Goal: Information Seeking & Learning: Learn about a topic

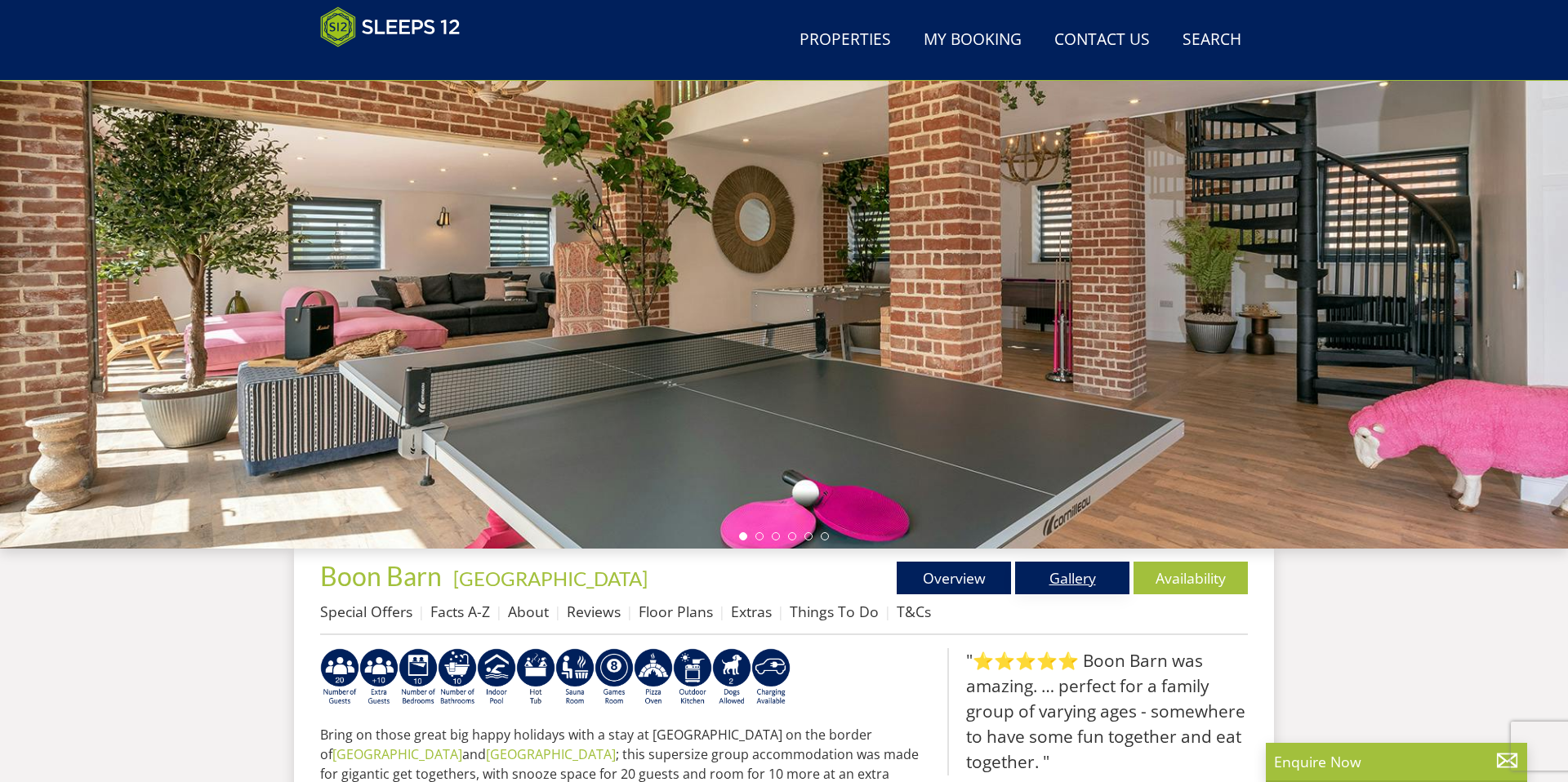
click at [1069, 592] on link "Gallery" at bounding box center [1072, 578] width 115 height 33
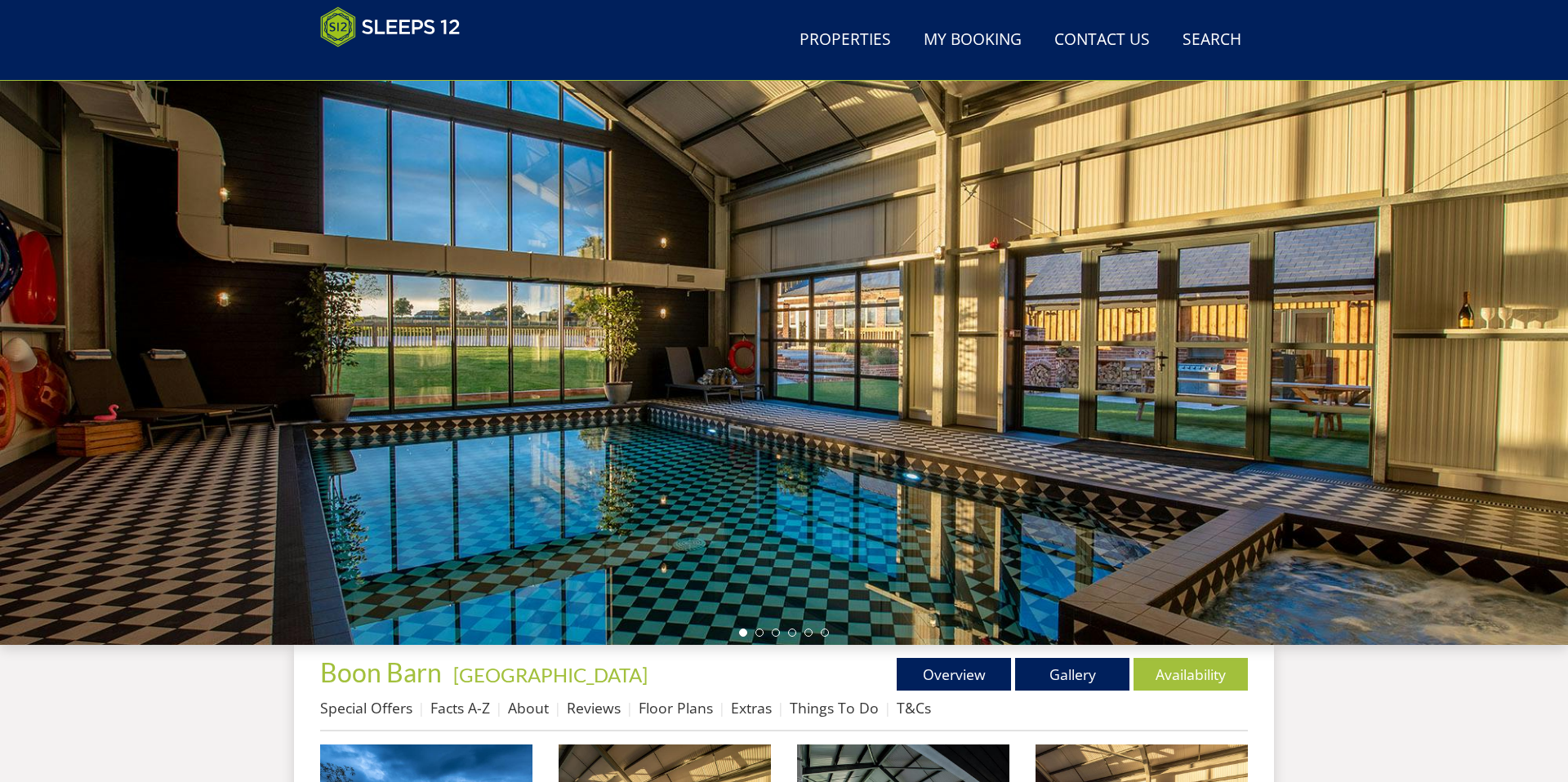
scroll to position [42, 0]
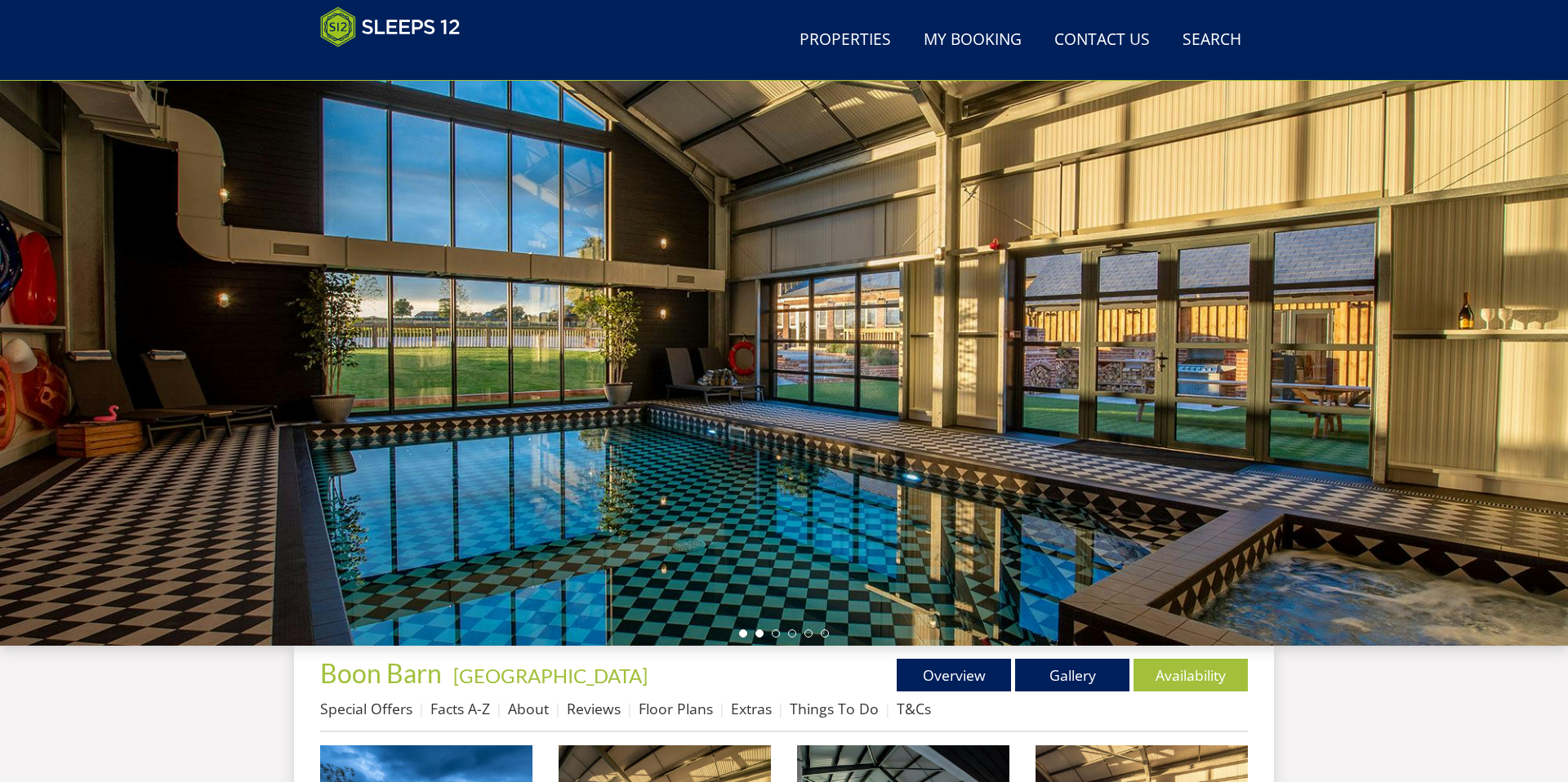
click at [758, 634] on li at bounding box center [760, 633] width 8 height 8
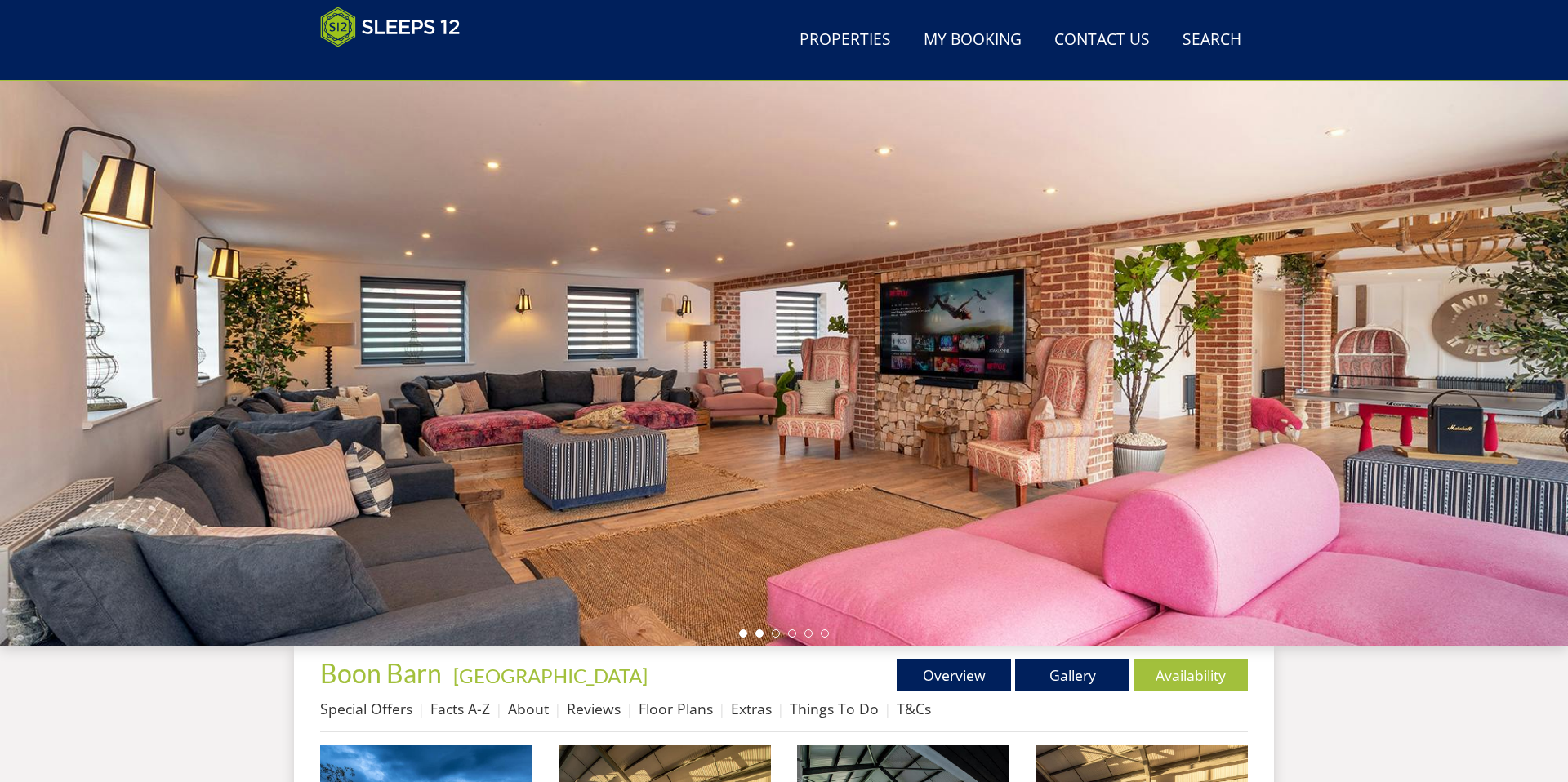
click at [744, 636] on li at bounding box center [742, 633] width 8 height 8
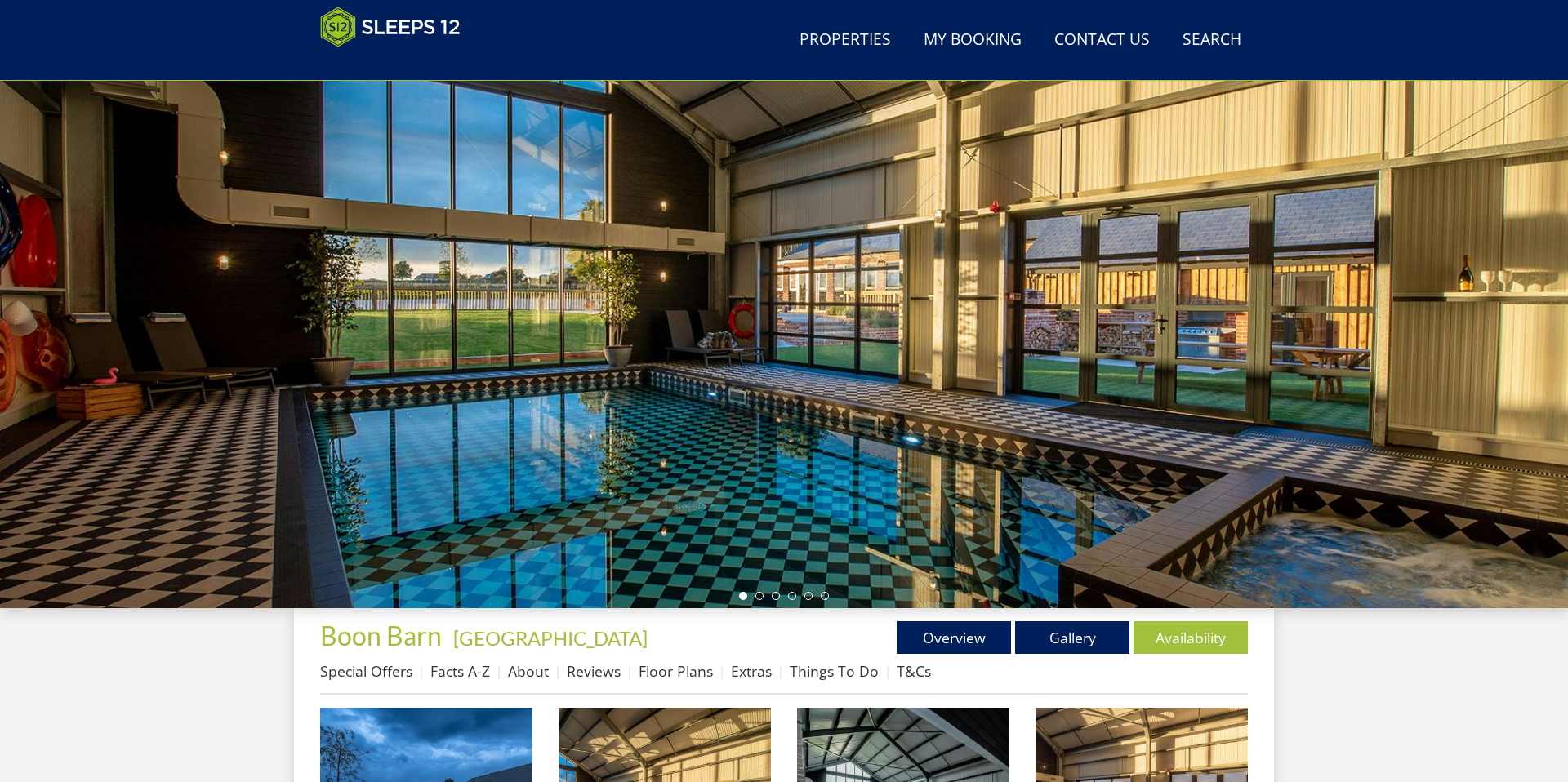
scroll to position [81, 0]
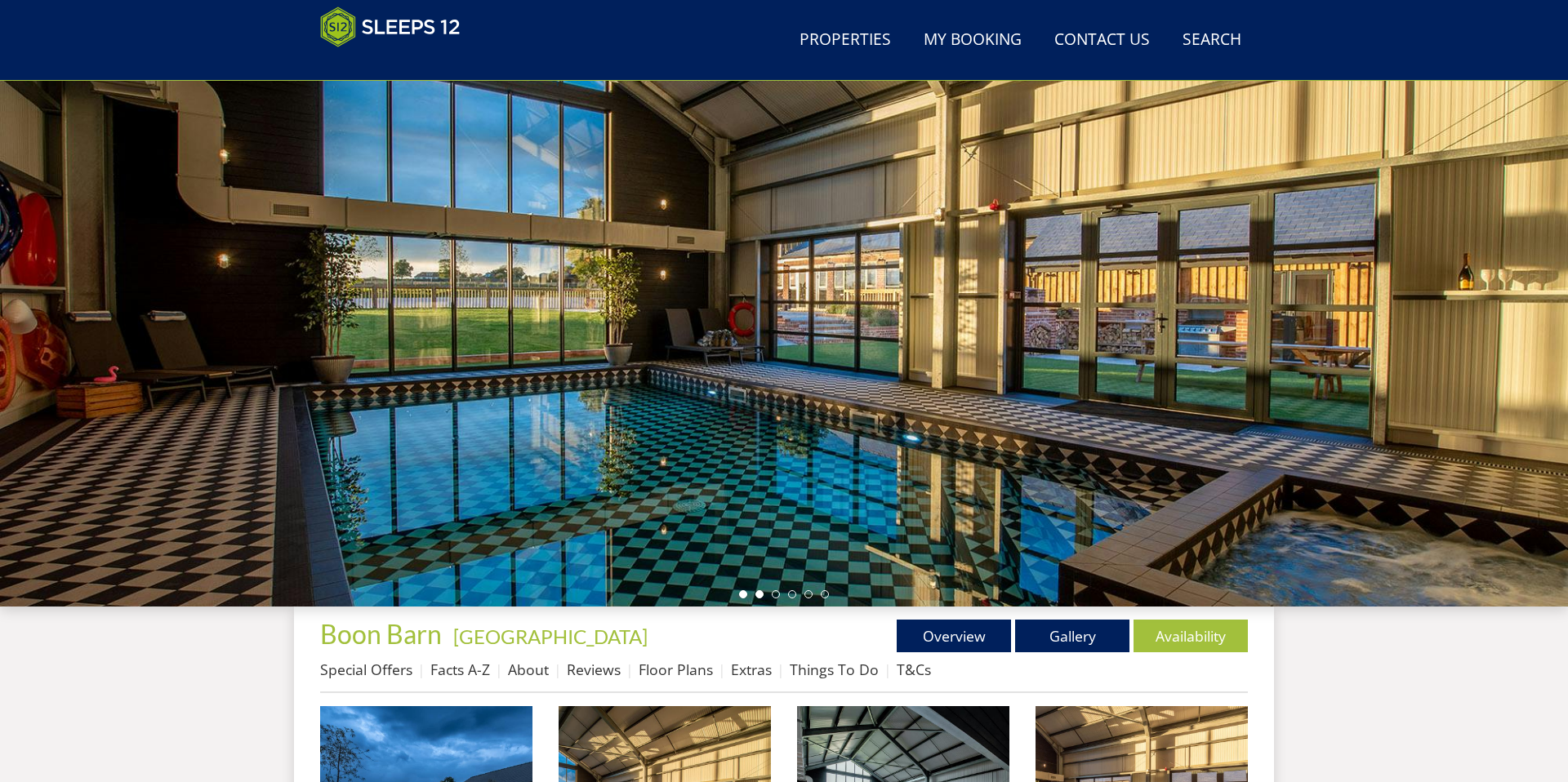
click at [762, 595] on li at bounding box center [760, 594] width 8 height 8
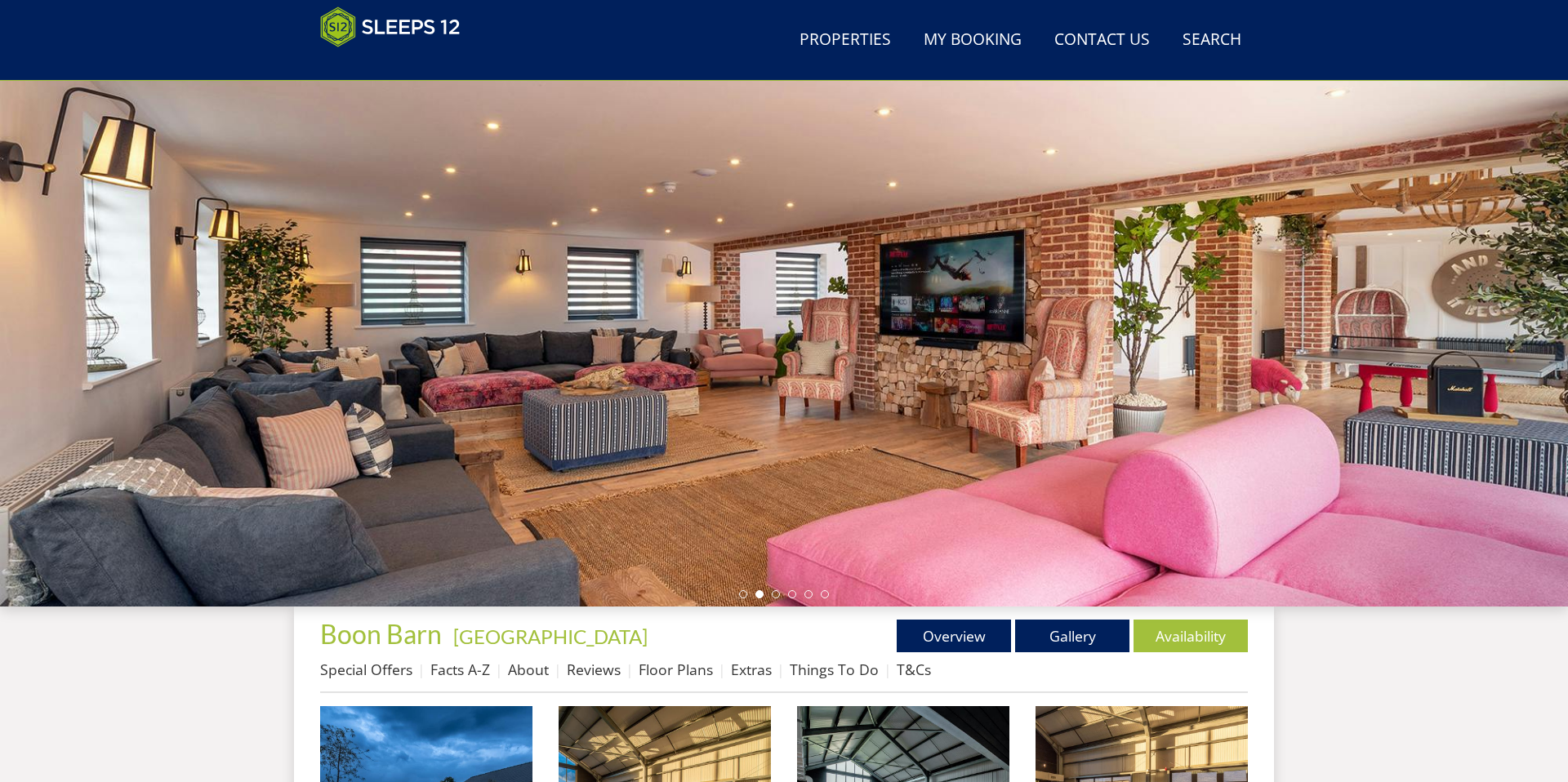
click at [778, 598] on ul at bounding box center [783, 594] width 89 height 8
click at [775, 598] on li at bounding box center [776, 594] width 8 height 8
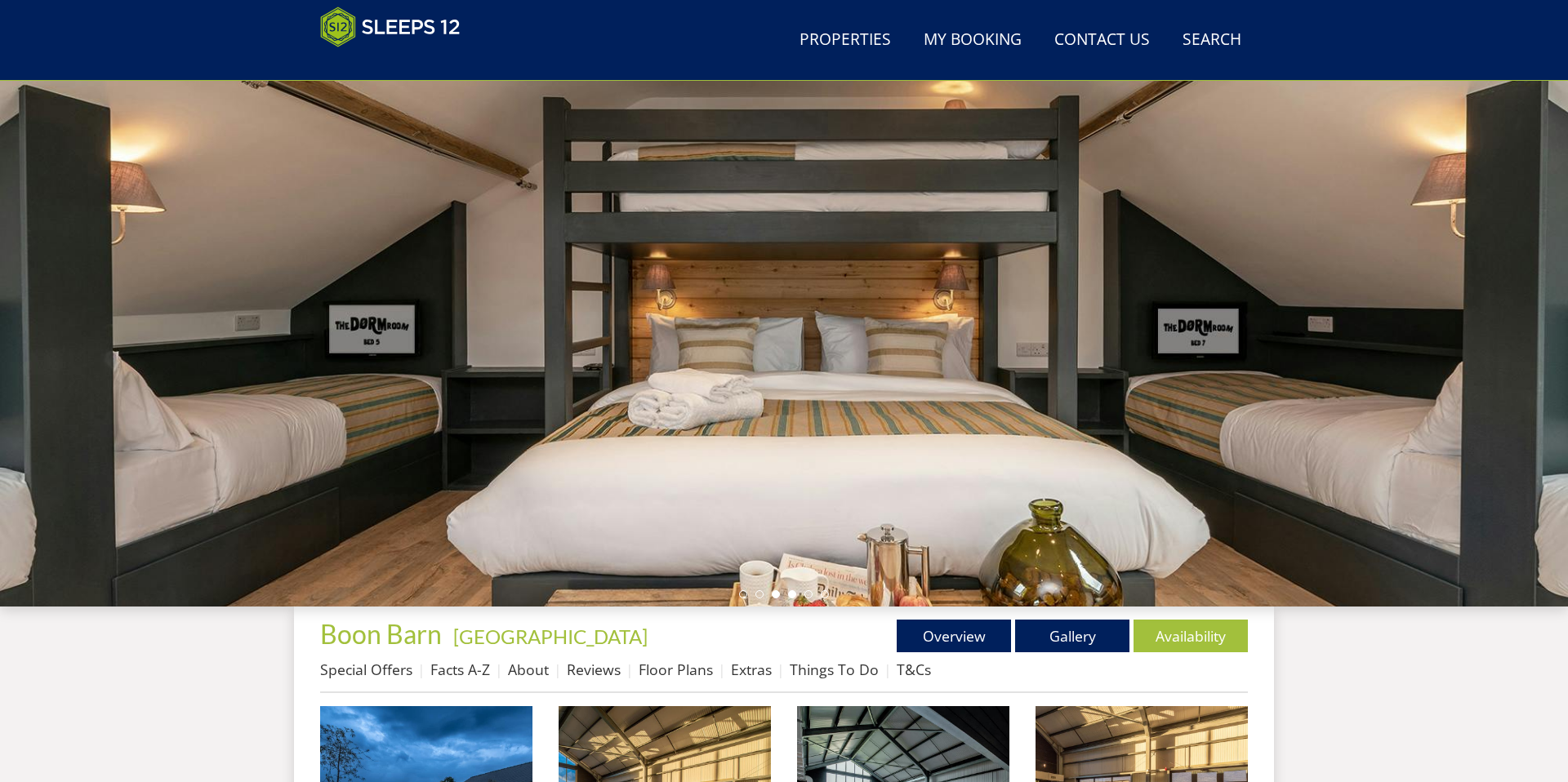
click at [790, 597] on li at bounding box center [792, 594] width 8 height 8
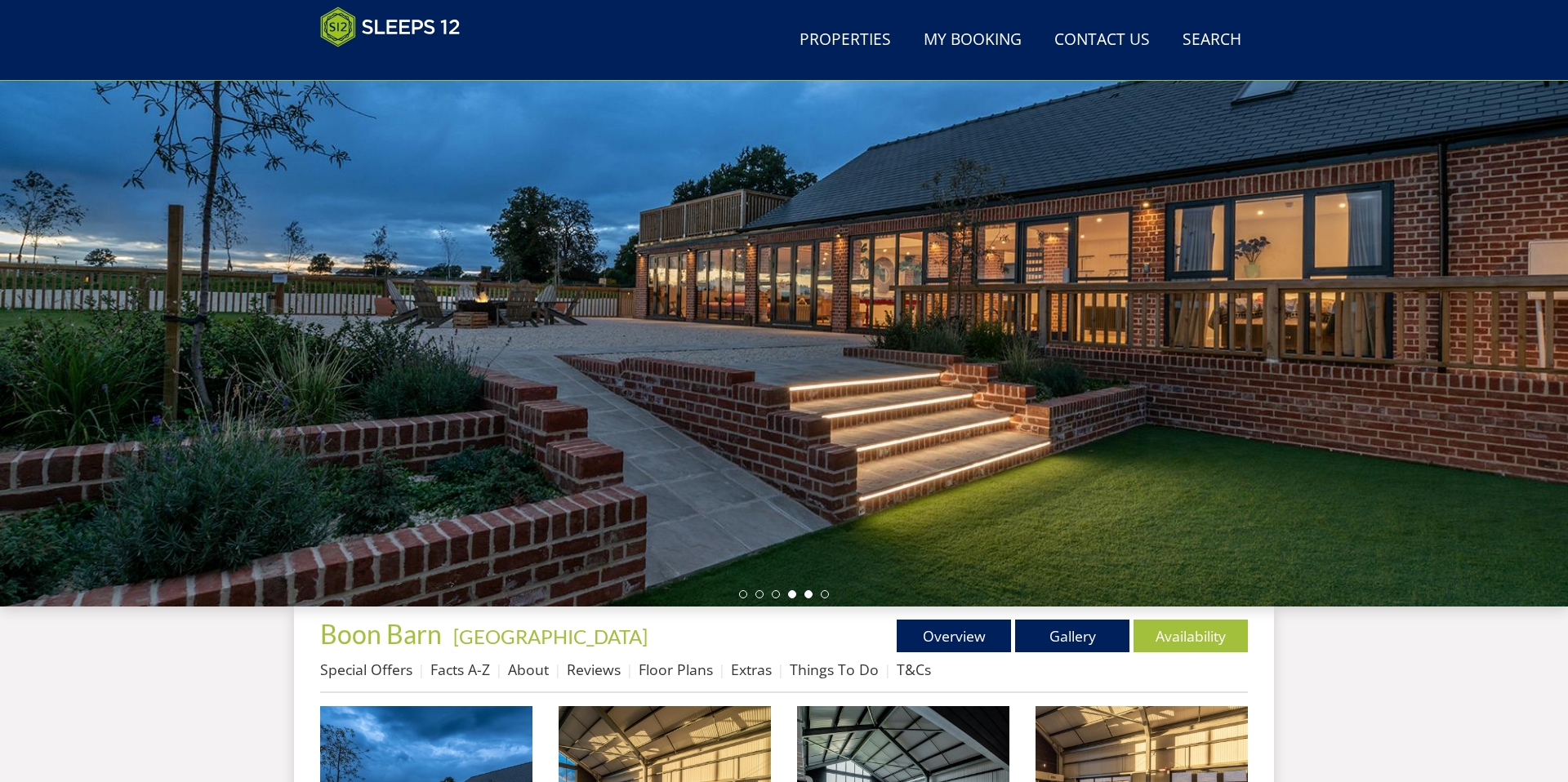
click at [808, 595] on li at bounding box center [808, 594] width 8 height 8
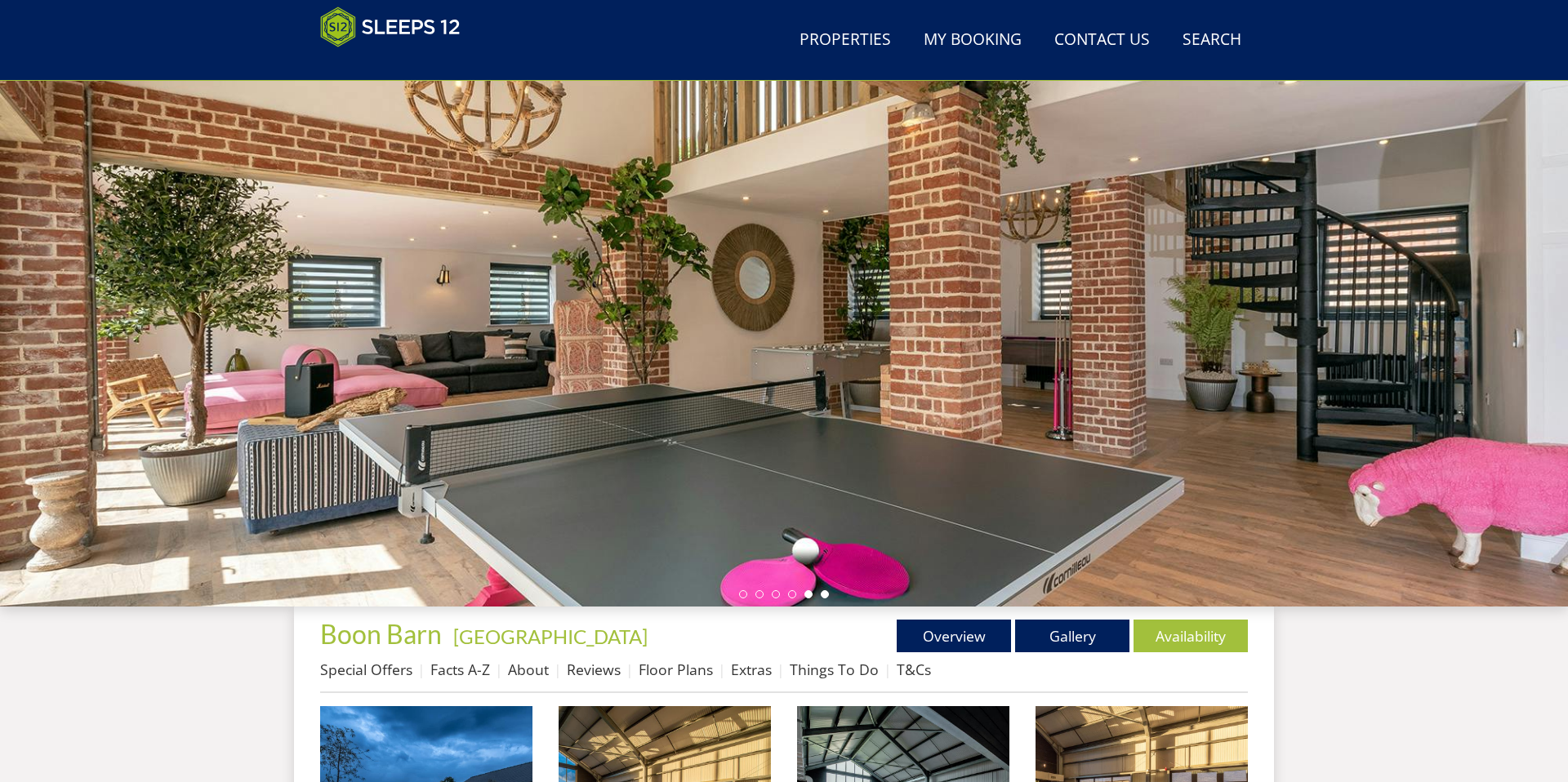
click at [826, 595] on li at bounding box center [825, 594] width 8 height 8
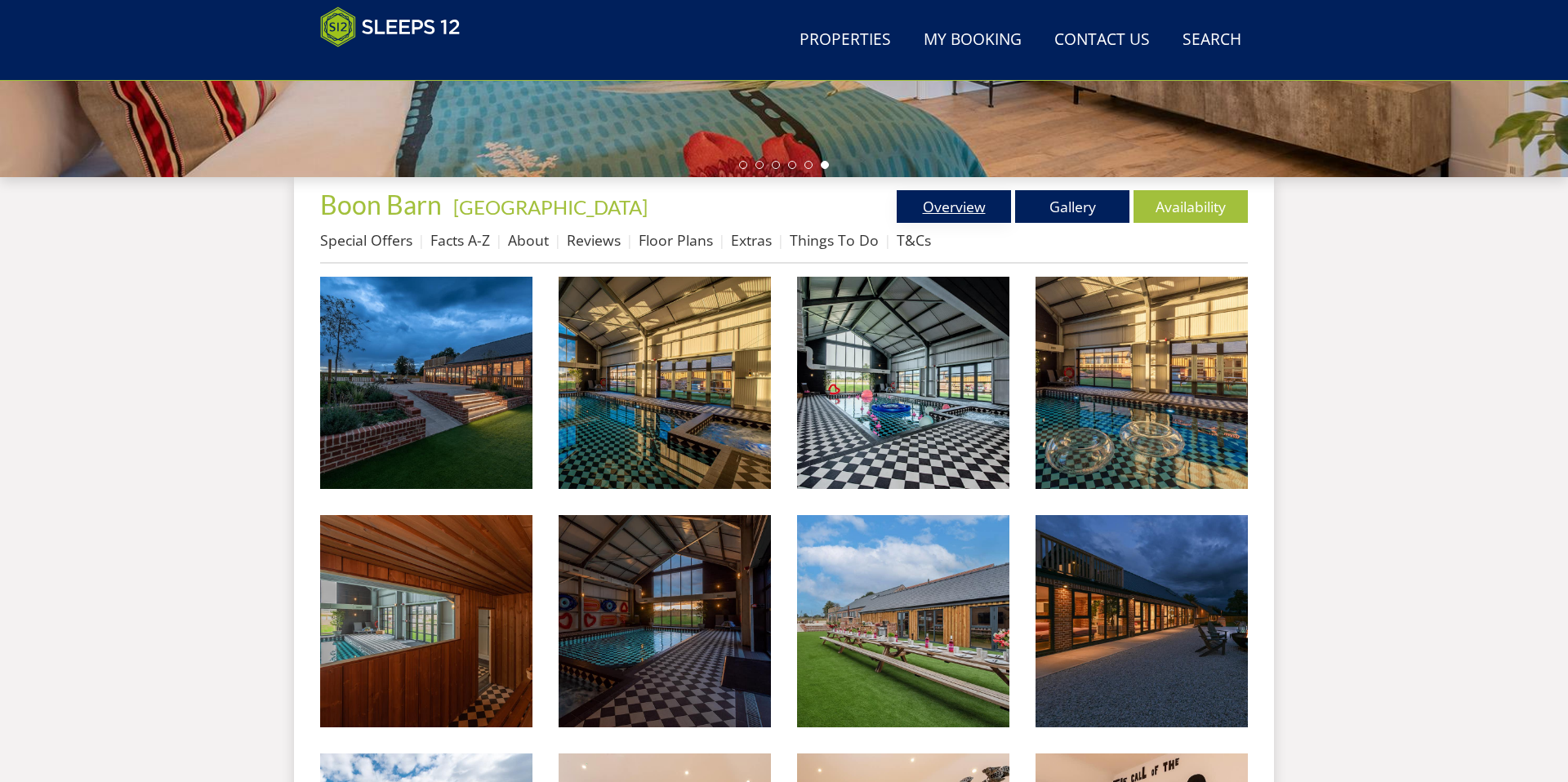
scroll to position [508, 0]
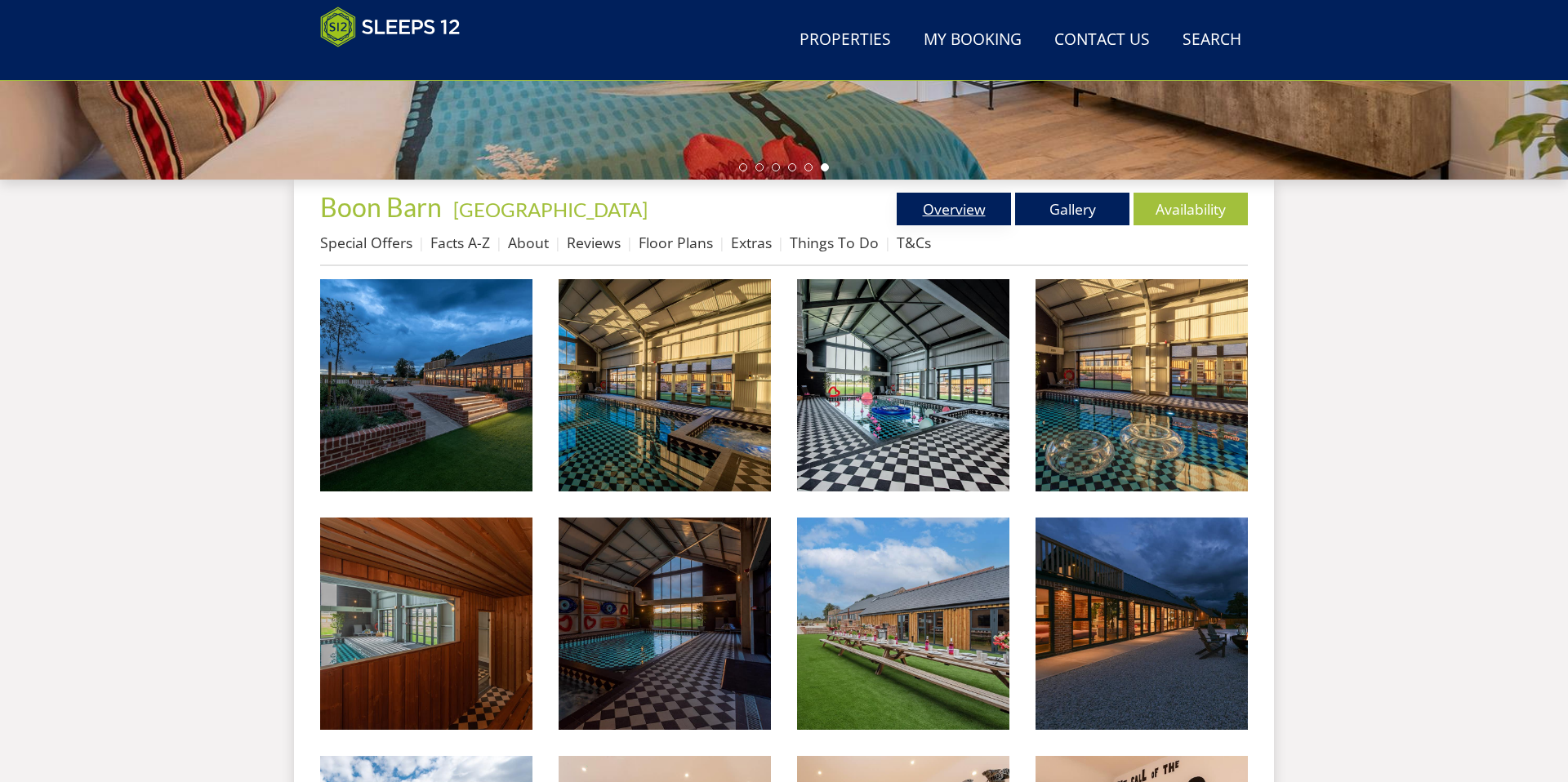
click at [999, 219] on link "Overview" at bounding box center [954, 209] width 115 height 33
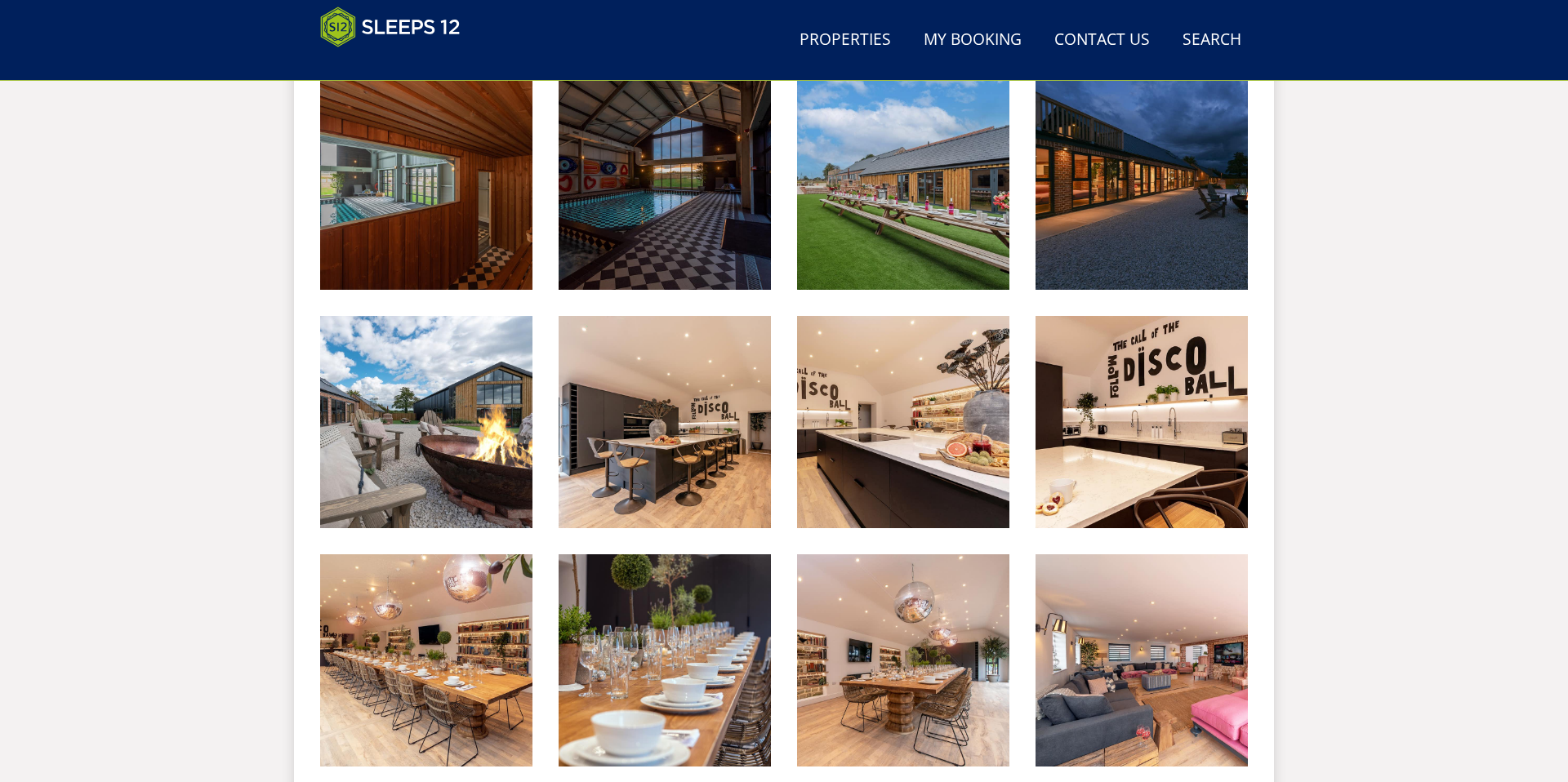
scroll to position [508, 0]
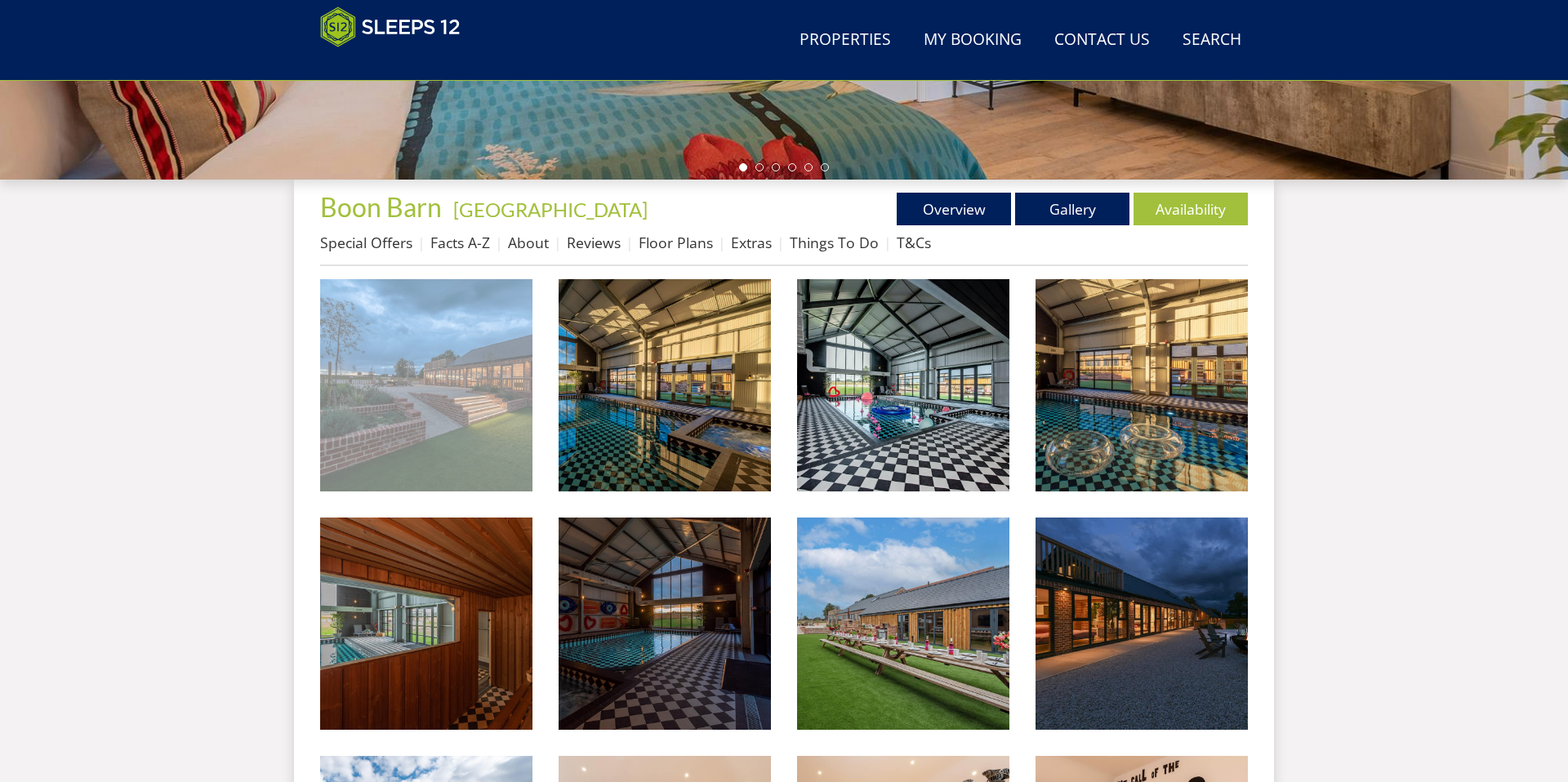
click at [449, 423] on img at bounding box center [426, 385] width 212 height 212
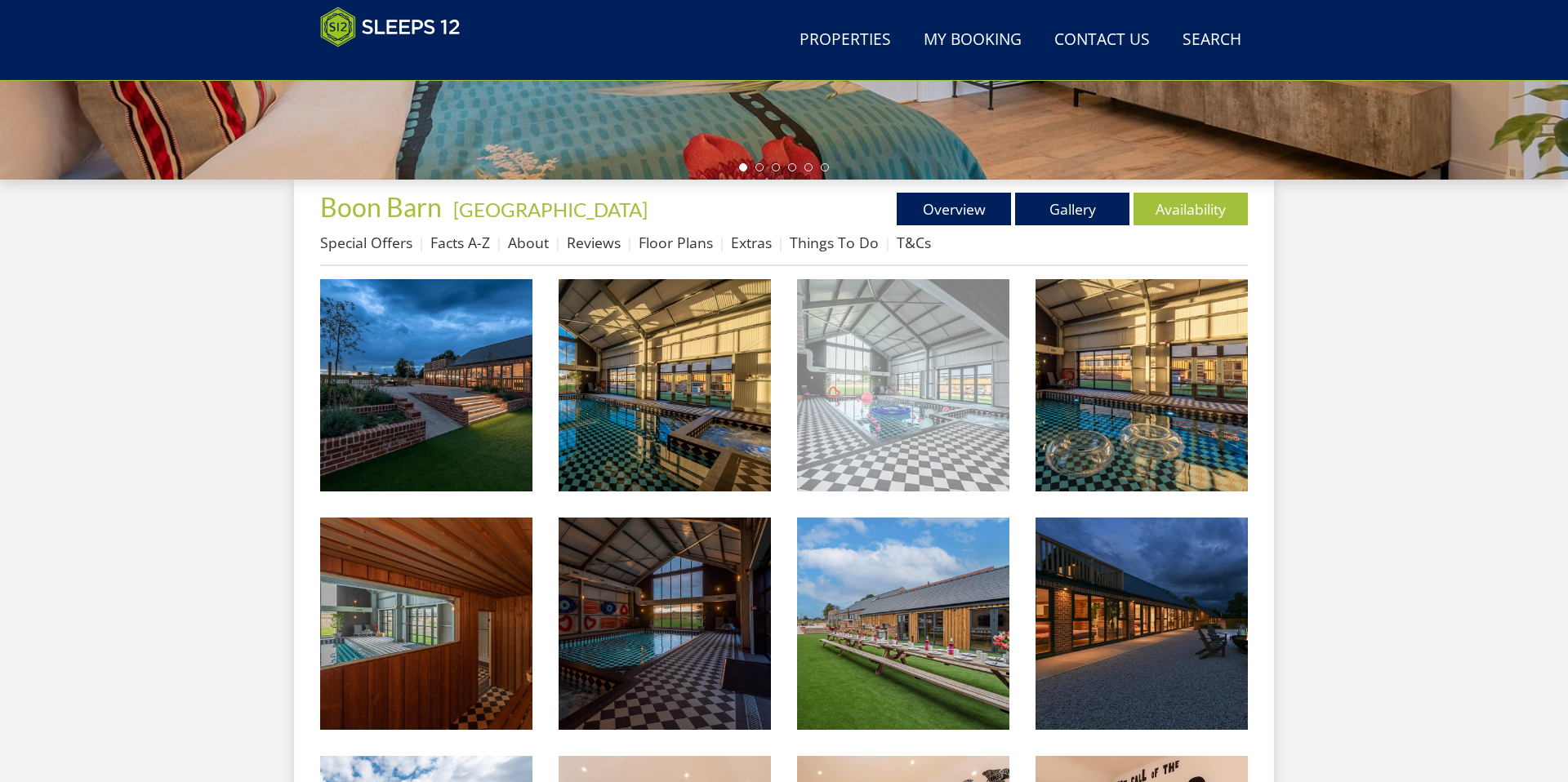
click at [883, 392] on img at bounding box center [903, 385] width 212 height 212
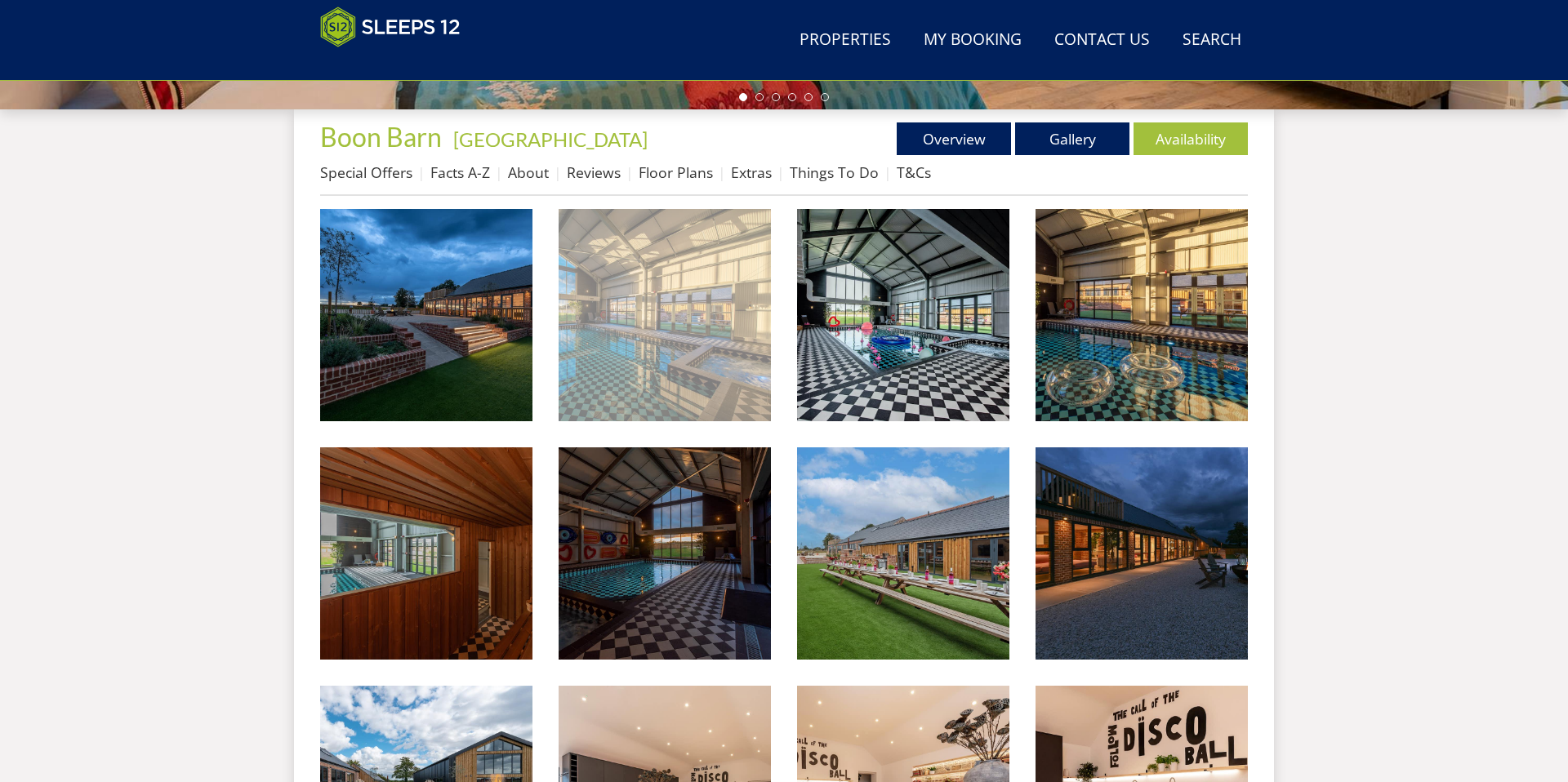
scroll to position [592, 0]
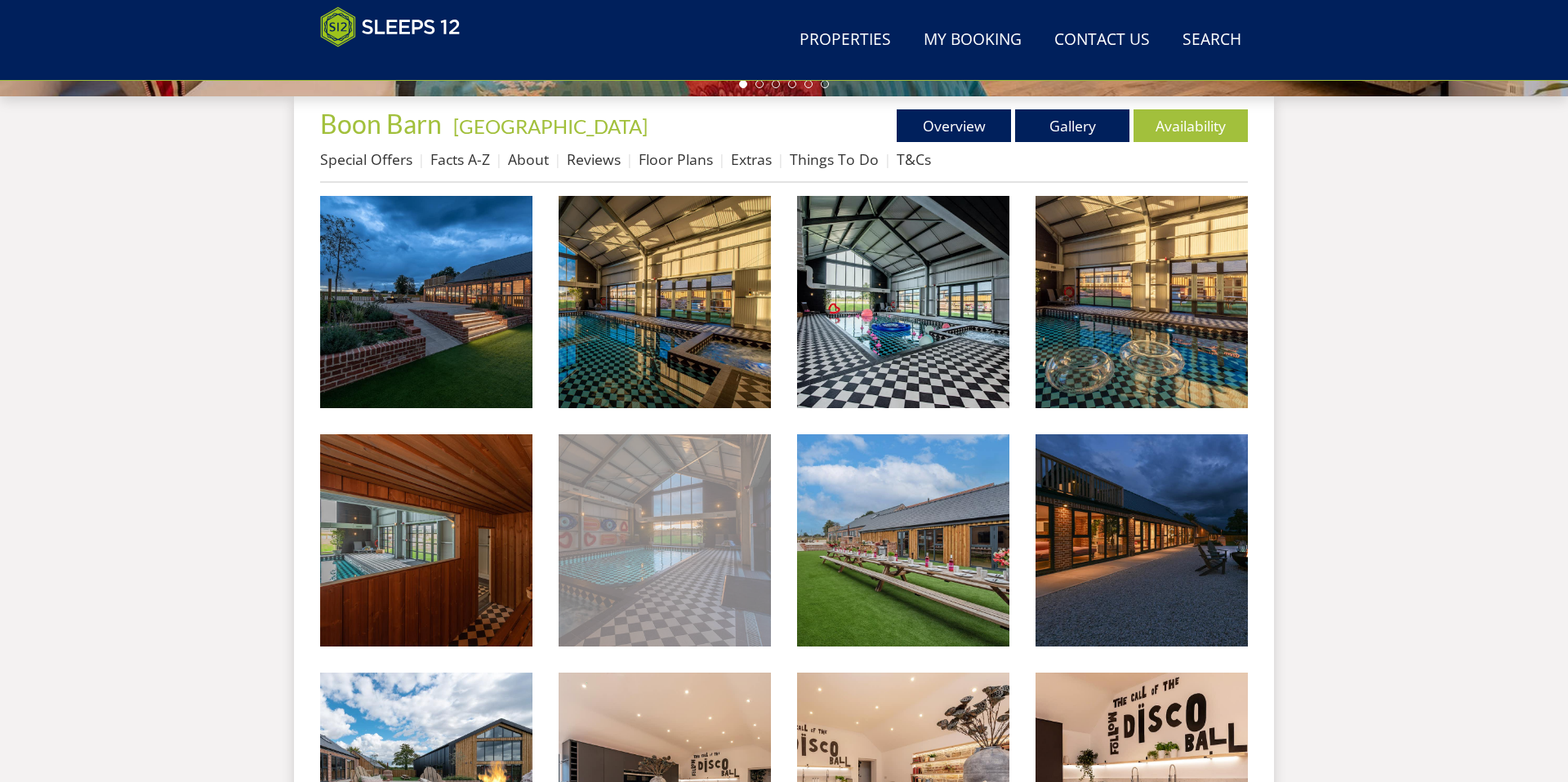
click at [716, 509] on img at bounding box center [665, 540] width 212 height 212
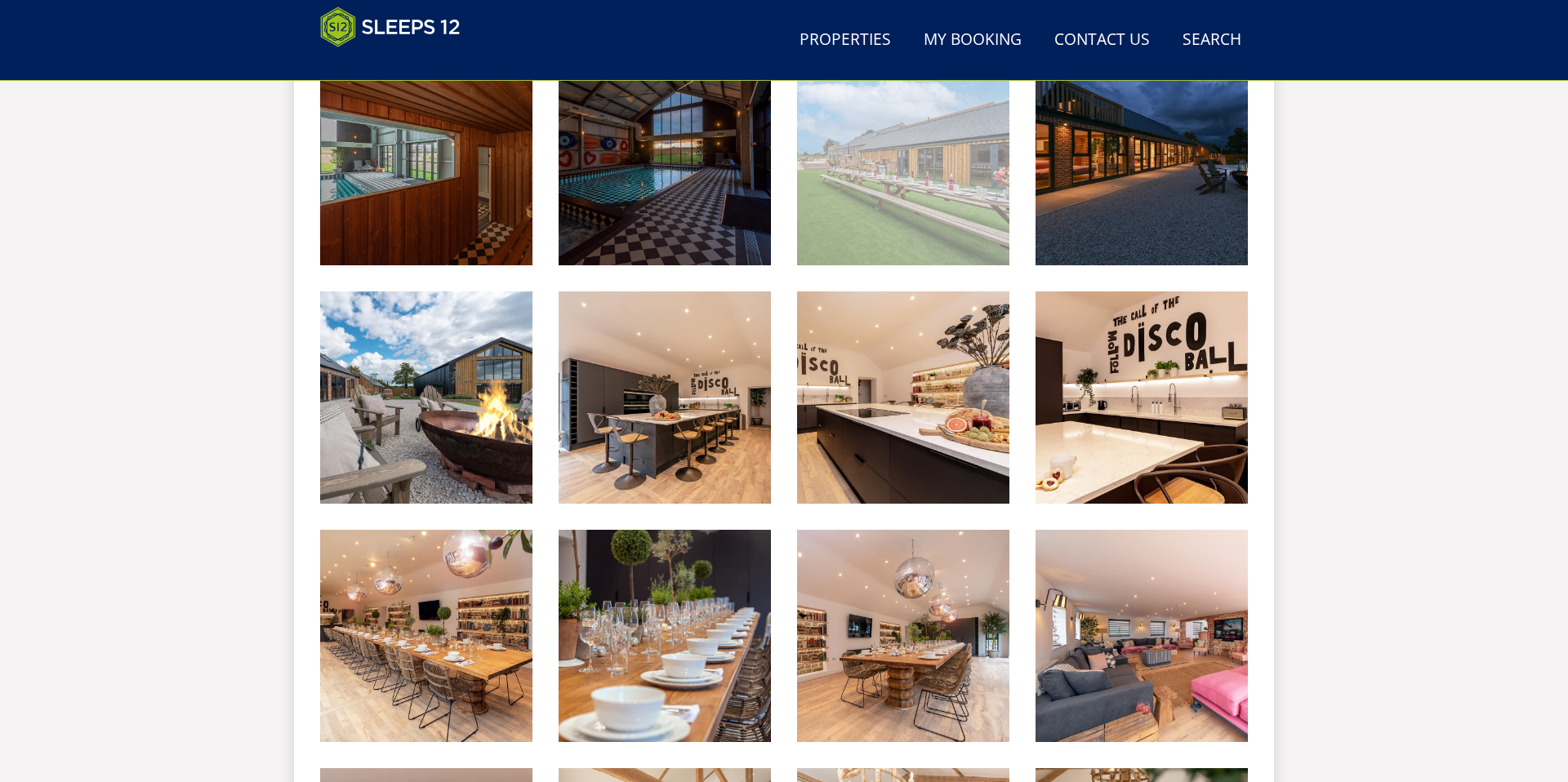
scroll to position [972, 0]
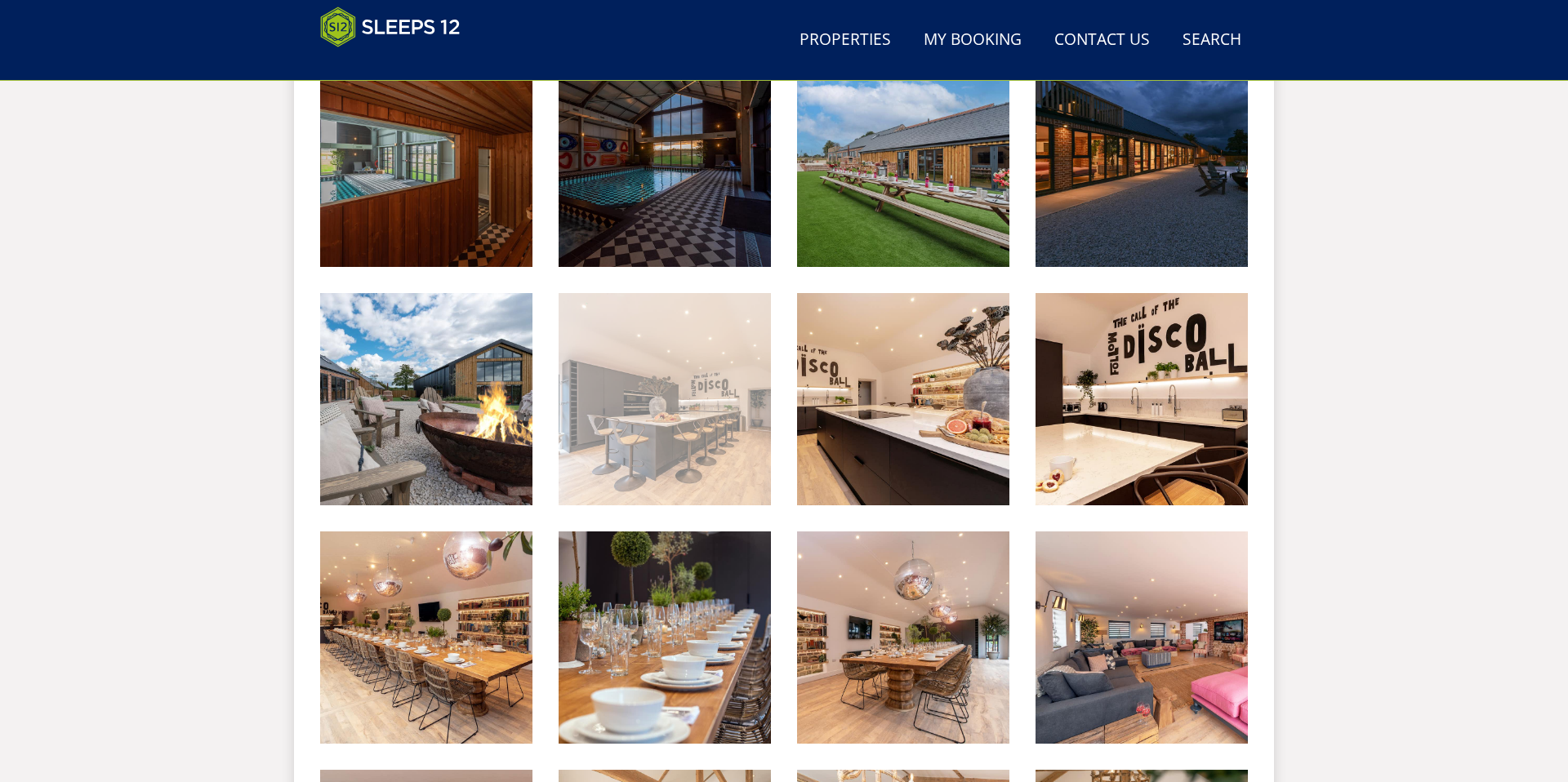
click at [638, 340] on img at bounding box center [665, 399] width 212 height 212
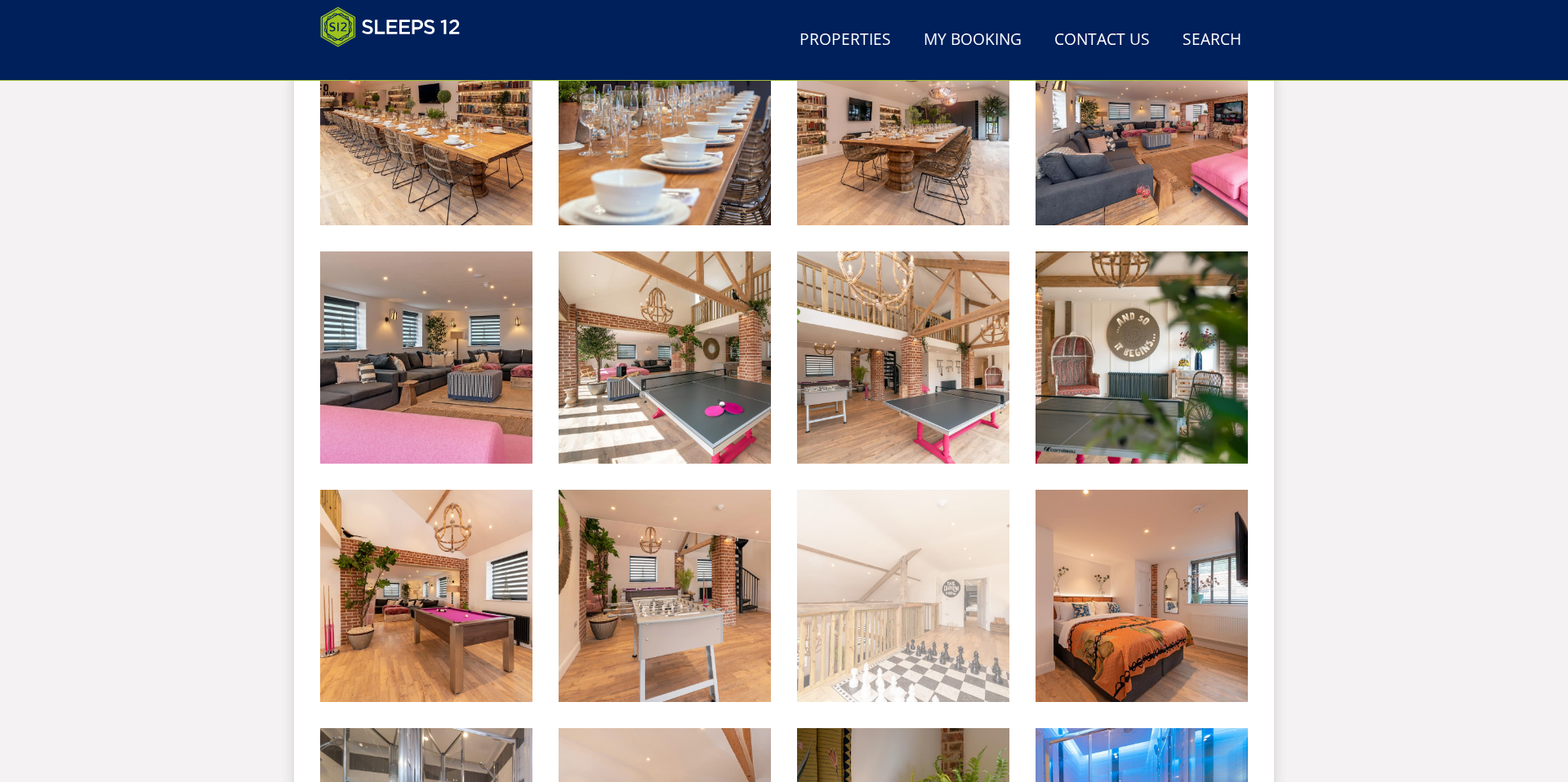
scroll to position [1489, 0]
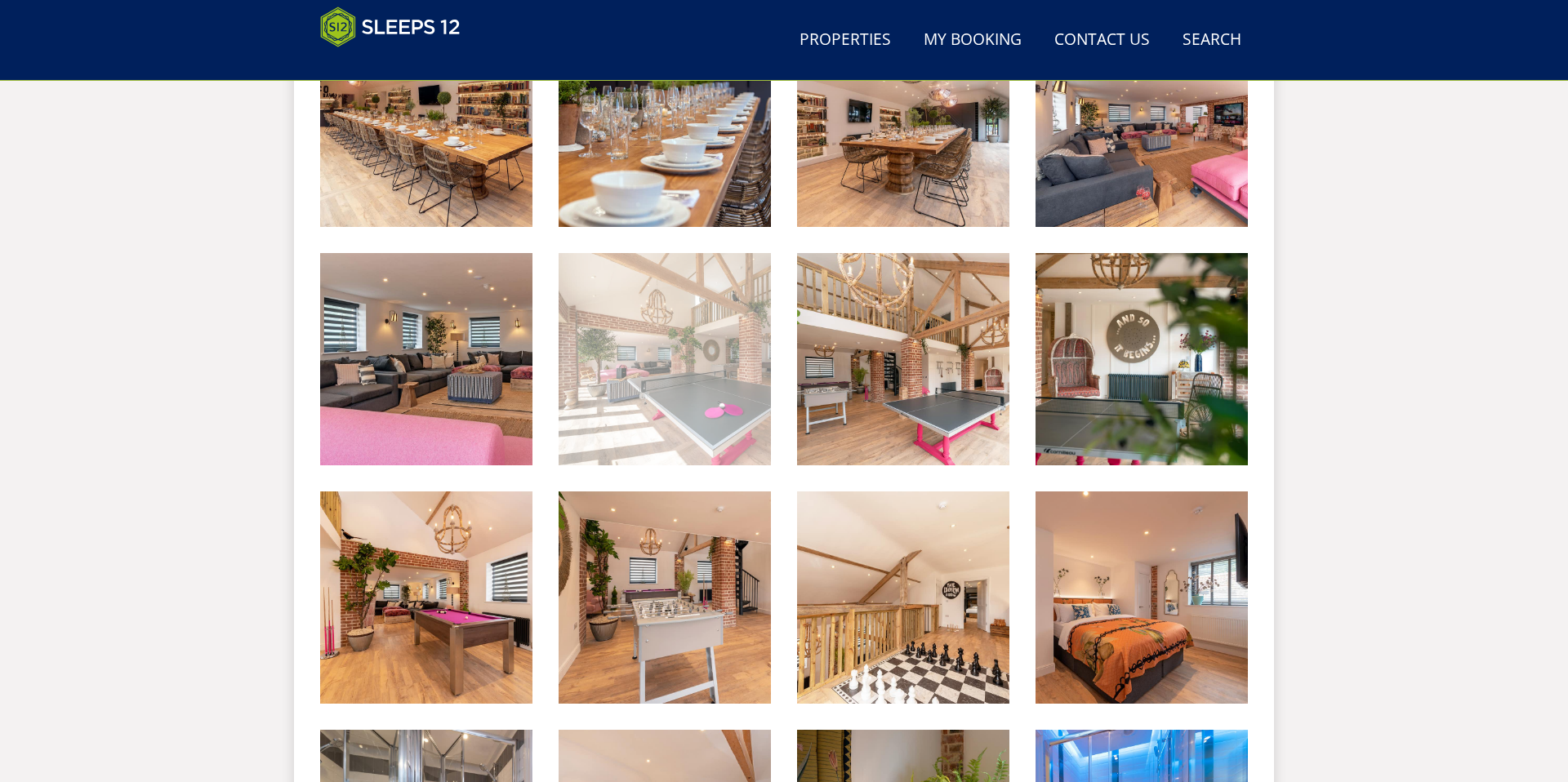
click at [748, 437] on img at bounding box center [665, 358] width 212 height 212
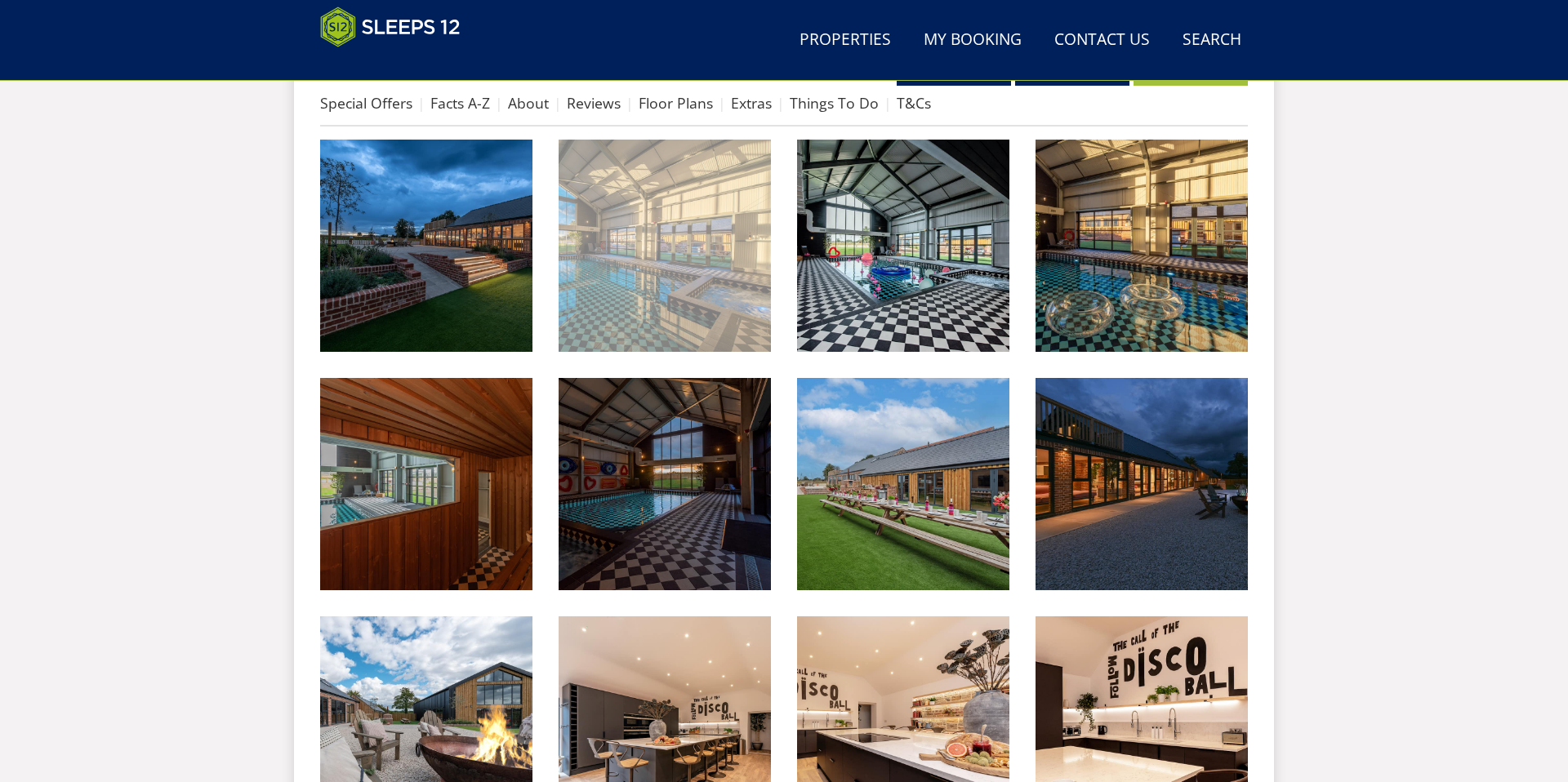
scroll to position [705, 0]
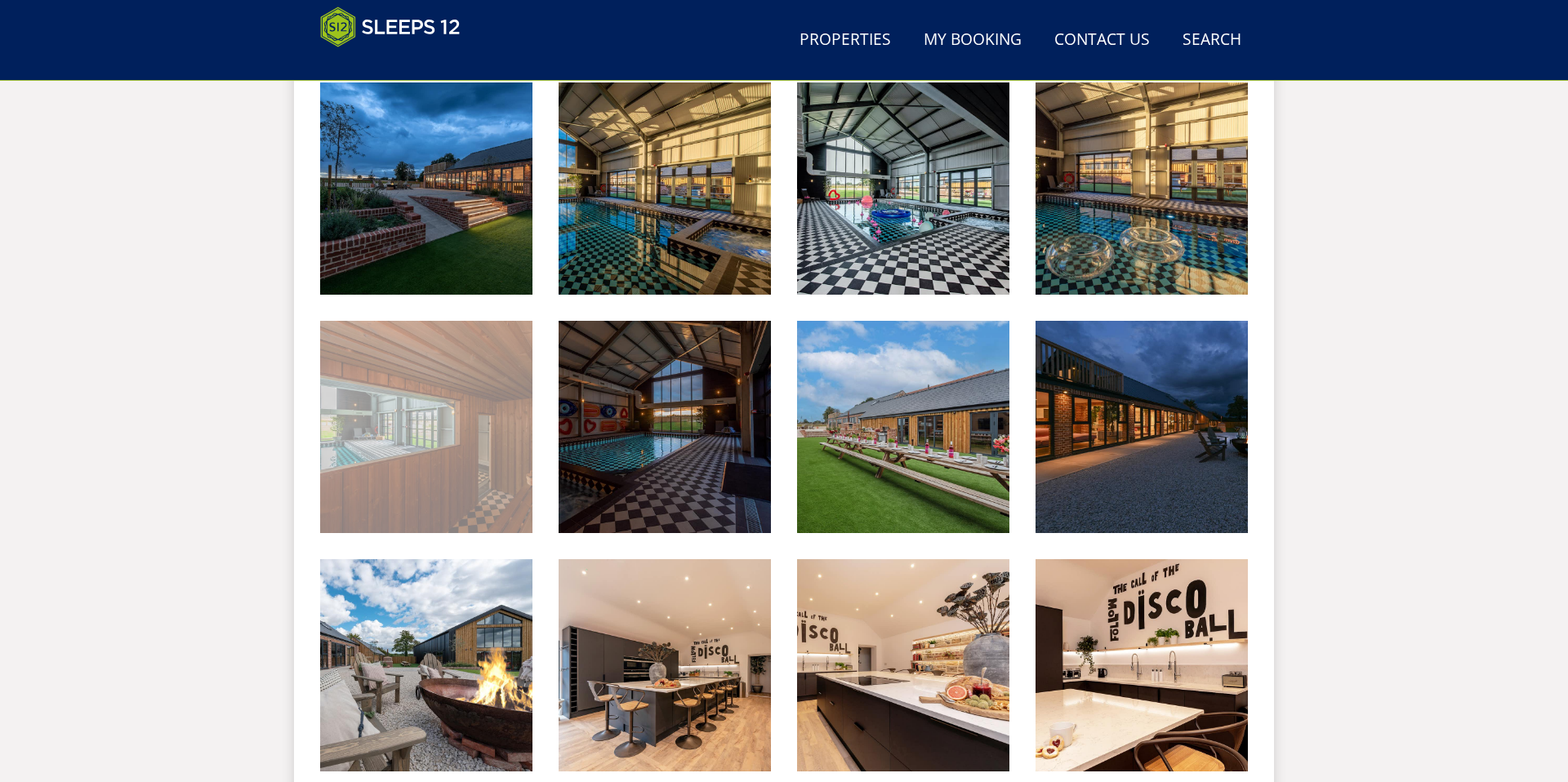
click at [478, 432] on img at bounding box center [426, 426] width 212 height 212
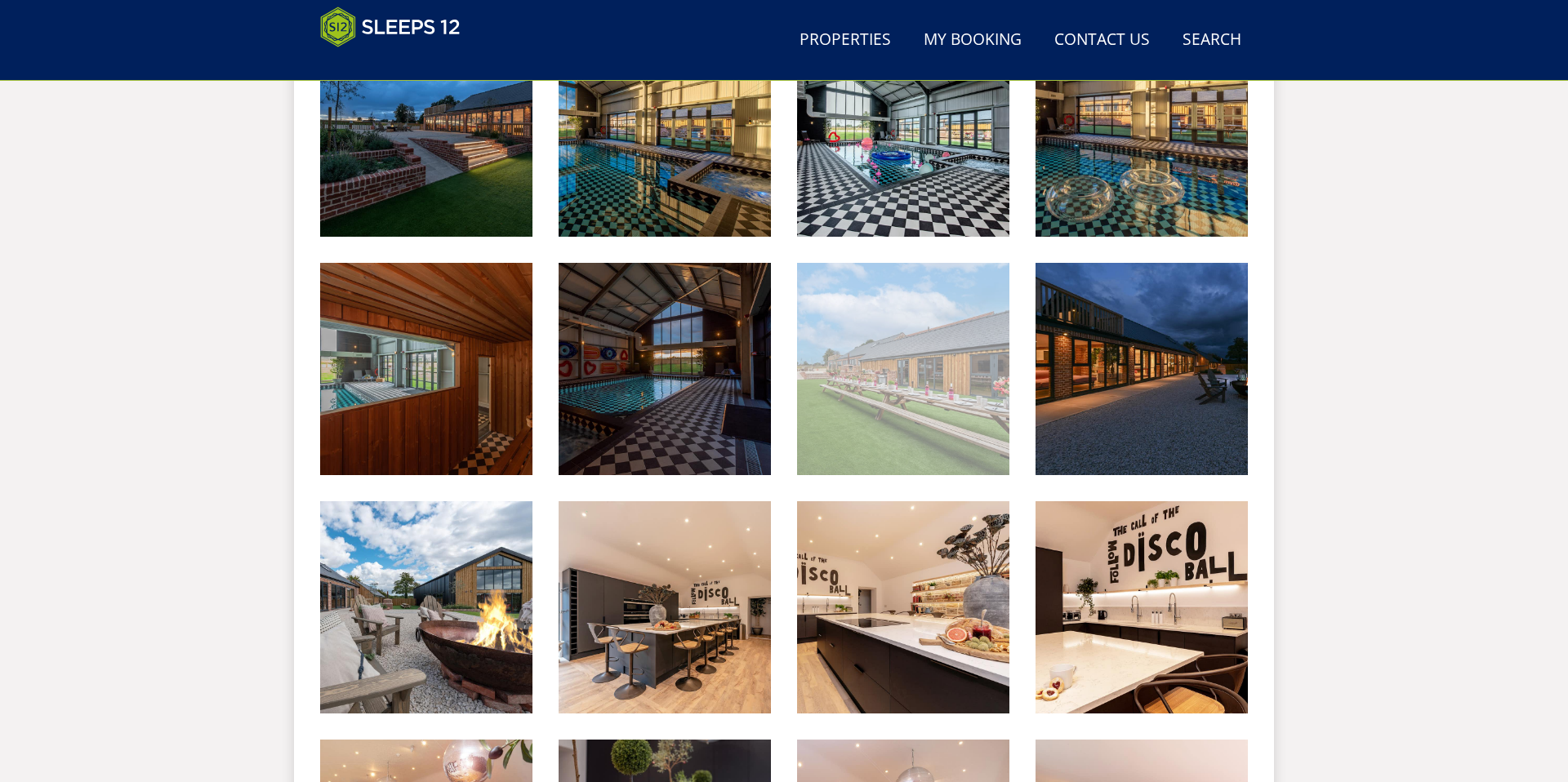
scroll to position [799, 0]
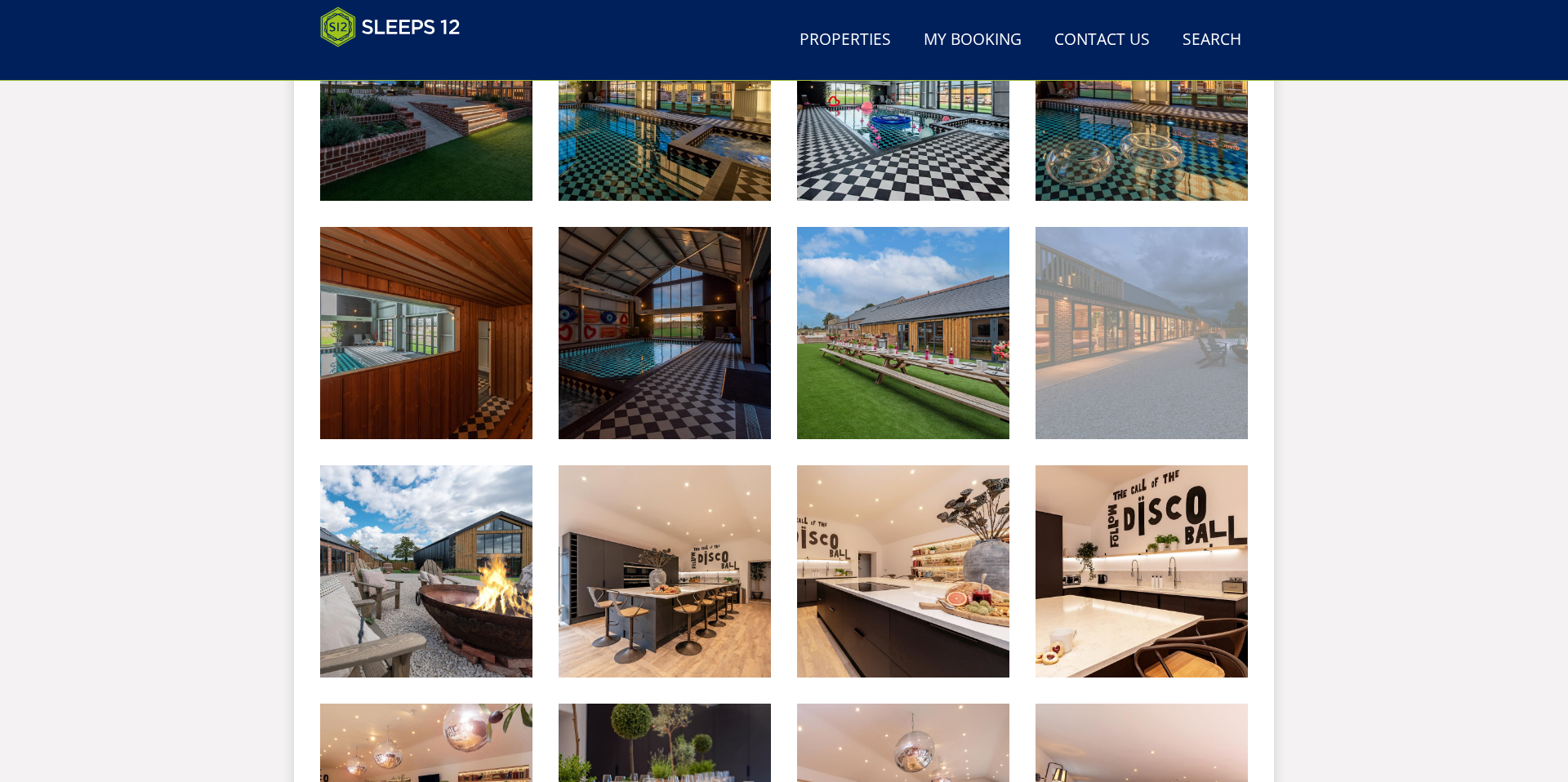
click at [1096, 374] on img at bounding box center [1142, 332] width 212 height 212
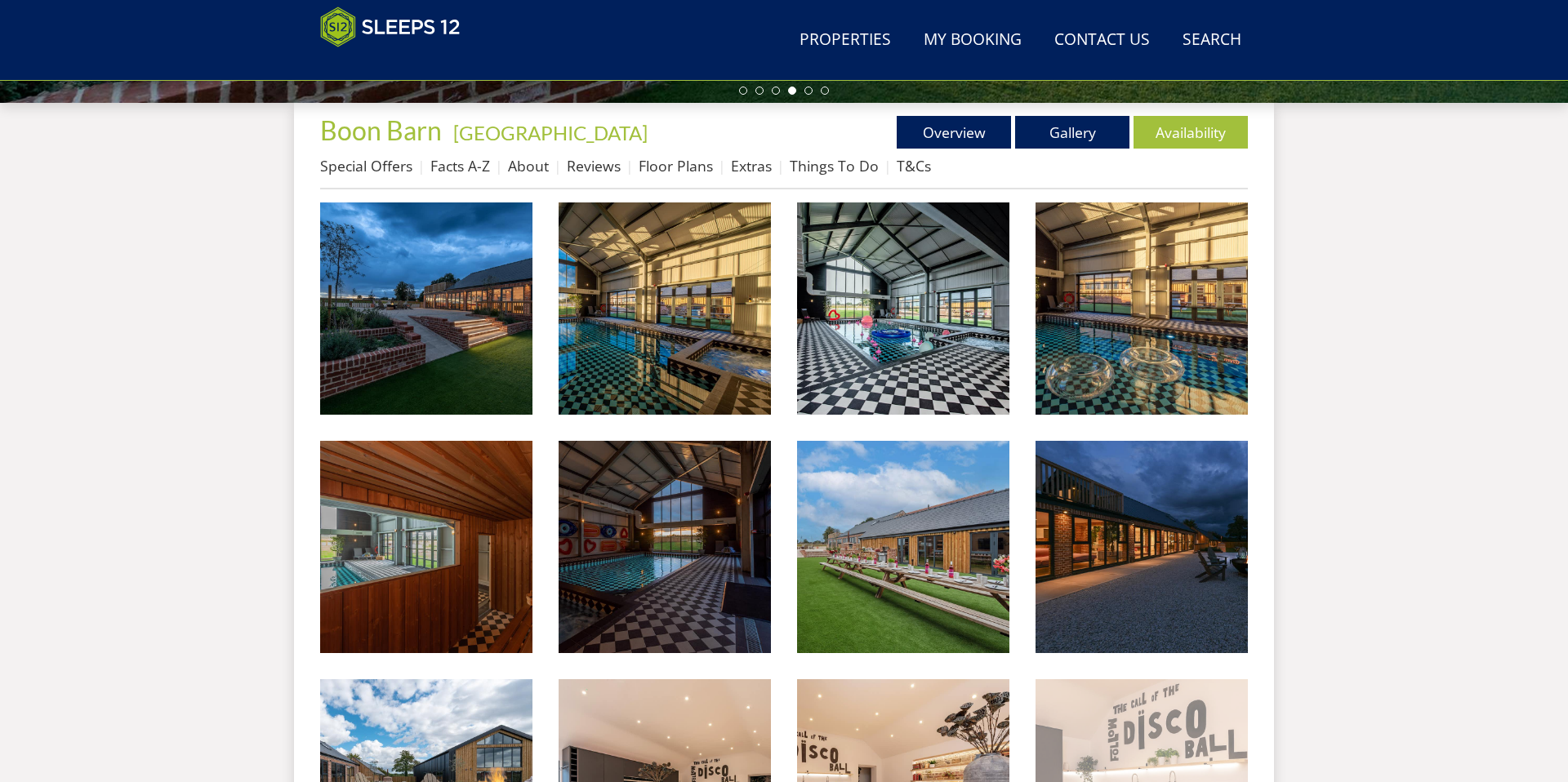
scroll to position [586, 0]
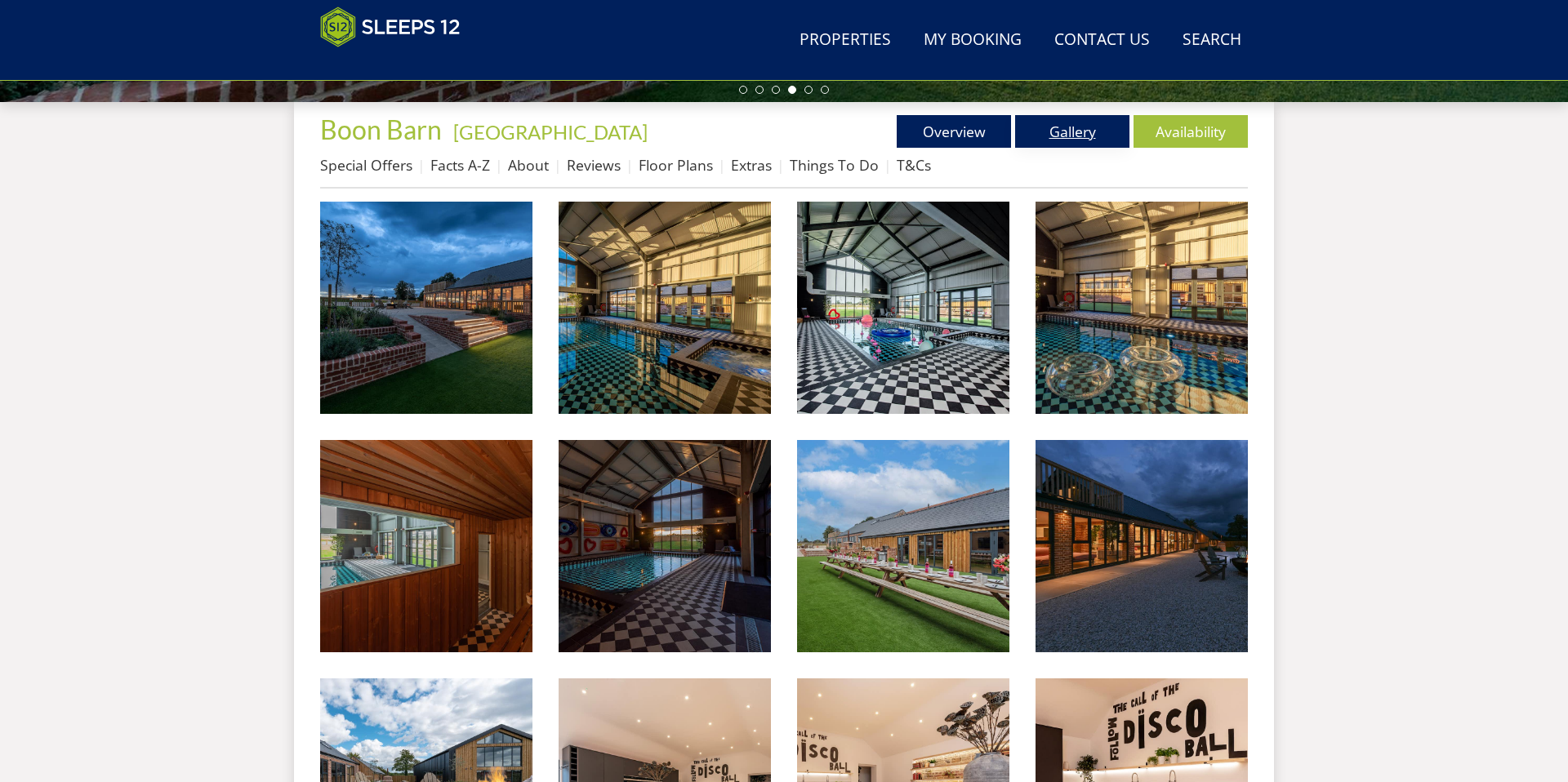
click at [1078, 147] on link "Gallery" at bounding box center [1072, 132] width 115 height 33
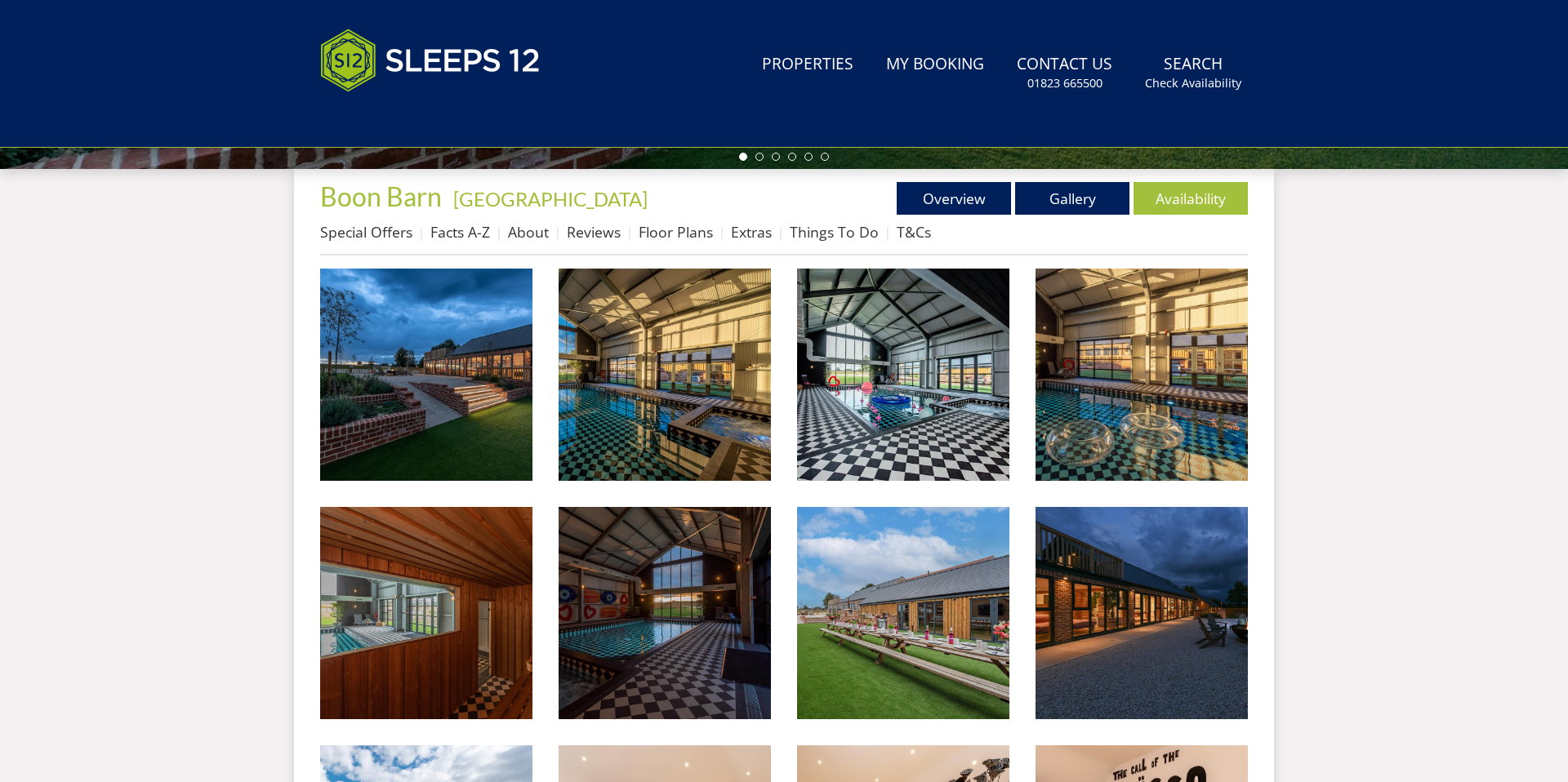
scroll to position [0, 0]
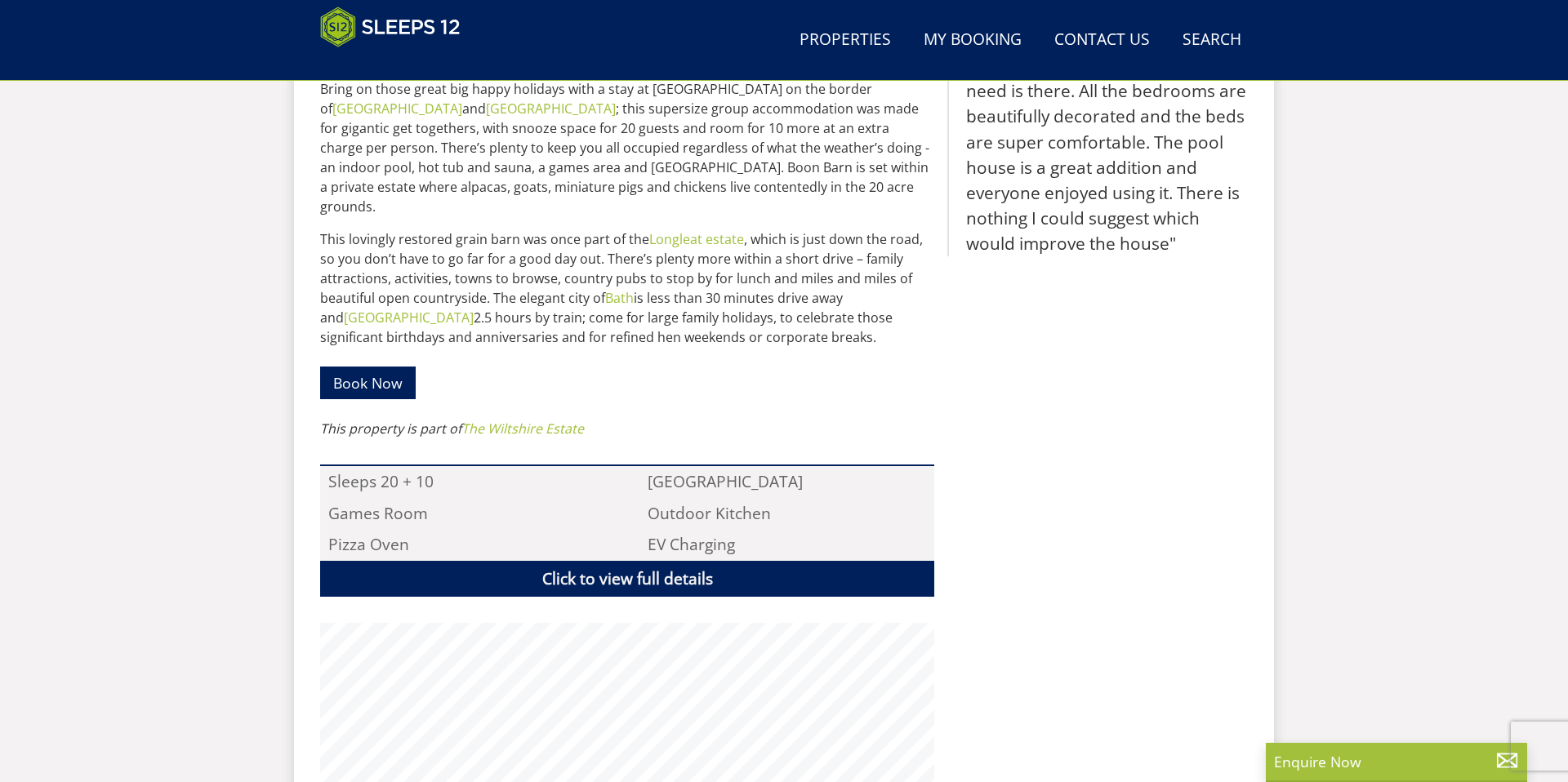
scroll to position [140, 0]
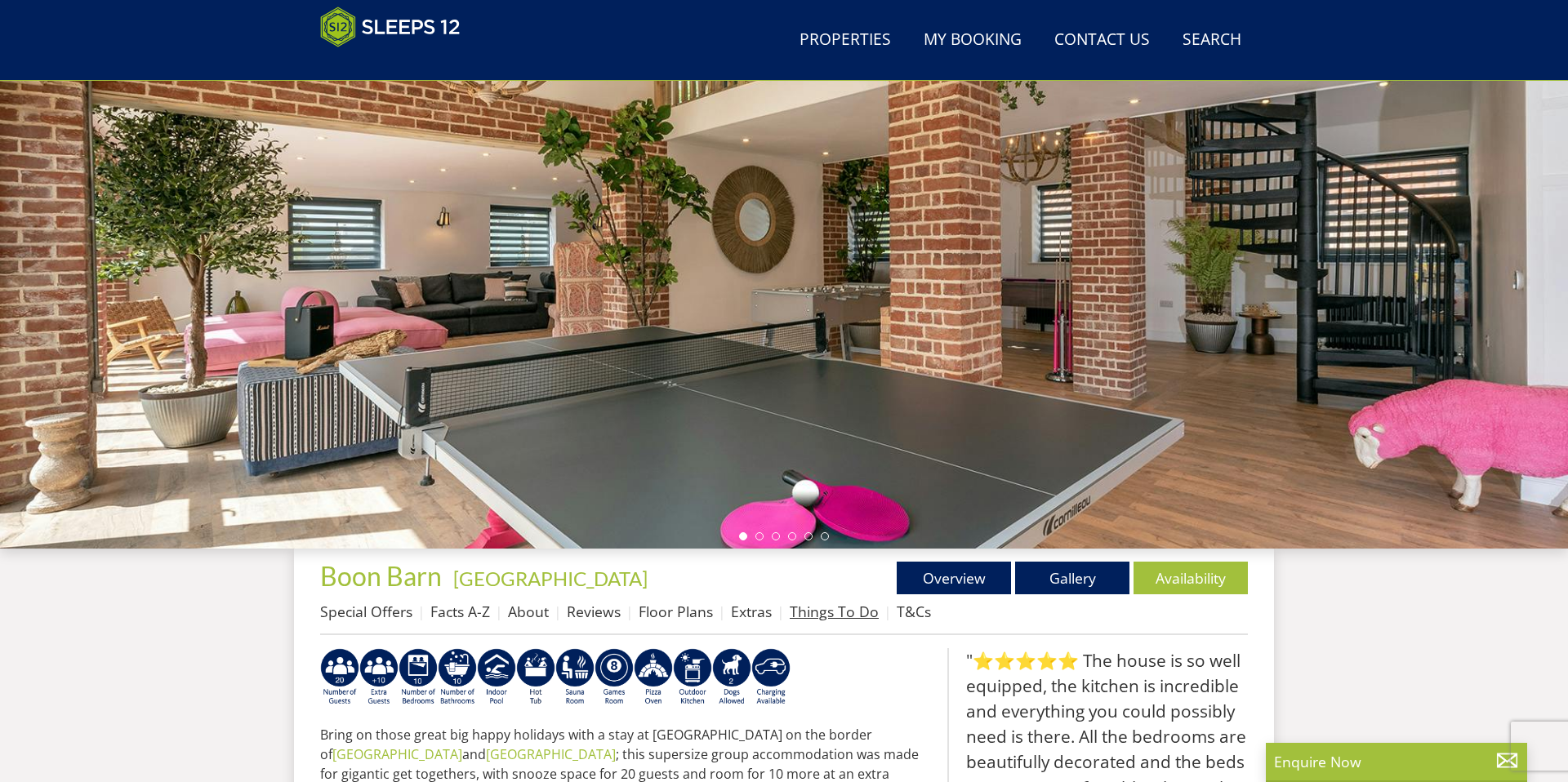
click at [843, 602] on link "Things To Do" at bounding box center [835, 612] width 89 height 20
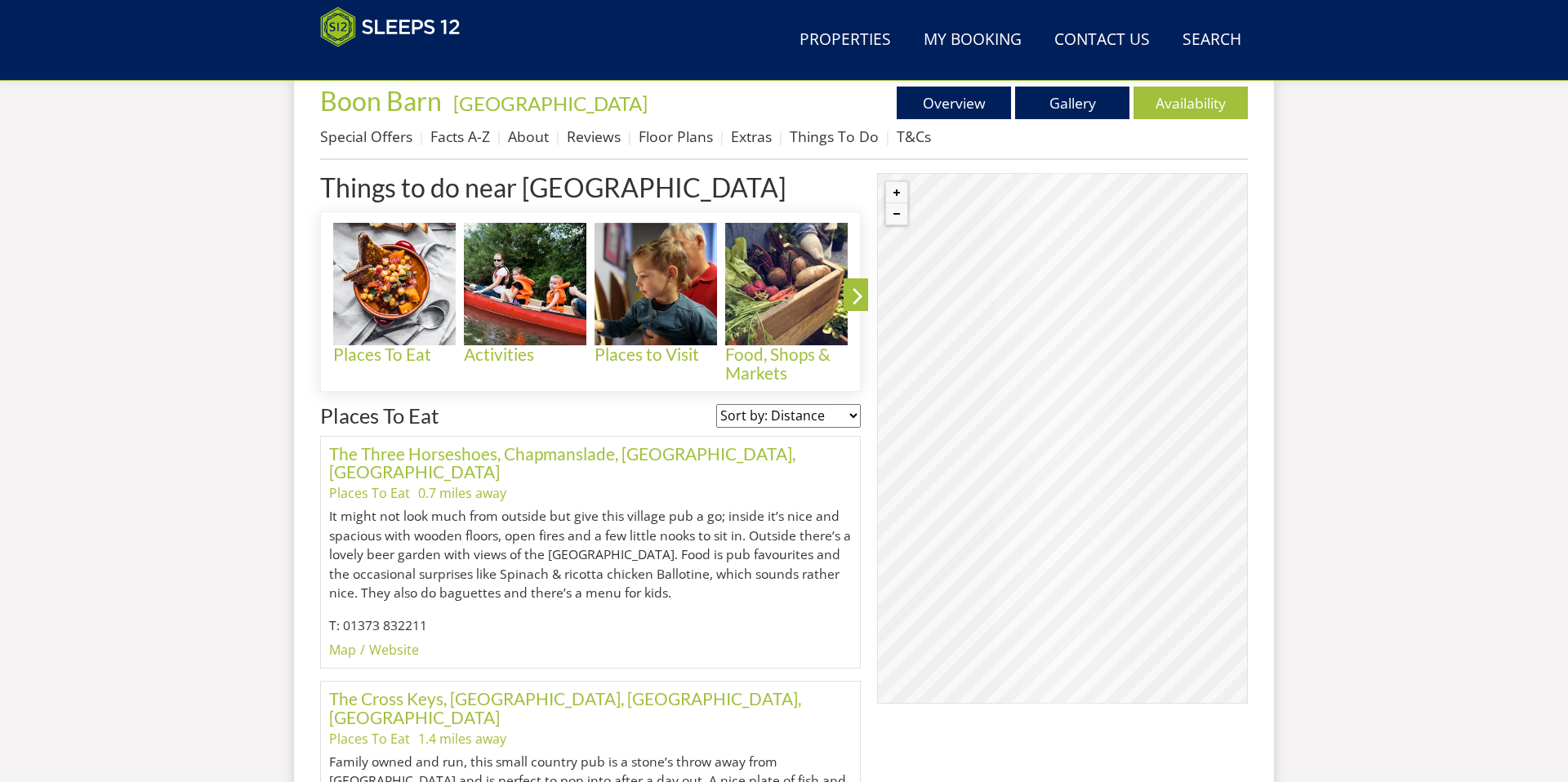
scroll to position [618, 0]
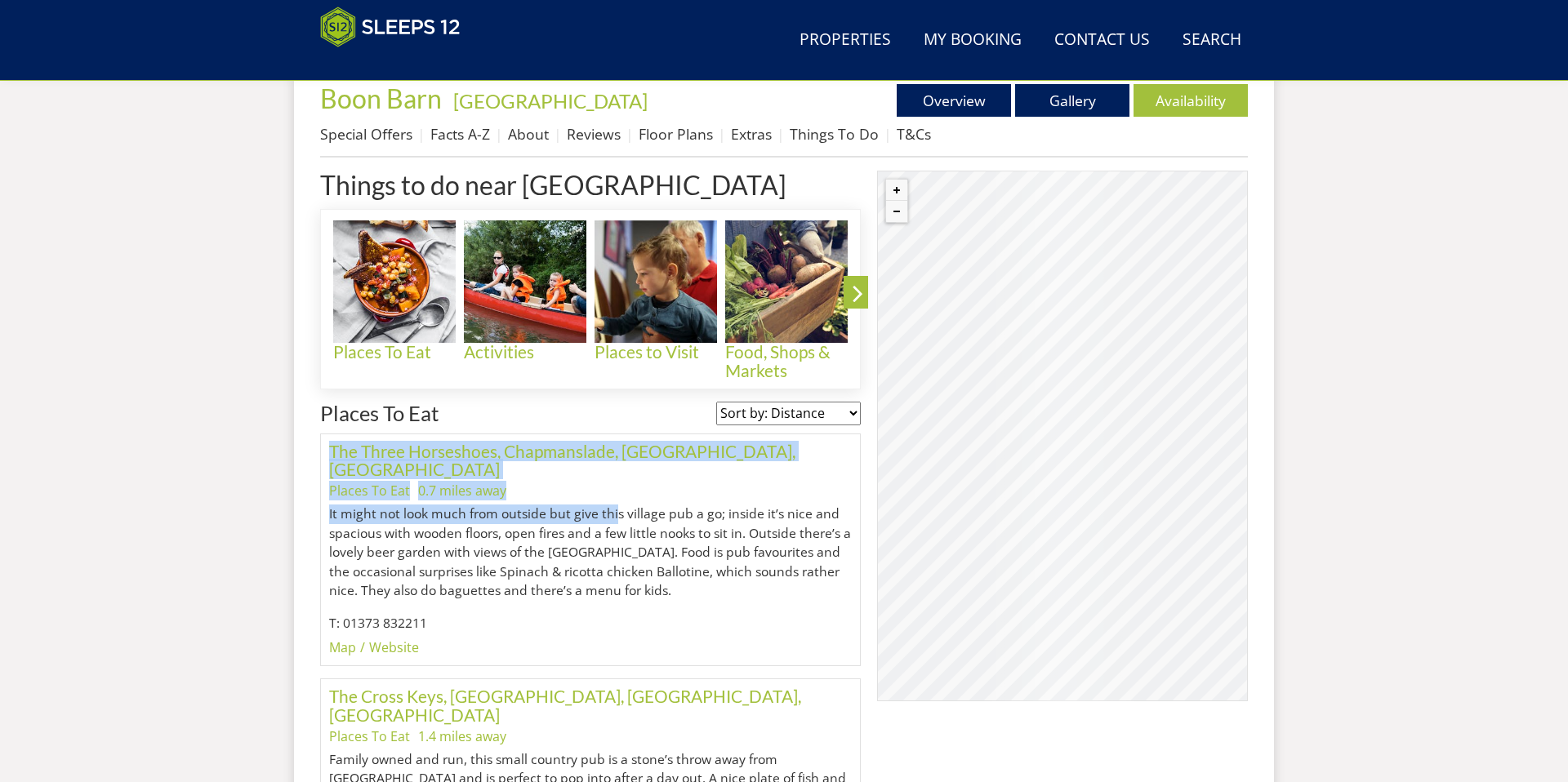
drag, startPoint x: 615, startPoint y: 492, endPoint x: 357, endPoint y: 435, distance: 264.2
click at [357, 435] on div "The Three Horseshoes, Chapmanslade, [GEOGRAPHIC_DATA], [GEOGRAPHIC_DATA] Places…" at bounding box center [591, 550] width 541 height 234
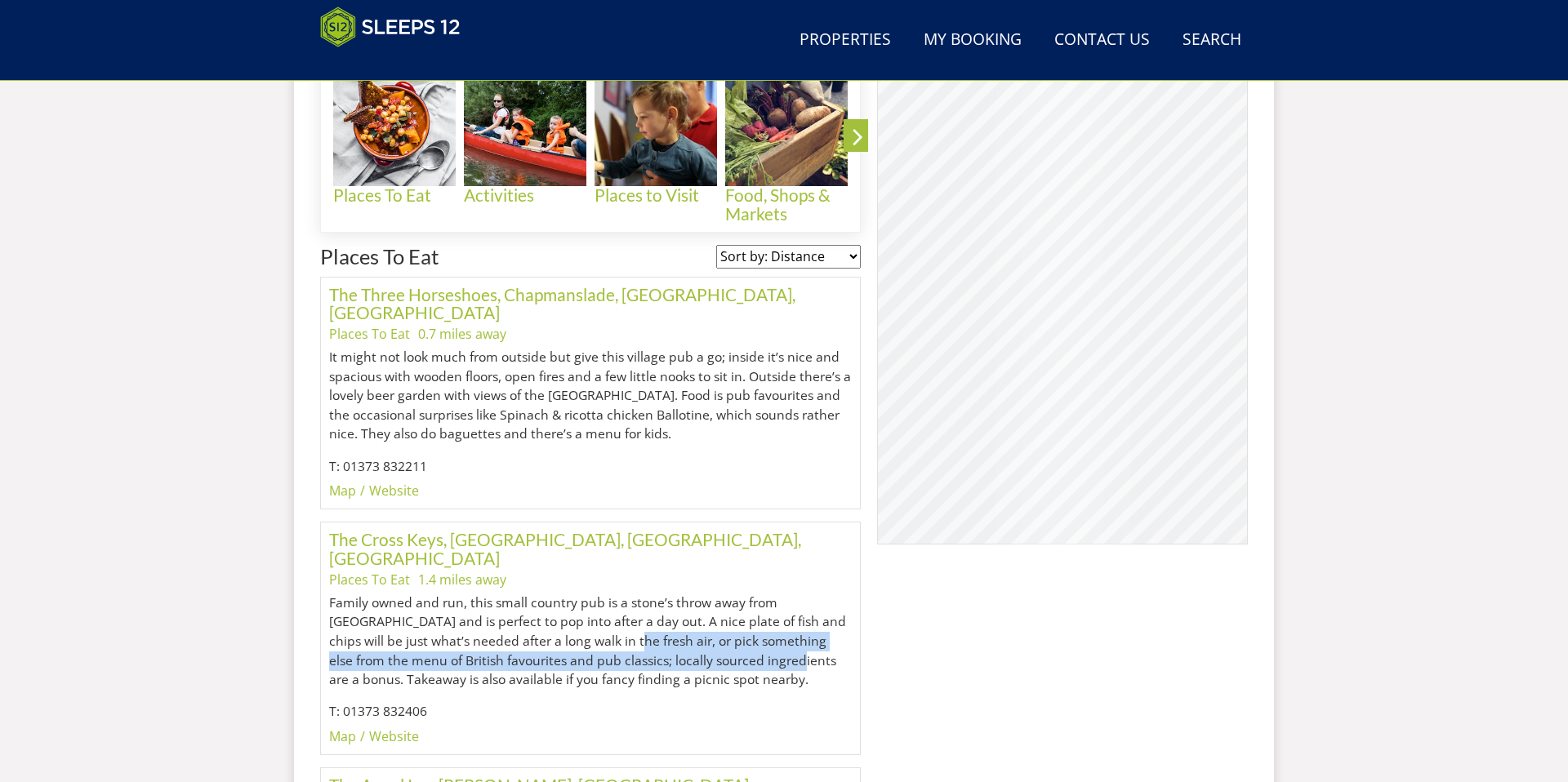
drag, startPoint x: 700, startPoint y: 618, endPoint x: 565, endPoint y: 596, distance: 136.8
click at [565, 596] on p "Family owned and run, this small country pub is a stone’s throw away from [GEOG…" at bounding box center [590, 641] width 523 height 97
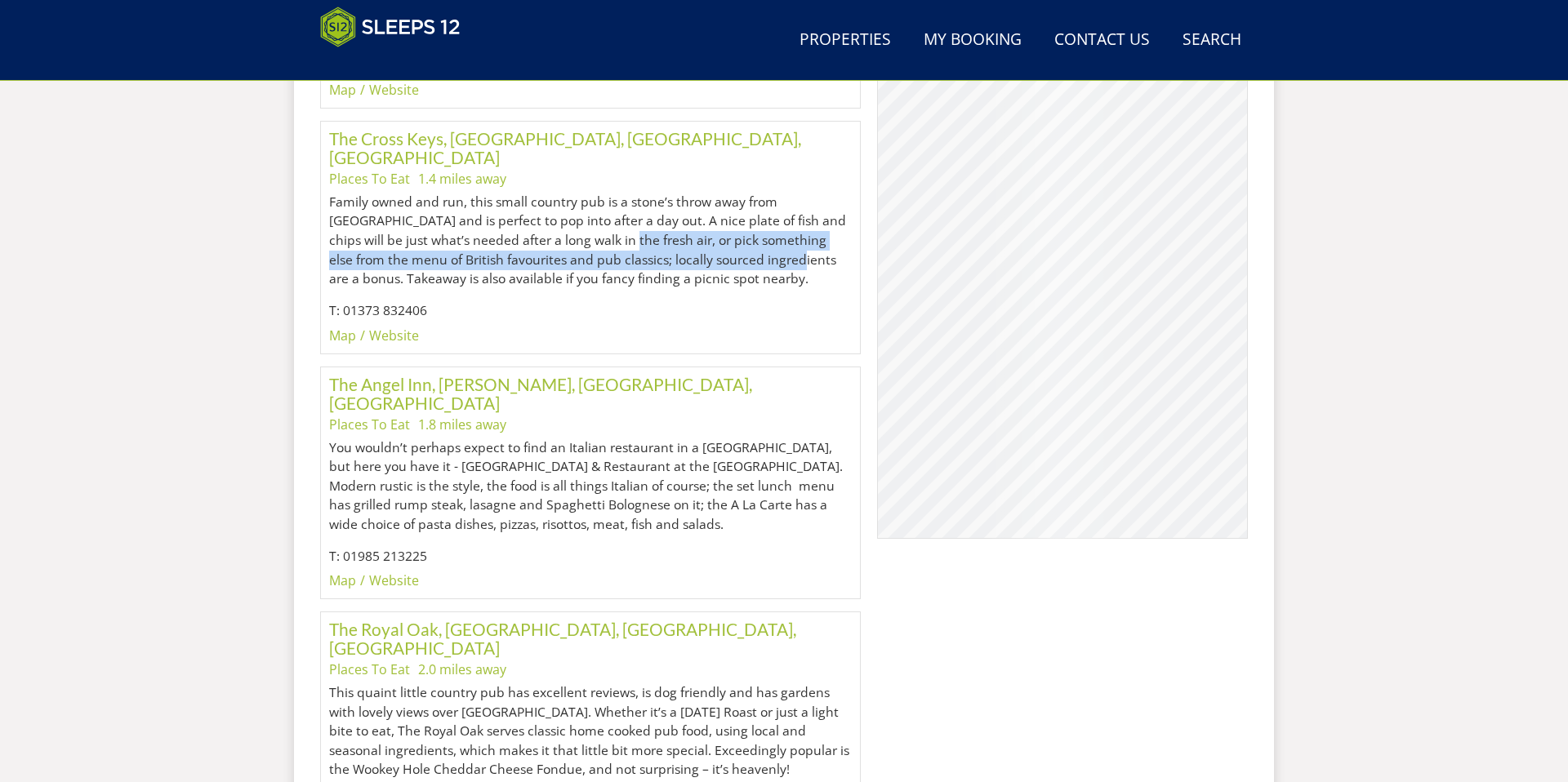
scroll to position [1193, 0]
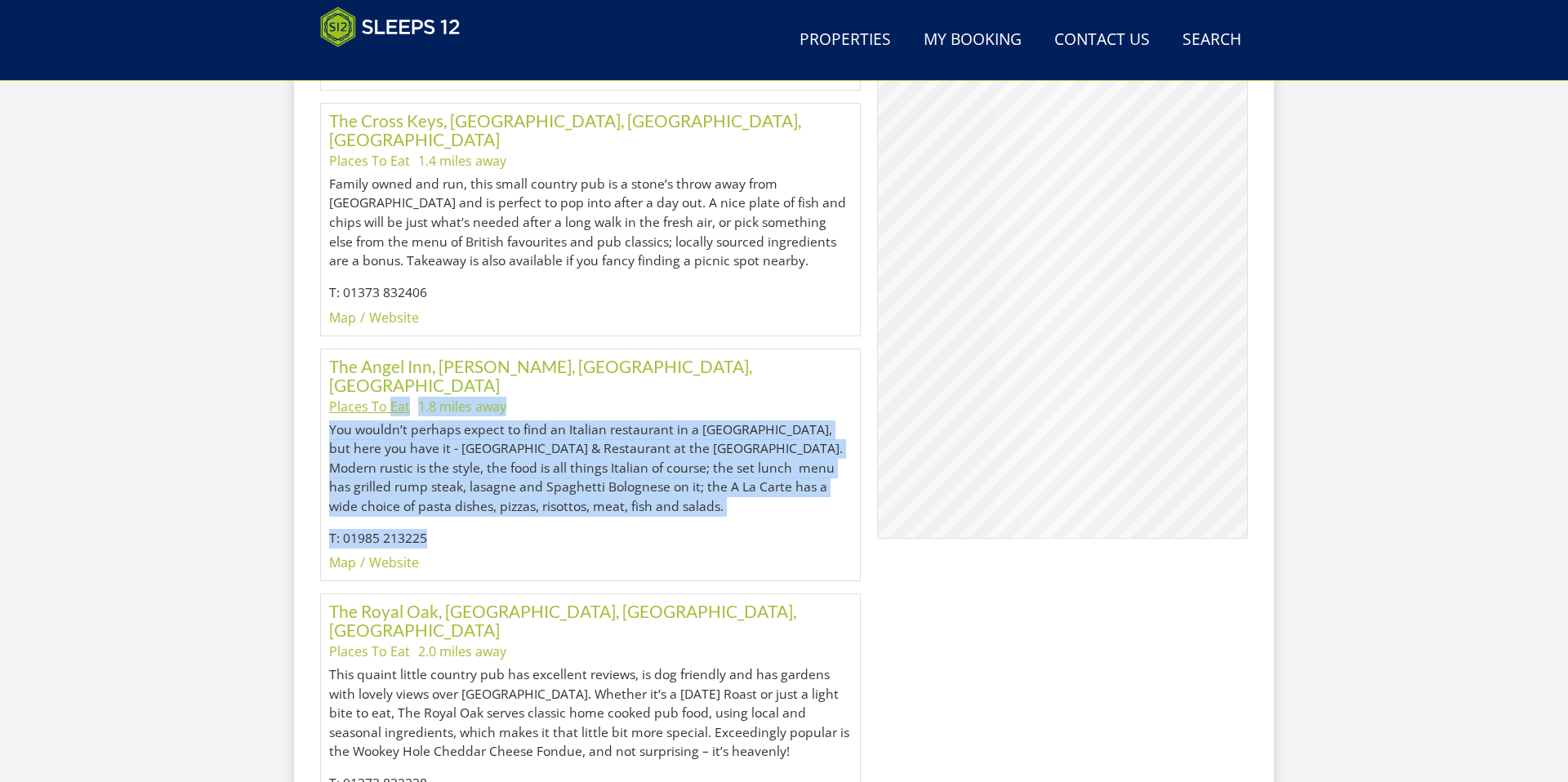
drag, startPoint x: 596, startPoint y: 479, endPoint x: 388, endPoint y: 349, distance: 245.3
click at [388, 358] on div "The [GEOGRAPHIC_DATA], [PERSON_NAME], [GEOGRAPHIC_DATA], [GEOGRAPHIC_DATA] Plac…" at bounding box center [590, 465] width 523 height 216
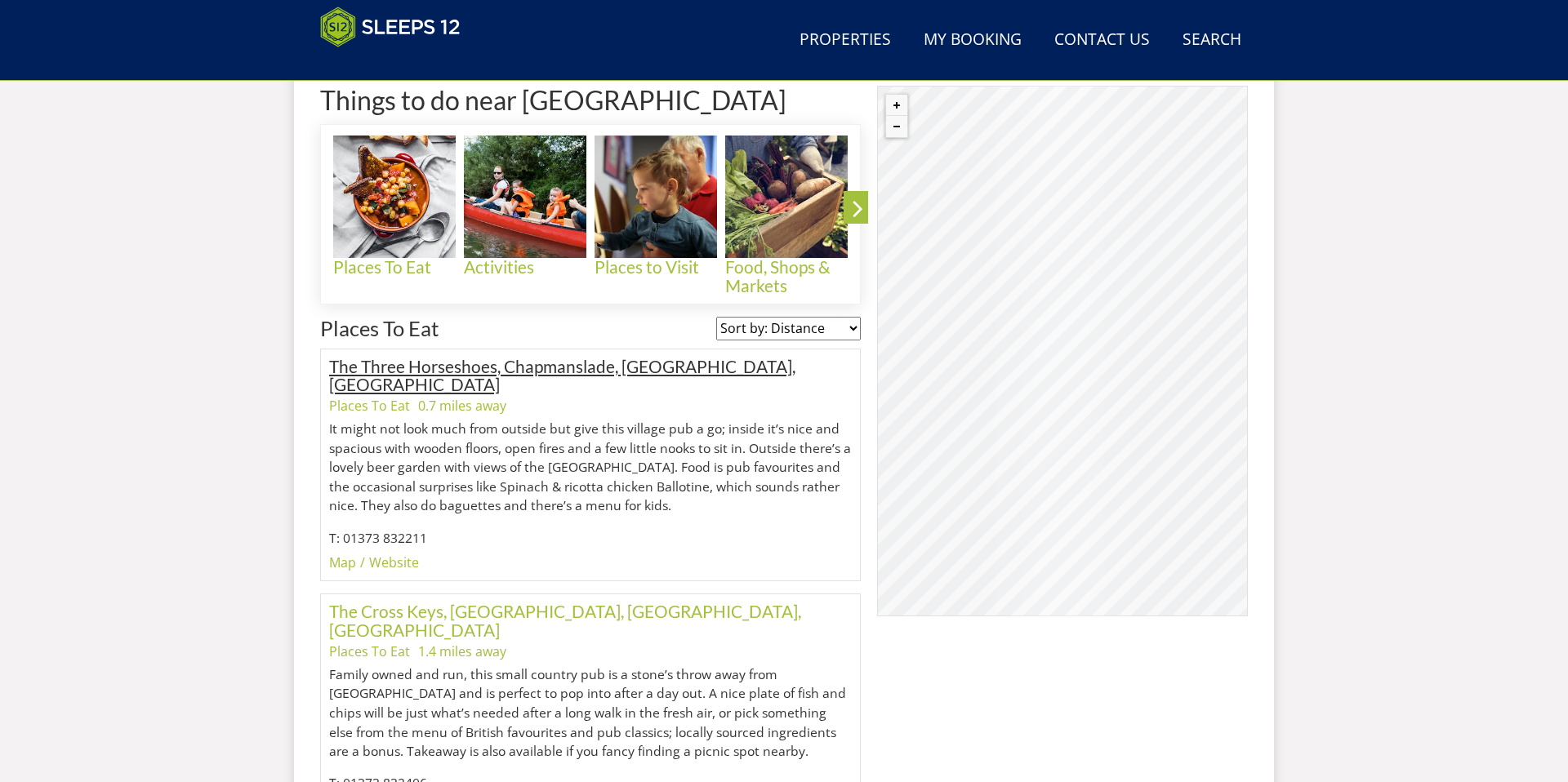
click at [595, 356] on link "The Three Horseshoes, Chapmanslade, [GEOGRAPHIC_DATA], [GEOGRAPHIC_DATA]" at bounding box center [562, 375] width 466 height 39
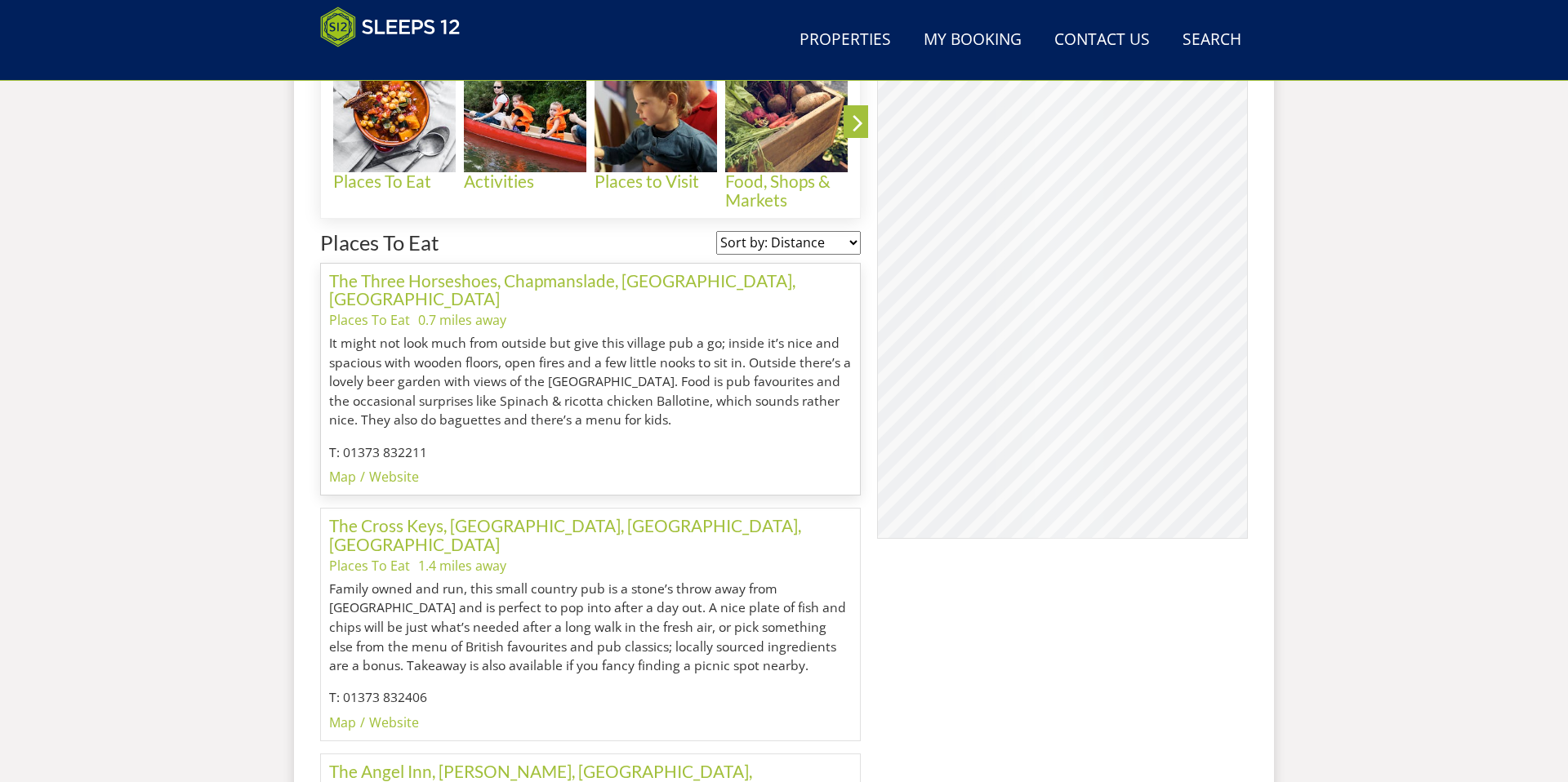
click at [895, 300] on div "© MapTiler © OpenStreetMap contributors The Three Horseshoes, Chapmanslade, [GE…" at bounding box center [1062, 274] width 371 height 531
click at [388, 468] on link "Website" at bounding box center [394, 477] width 50 height 18
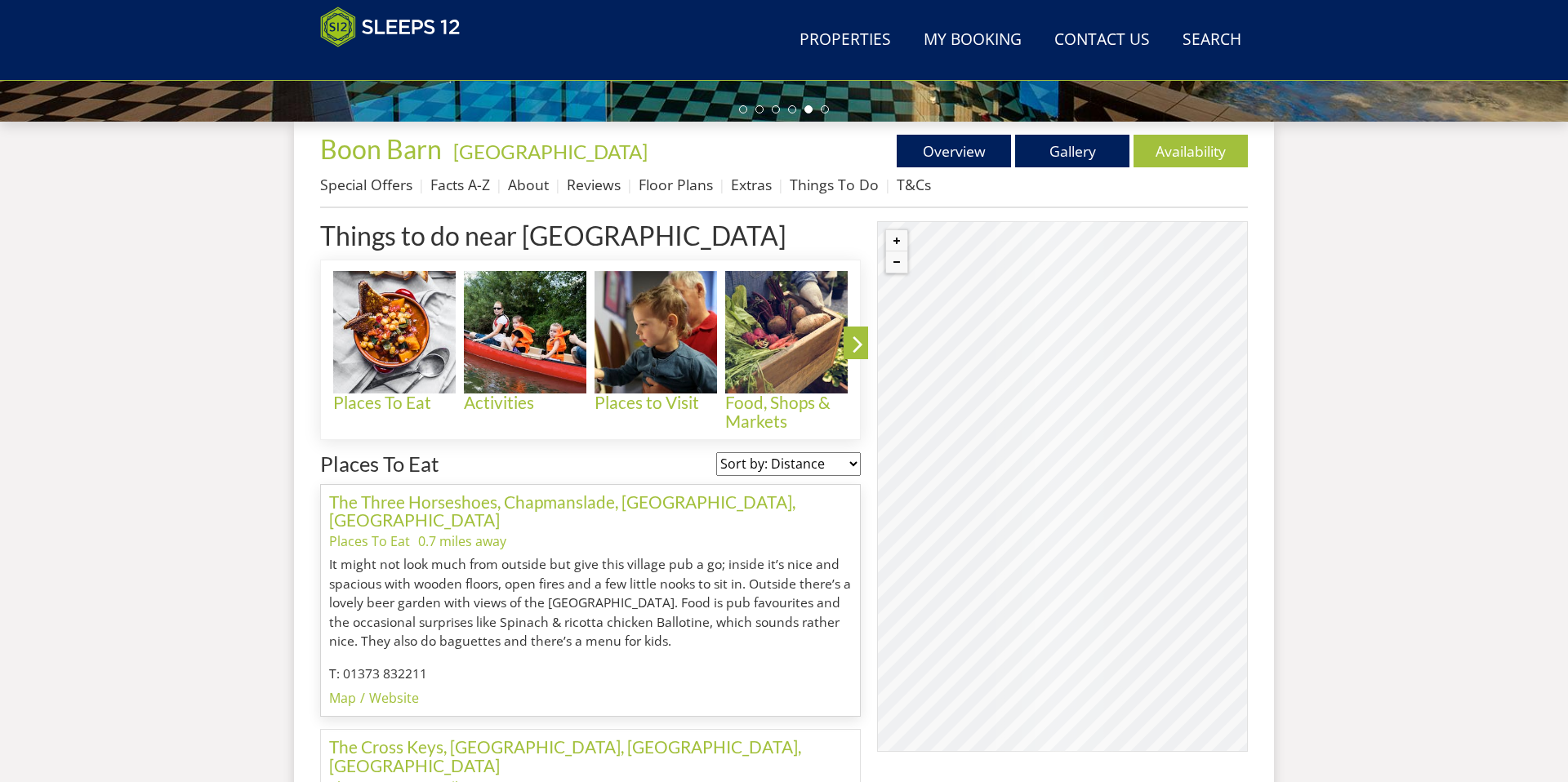
scroll to position [564, 0]
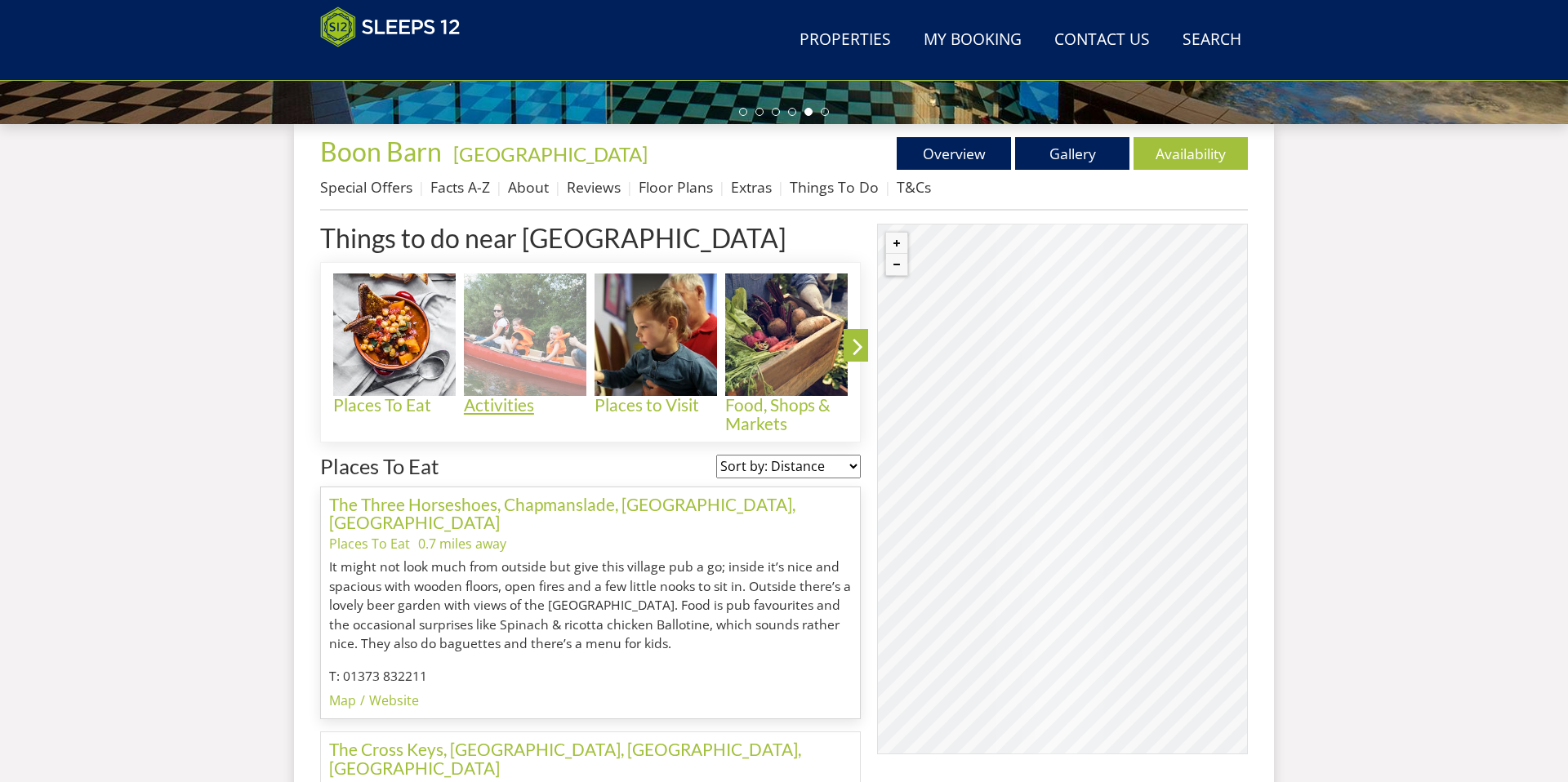
click at [549, 335] on img at bounding box center [526, 335] width 123 height 123
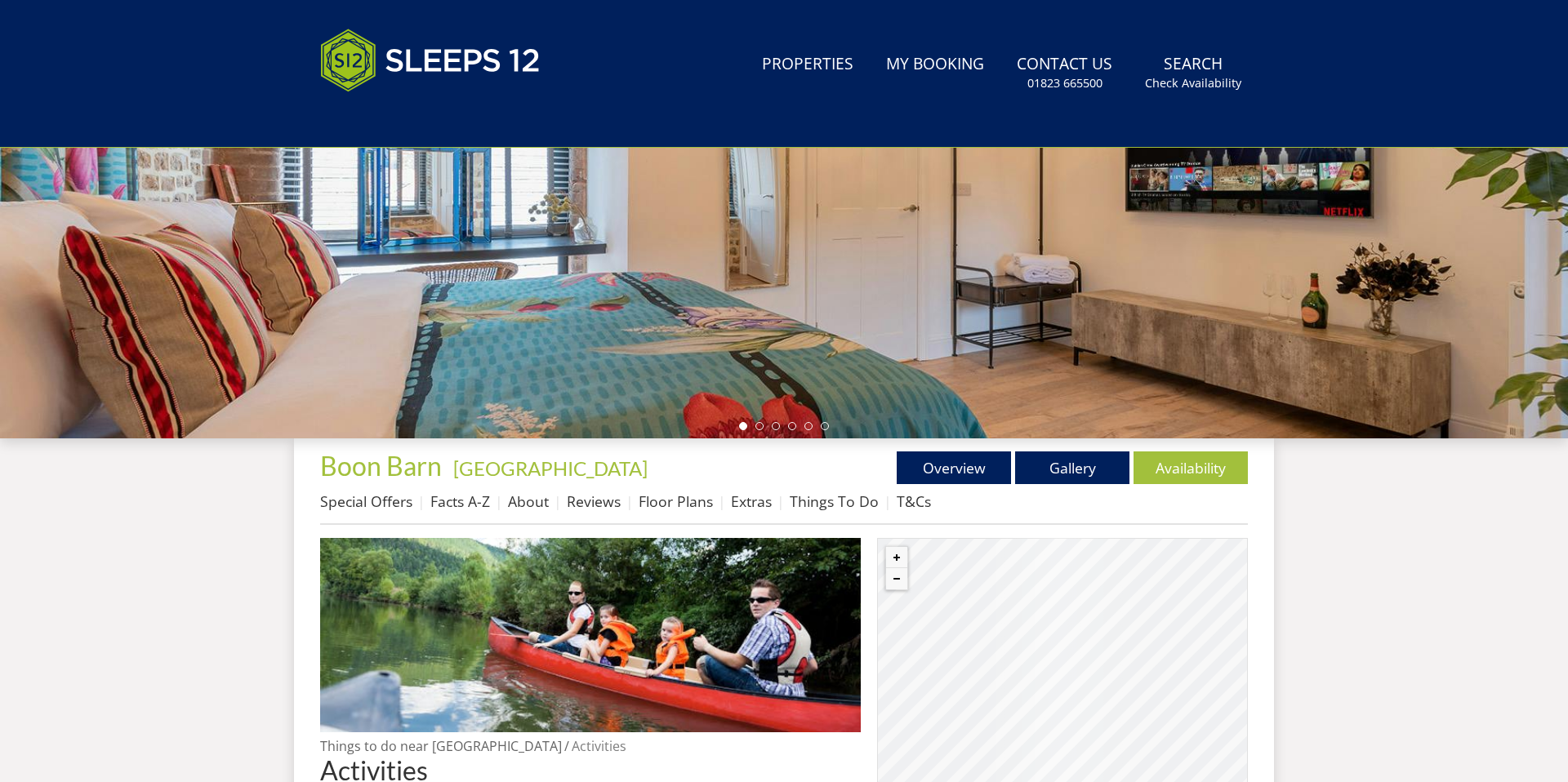
scroll to position [865, 0]
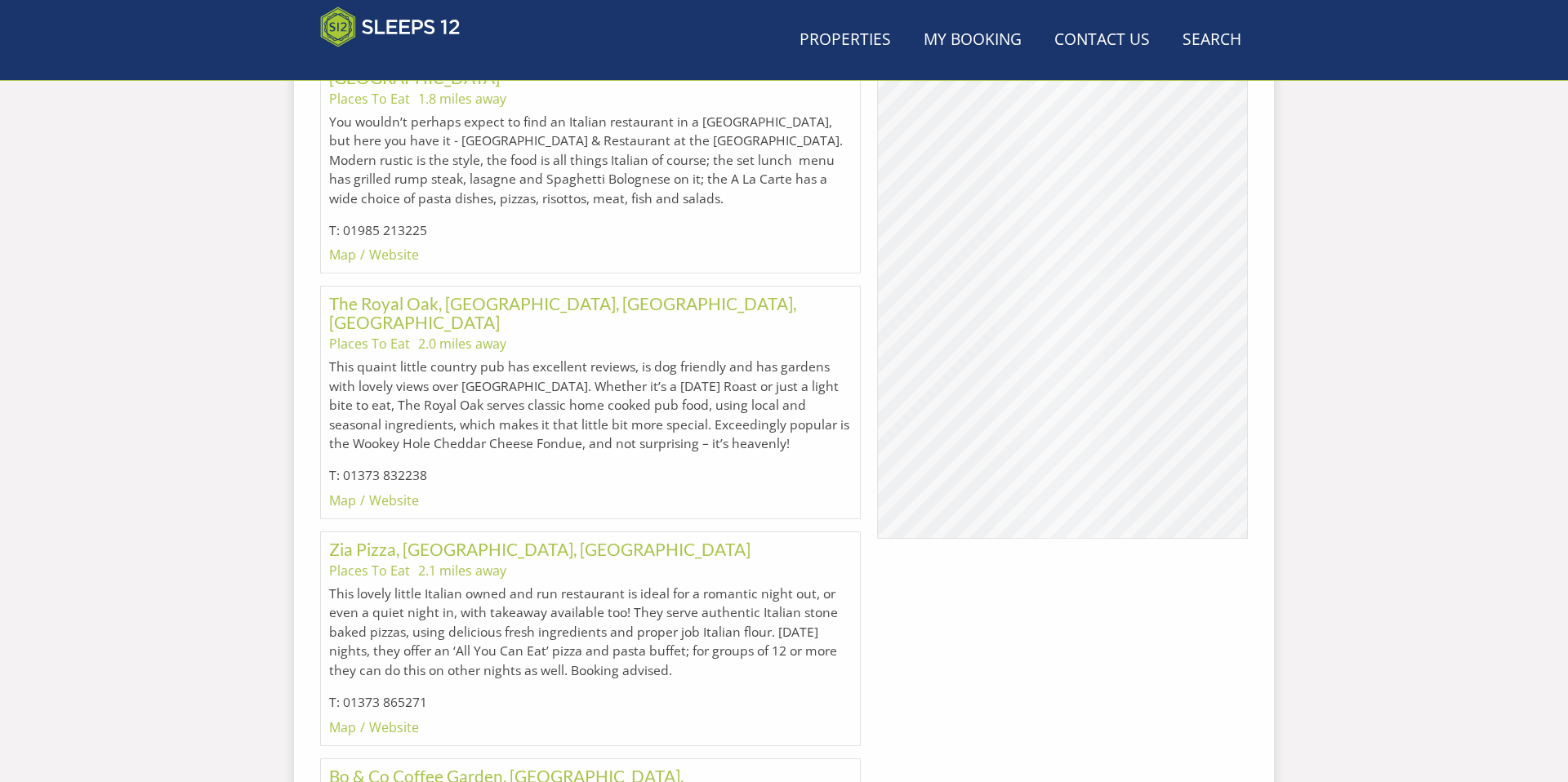
scroll to position [564, 0]
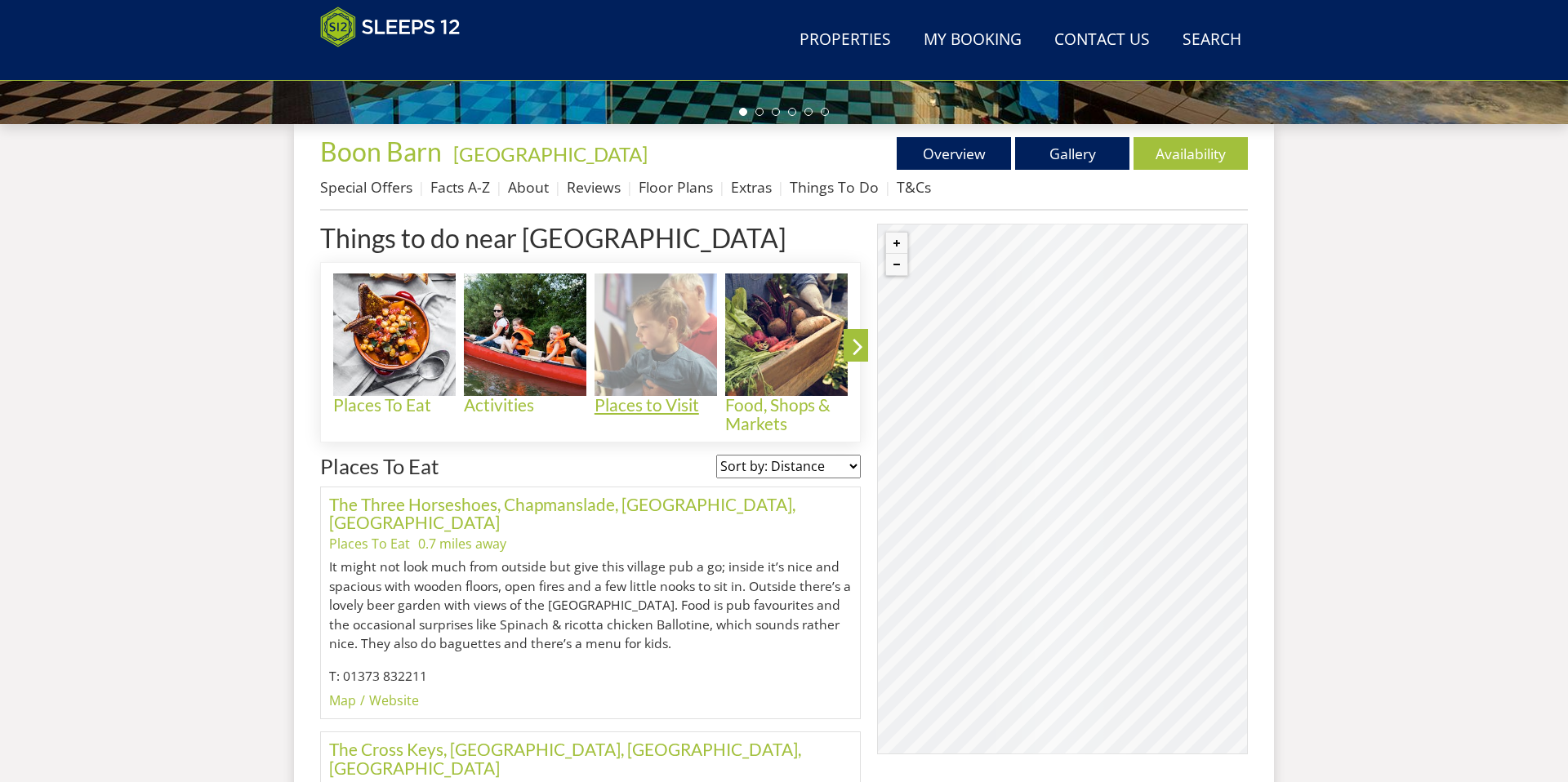
click at [637, 321] on img at bounding box center [656, 335] width 123 height 123
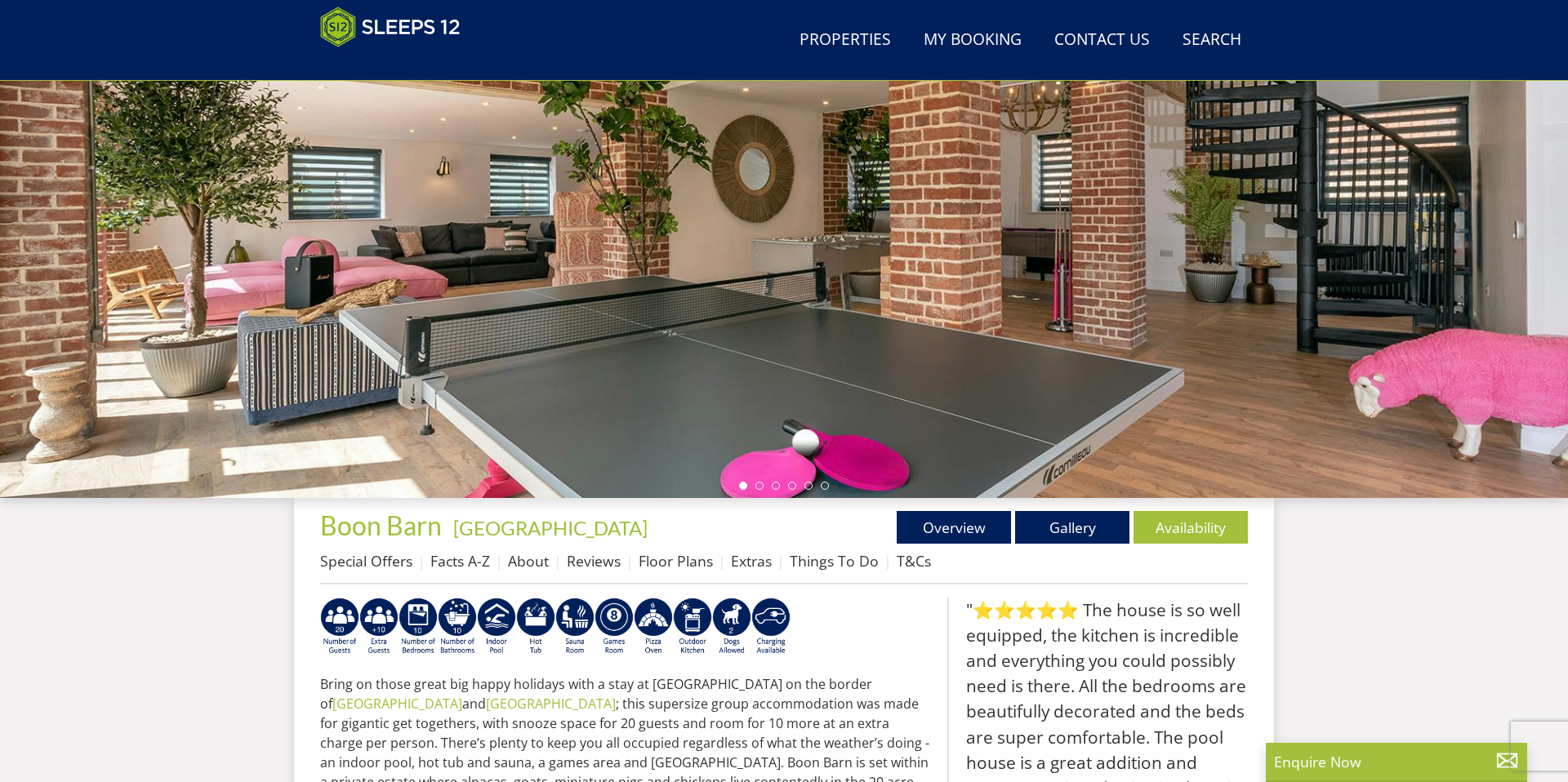
scroll to position [206, 0]
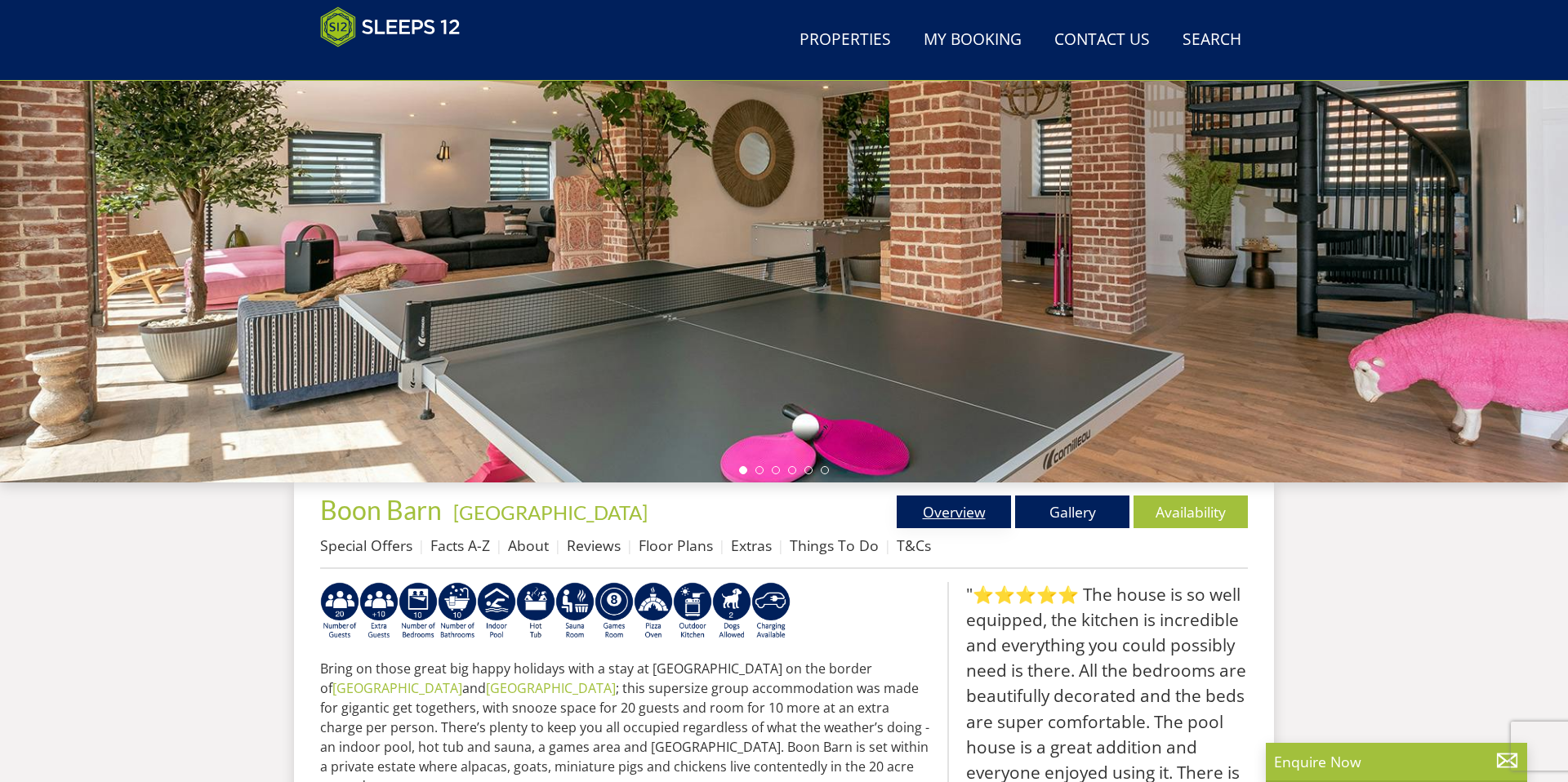
click at [976, 508] on link "Overview" at bounding box center [954, 512] width 115 height 33
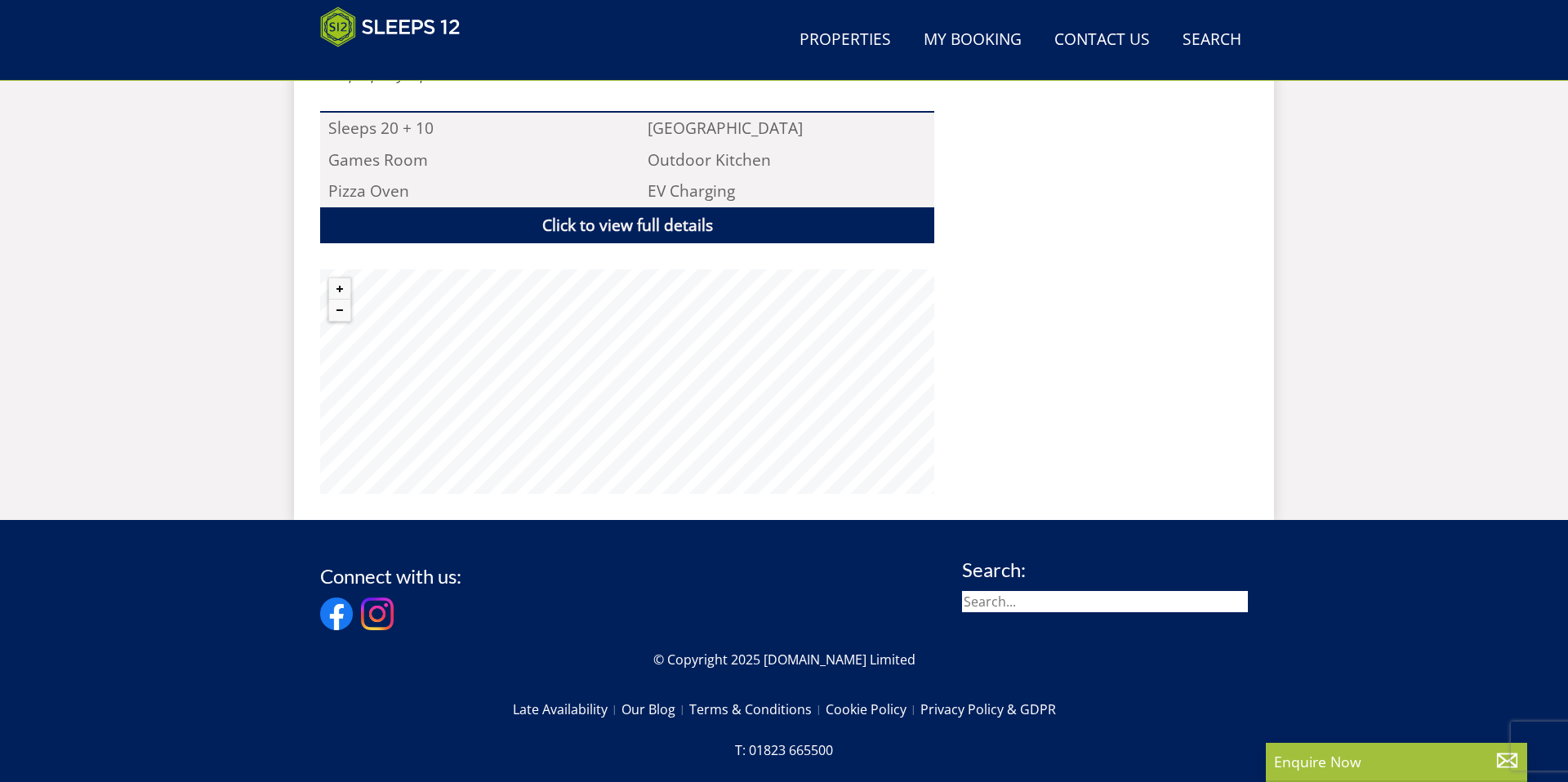
scroll to position [186, 0]
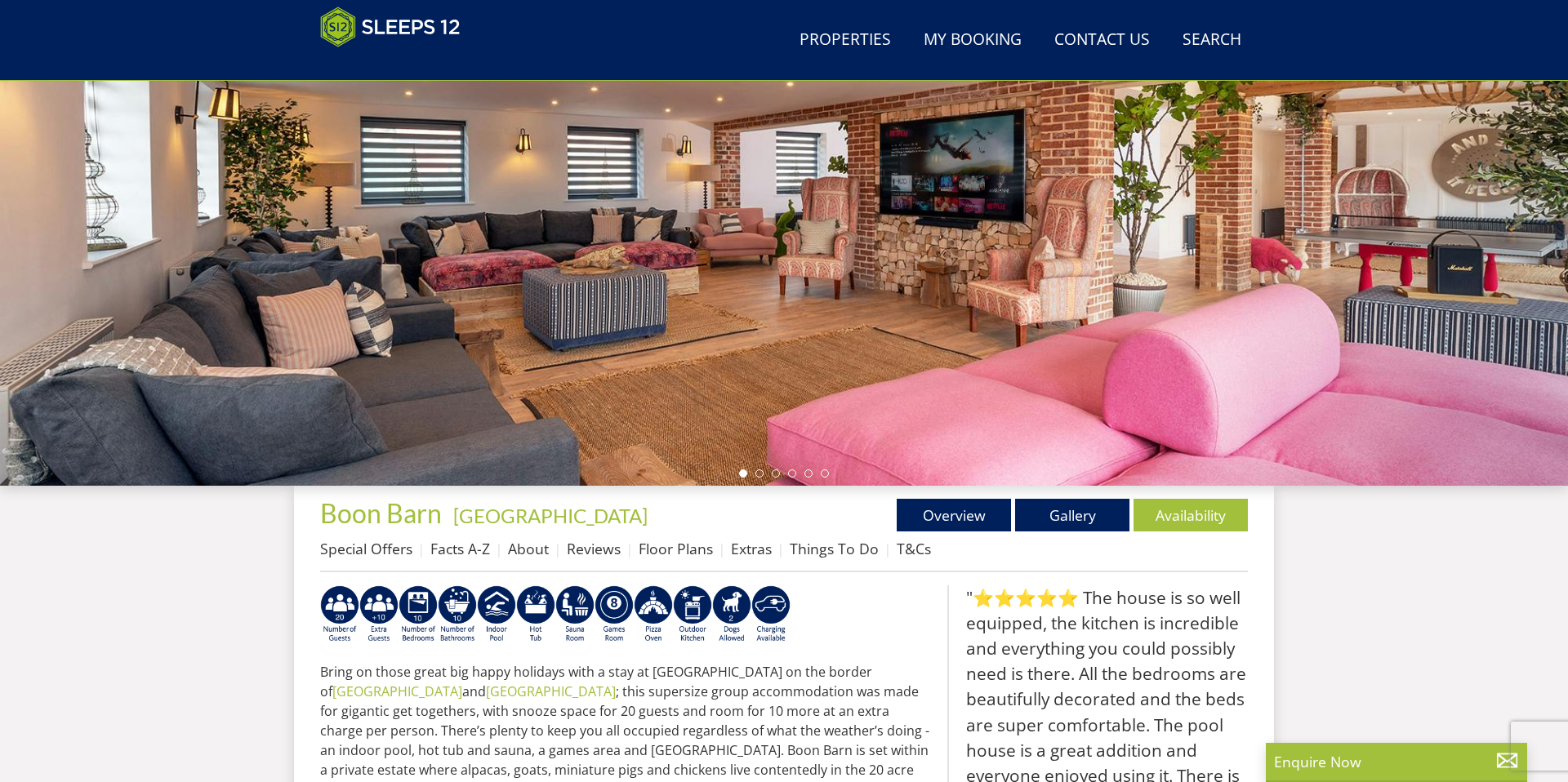
scroll to position [200, 0]
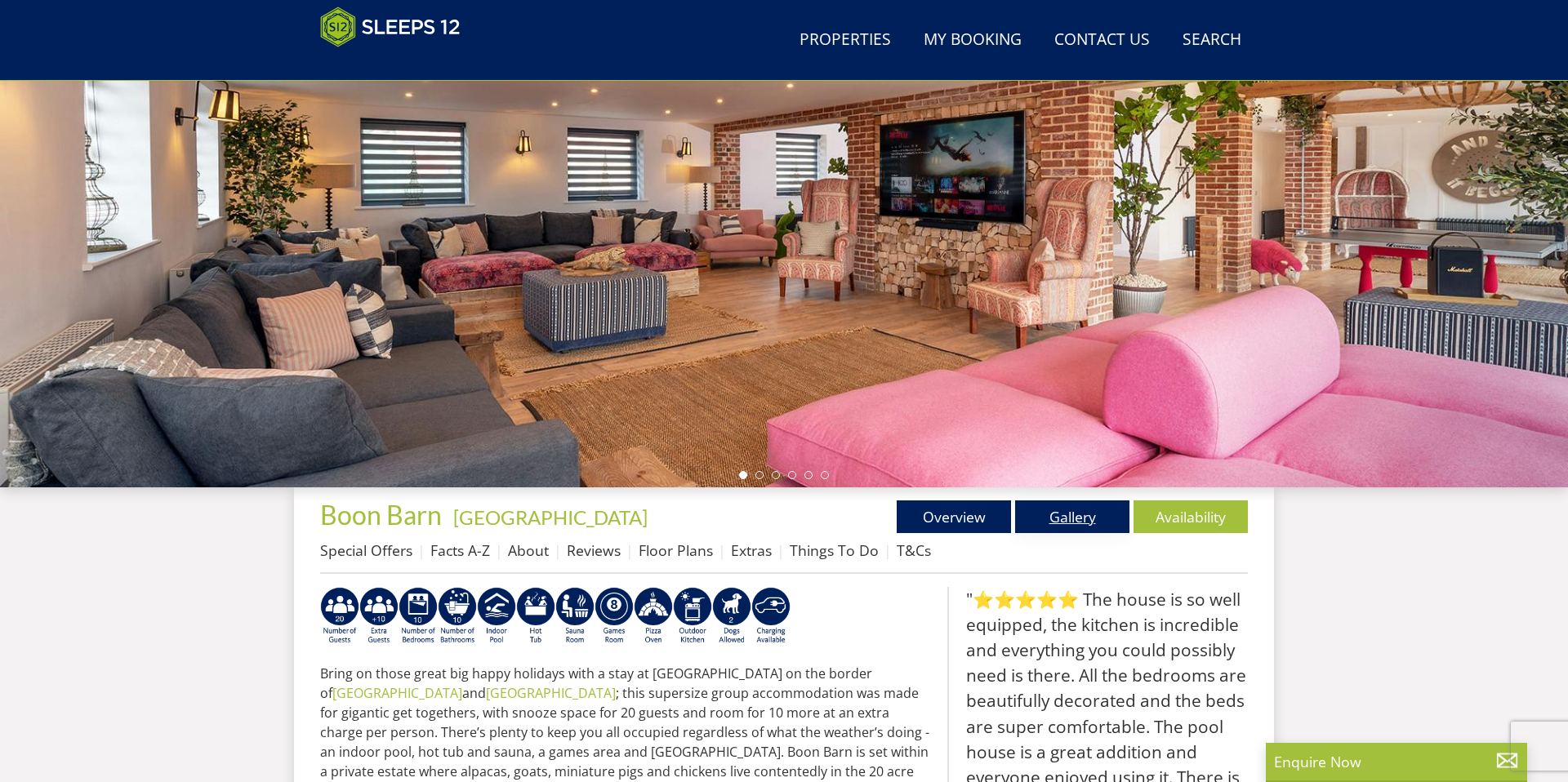
click at [1075, 517] on link "Gallery" at bounding box center [1072, 517] width 115 height 33
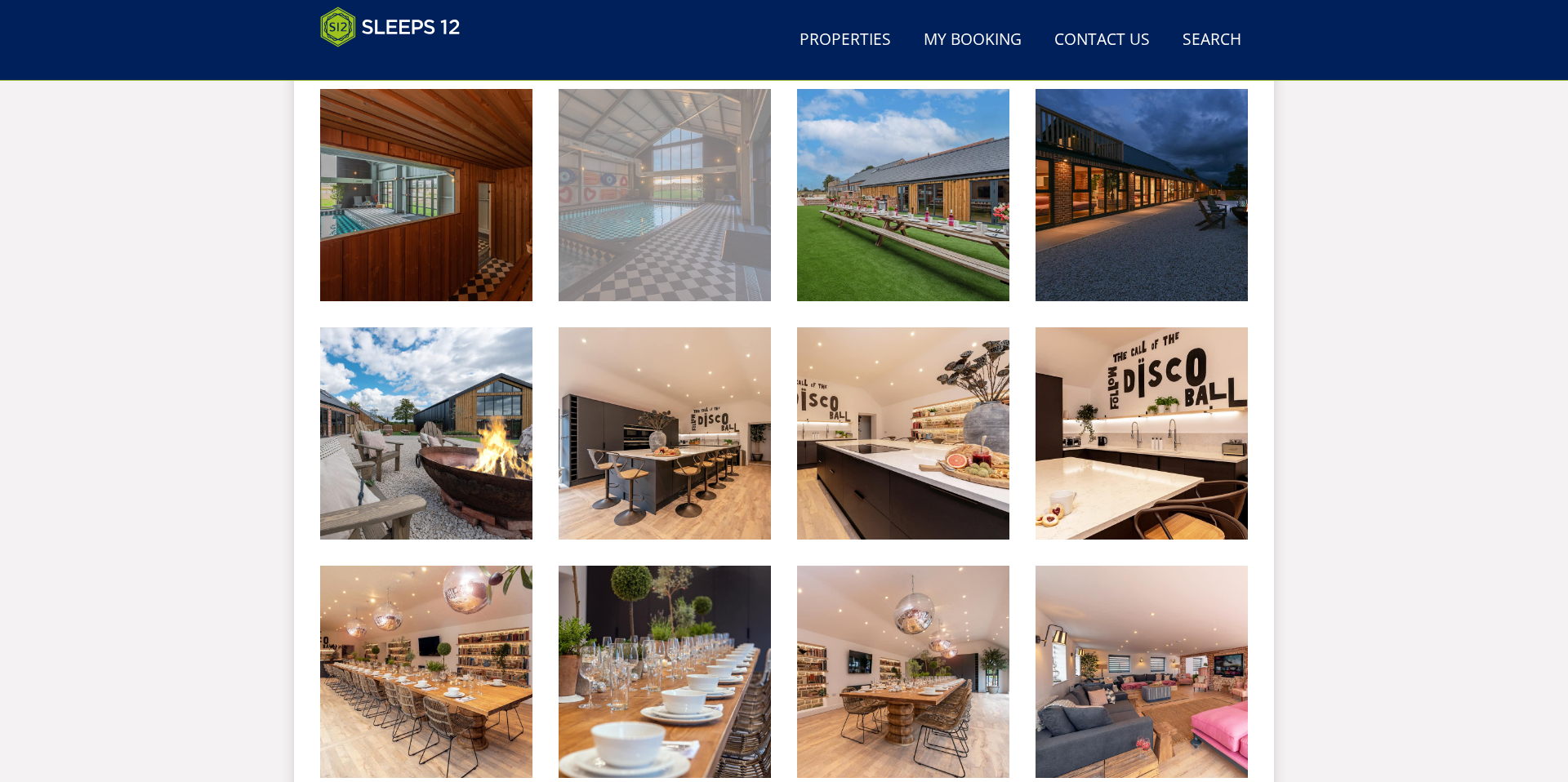
scroll to position [939, 0]
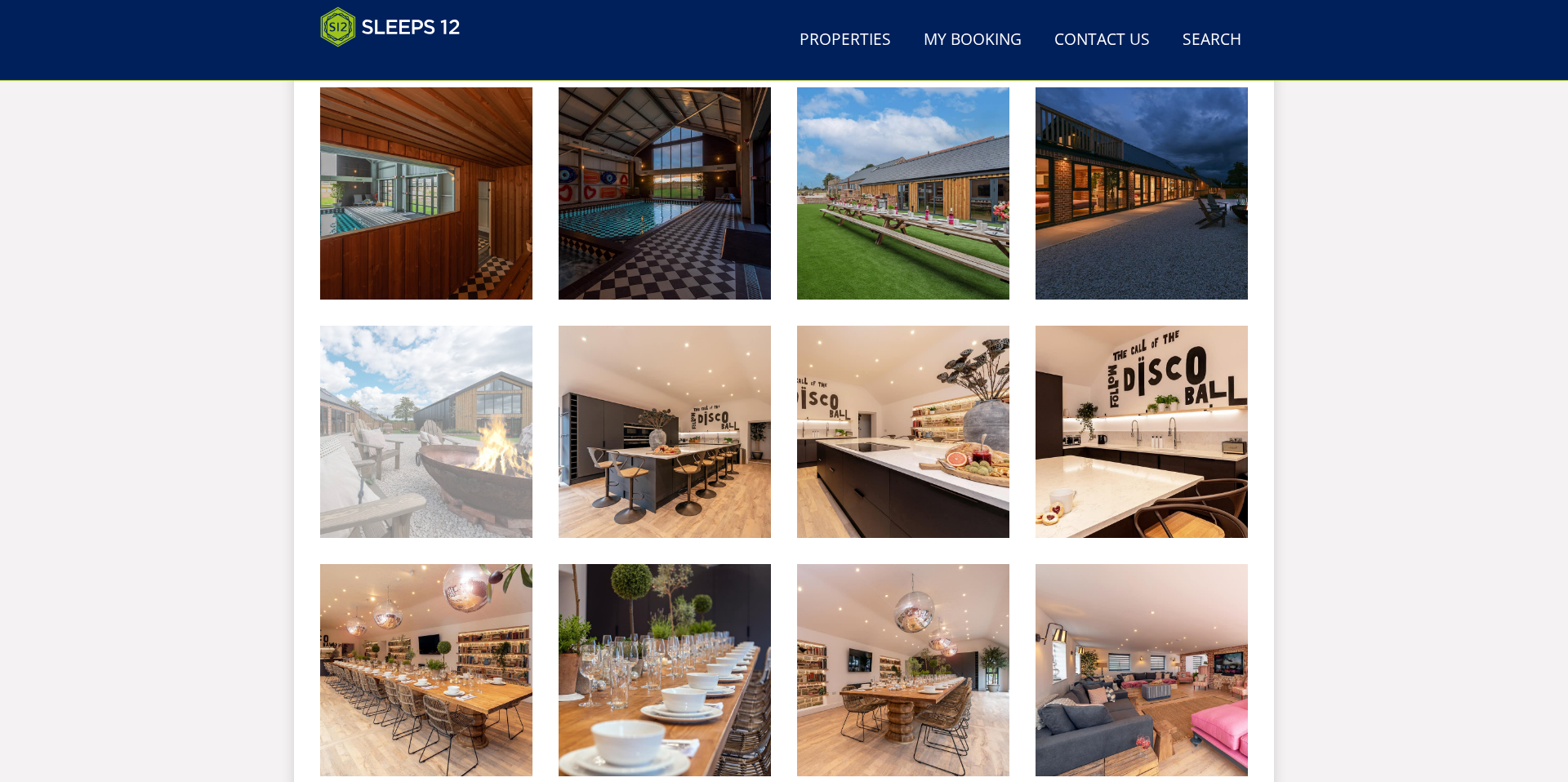
click at [491, 405] on img at bounding box center [426, 432] width 212 height 212
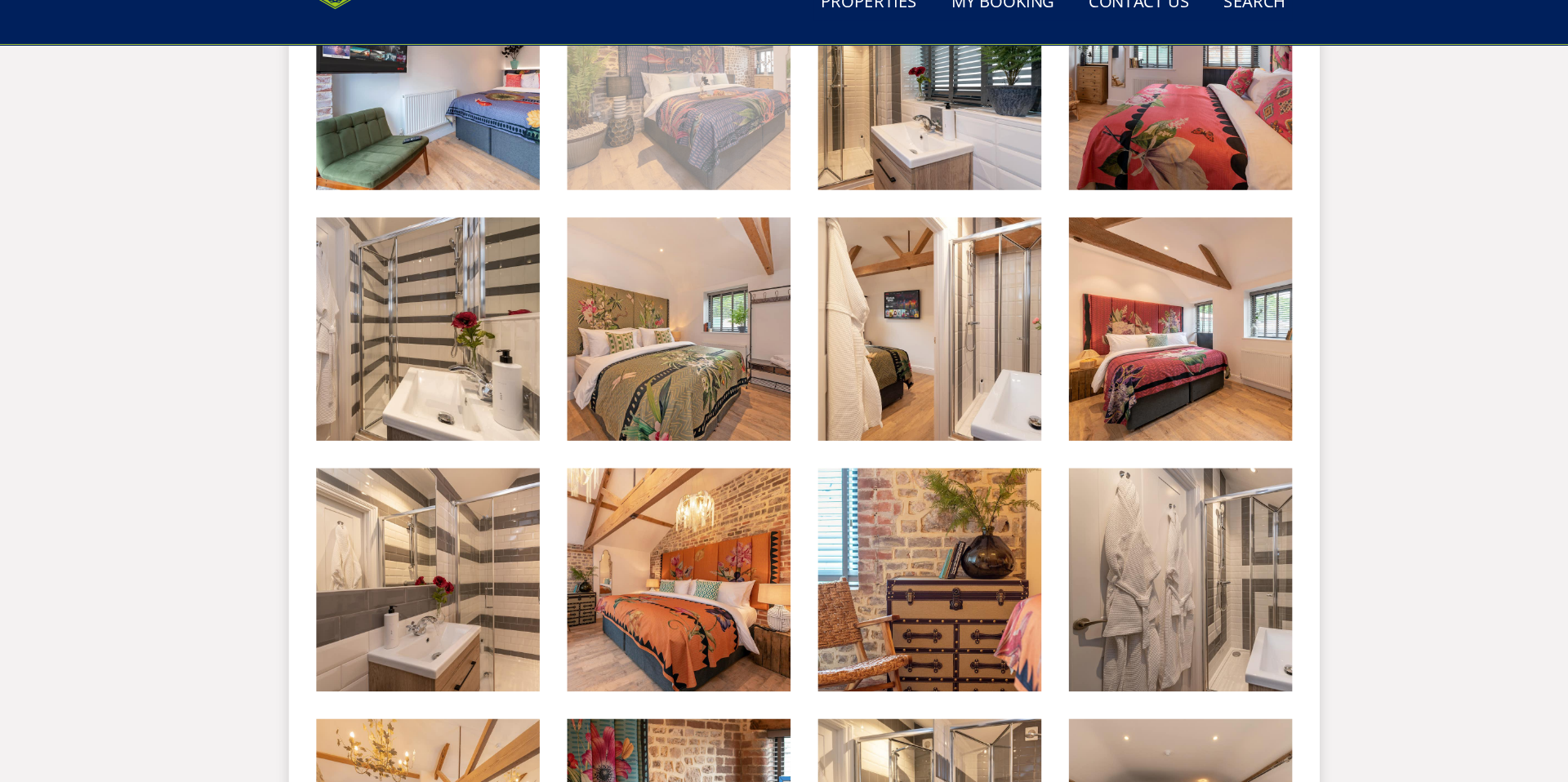
scroll to position [2448, 0]
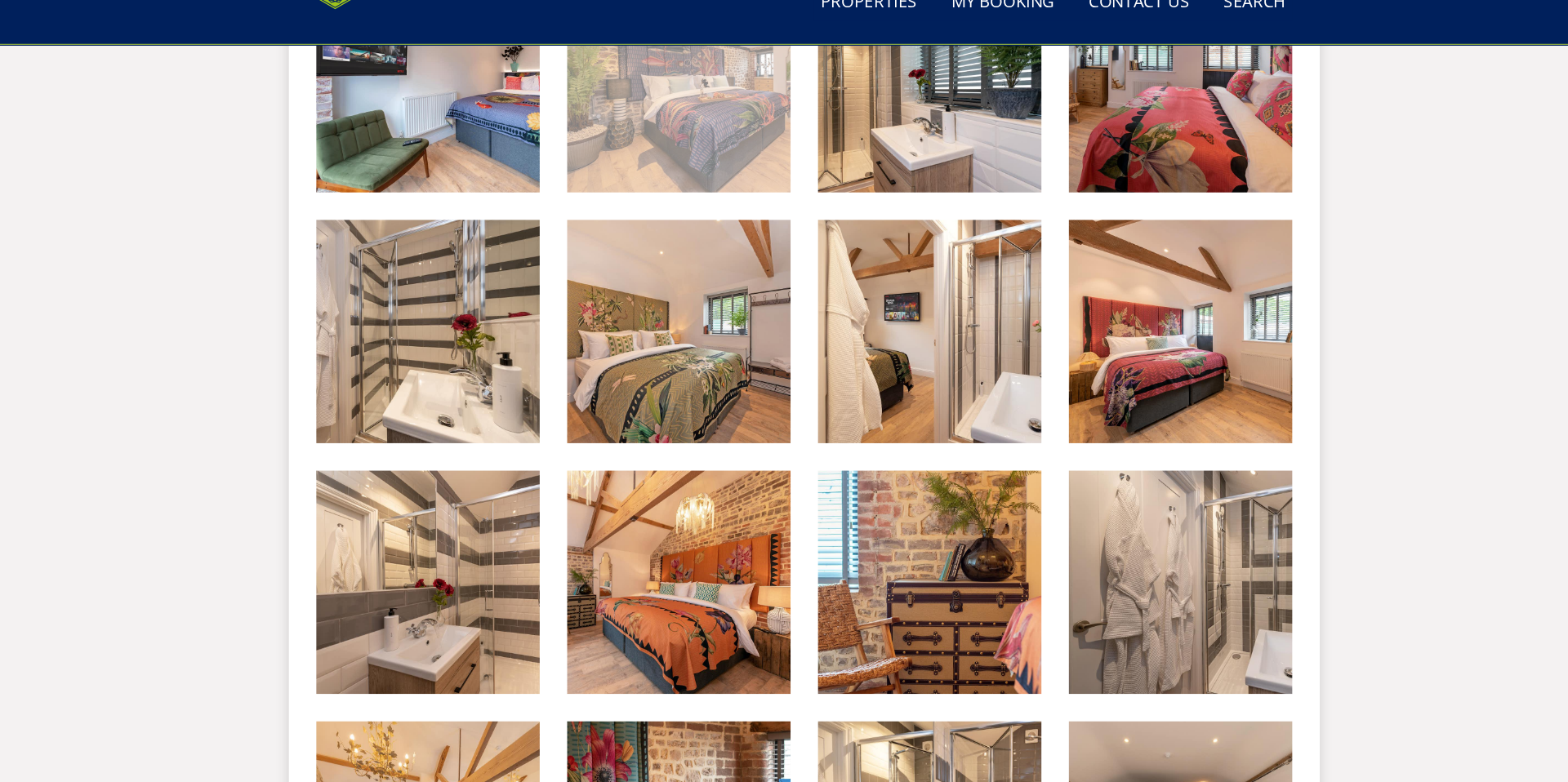
click at [642, 338] on img at bounding box center [665, 353] width 212 height 212
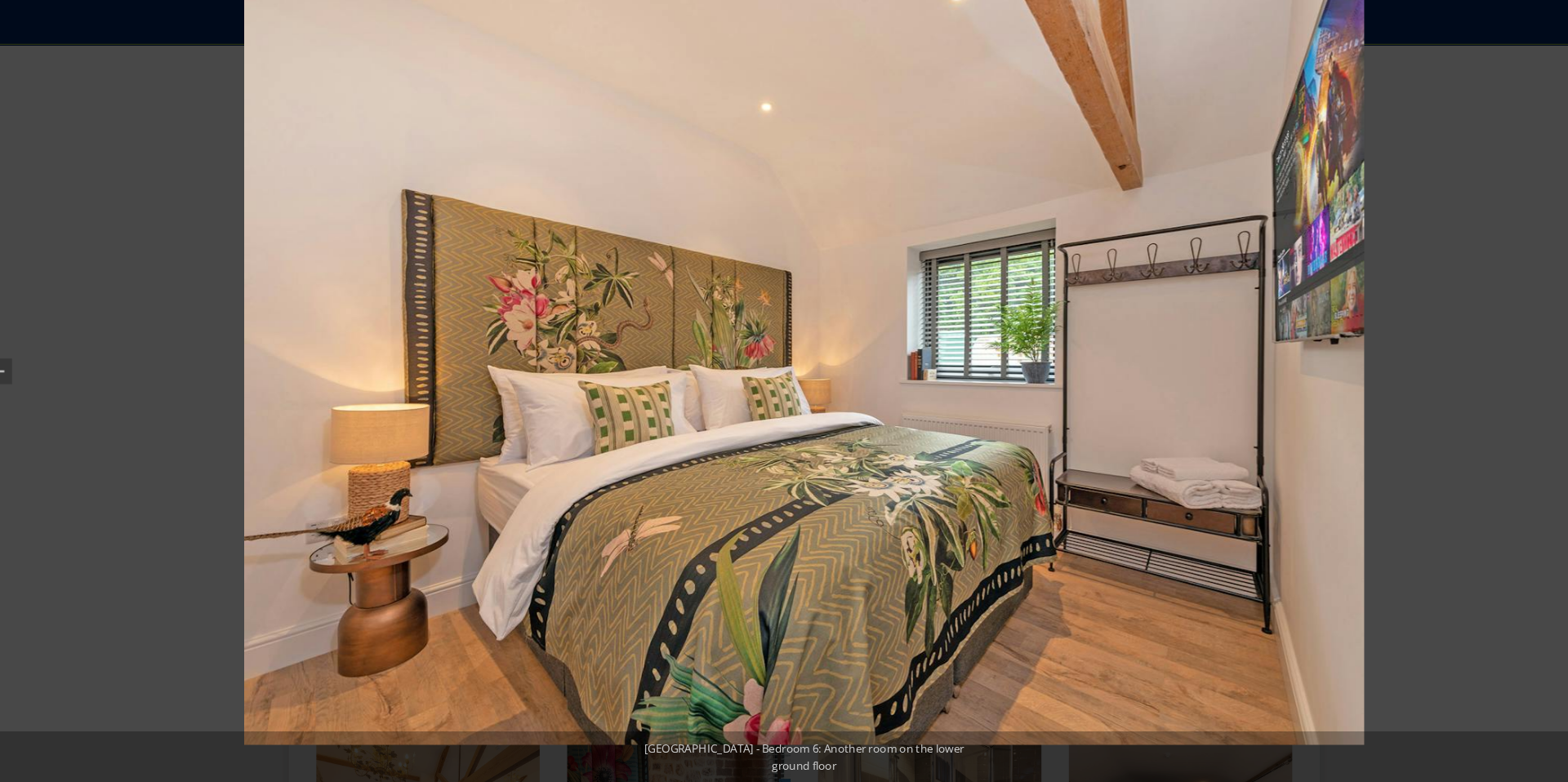
click at [179, 243] on div at bounding box center [784, 391] width 1568 height 782
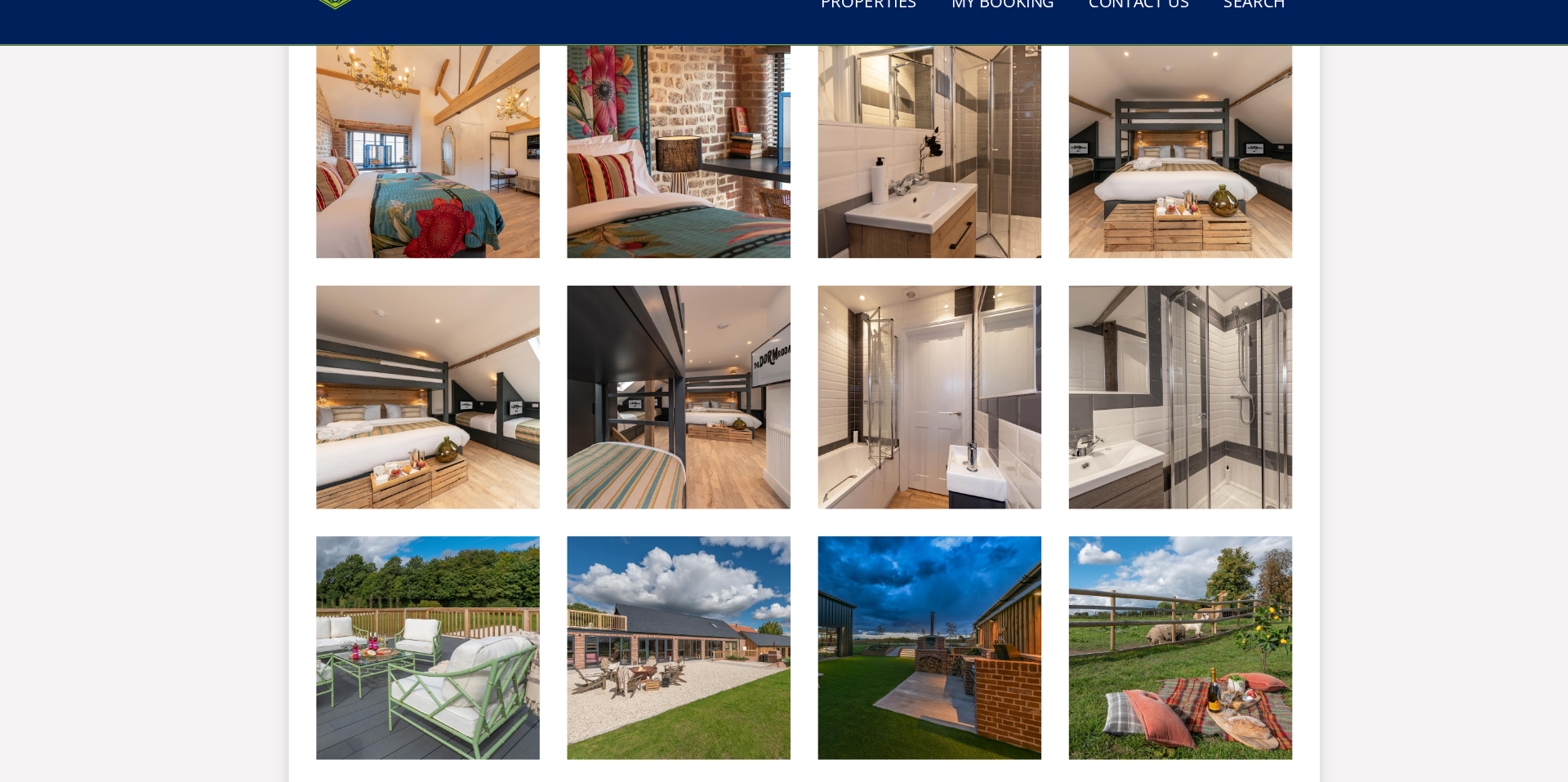
scroll to position [3101, 0]
click at [654, 385] on img at bounding box center [665, 416] width 212 height 212
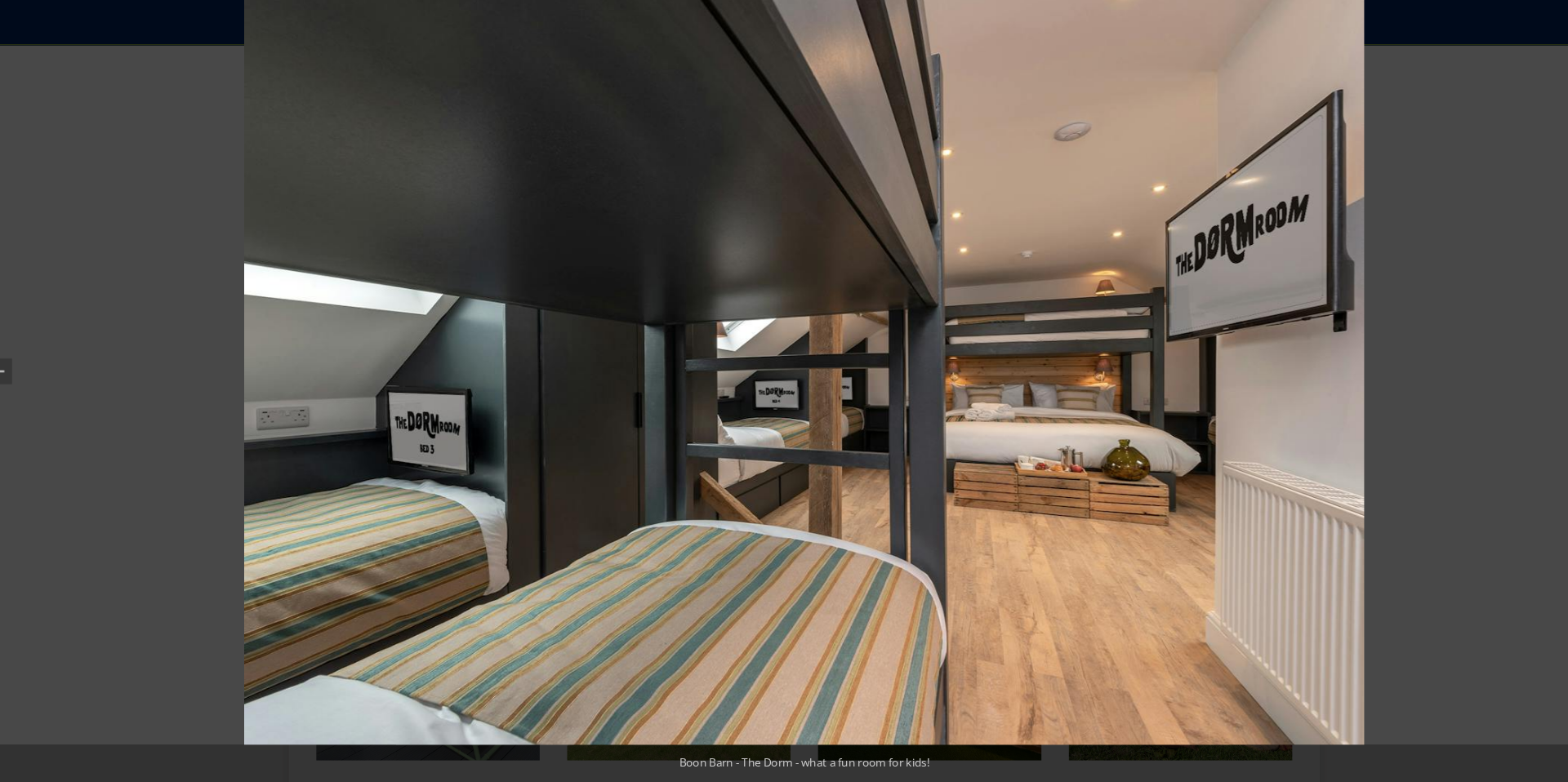
click at [133, 281] on div at bounding box center [784, 391] width 1568 height 782
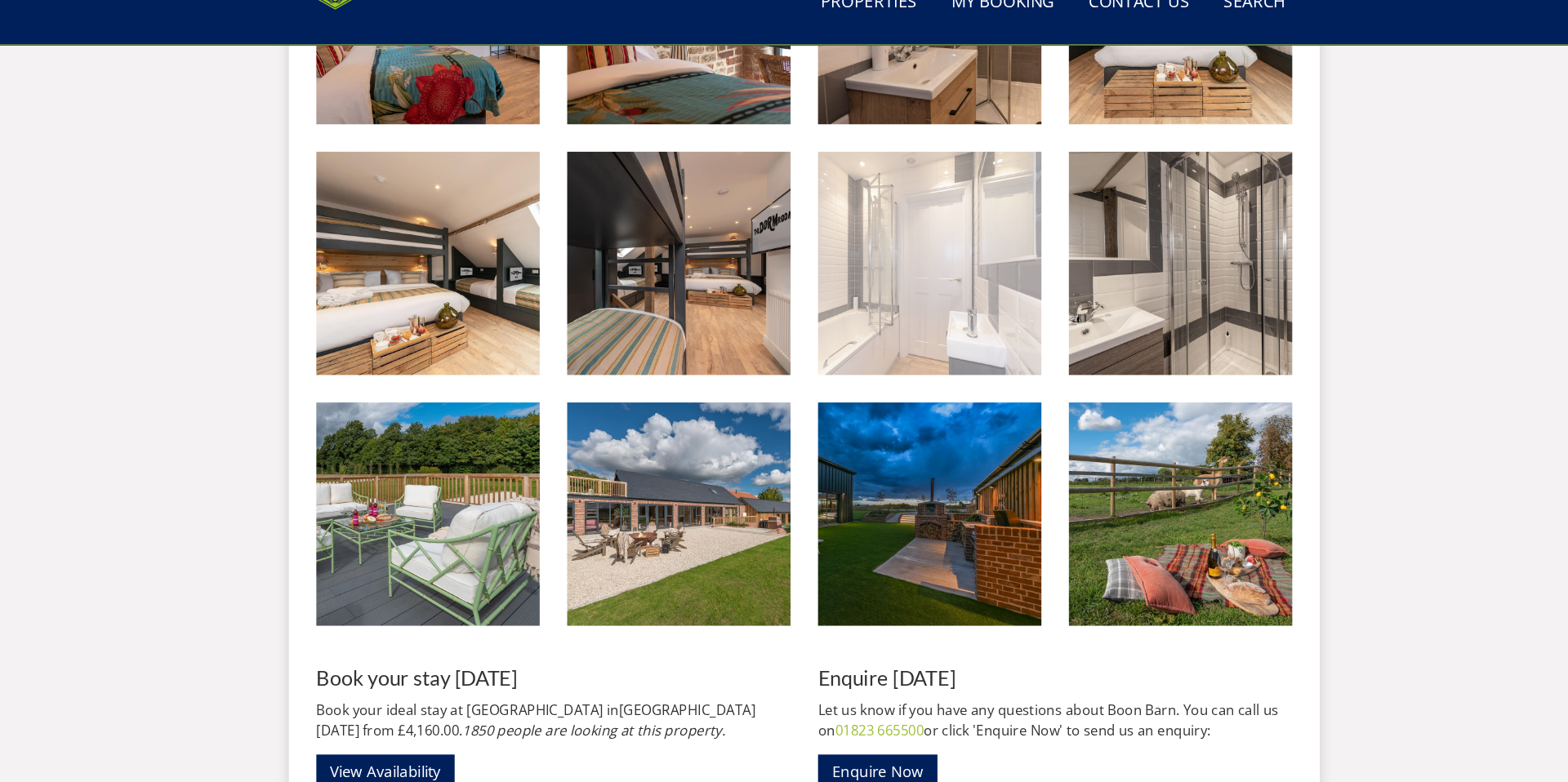
scroll to position [3230, 0]
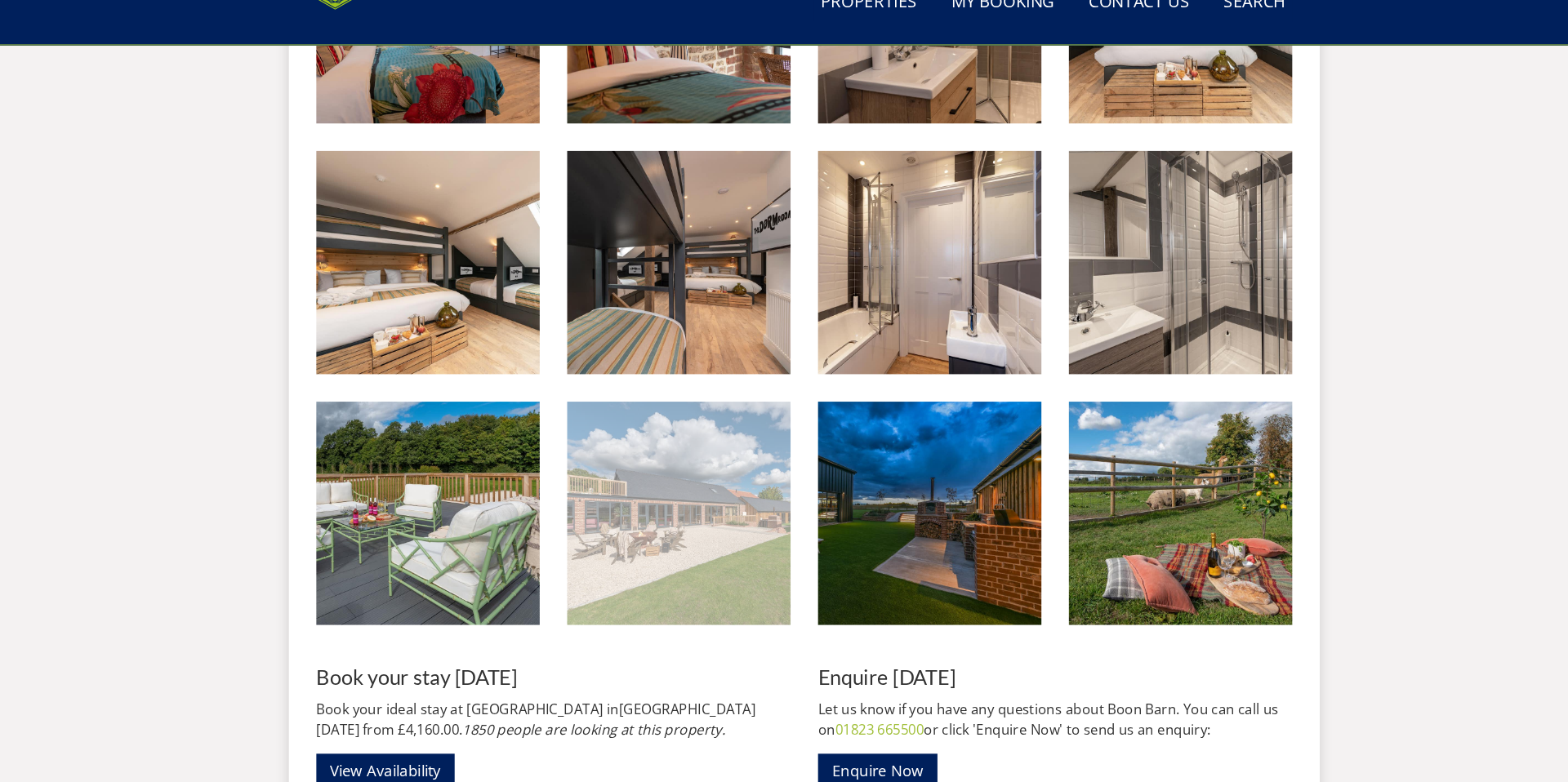
click at [726, 487] on img at bounding box center [665, 526] width 212 height 212
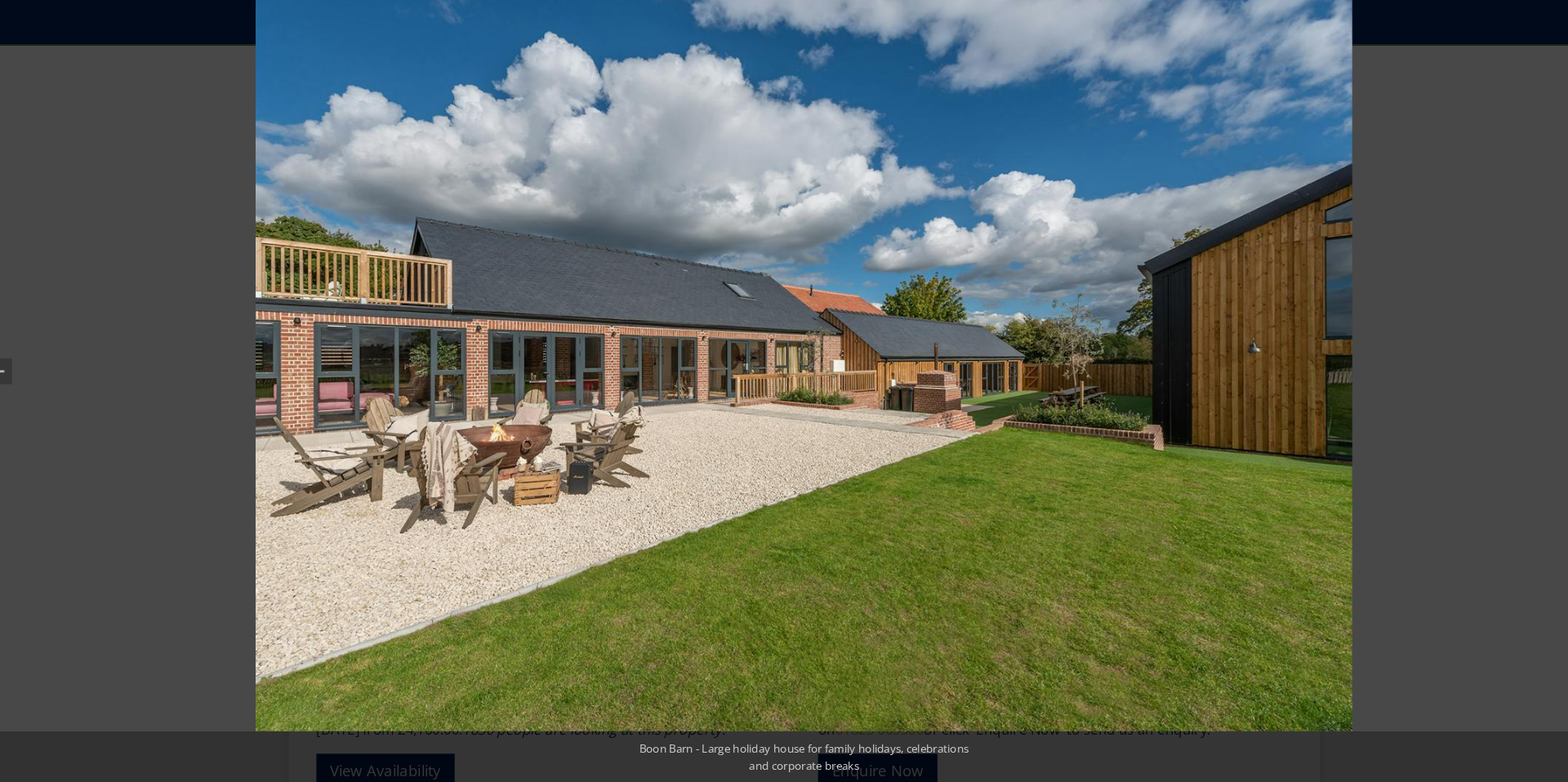
click at [157, 241] on div at bounding box center [784, 391] width 1568 height 782
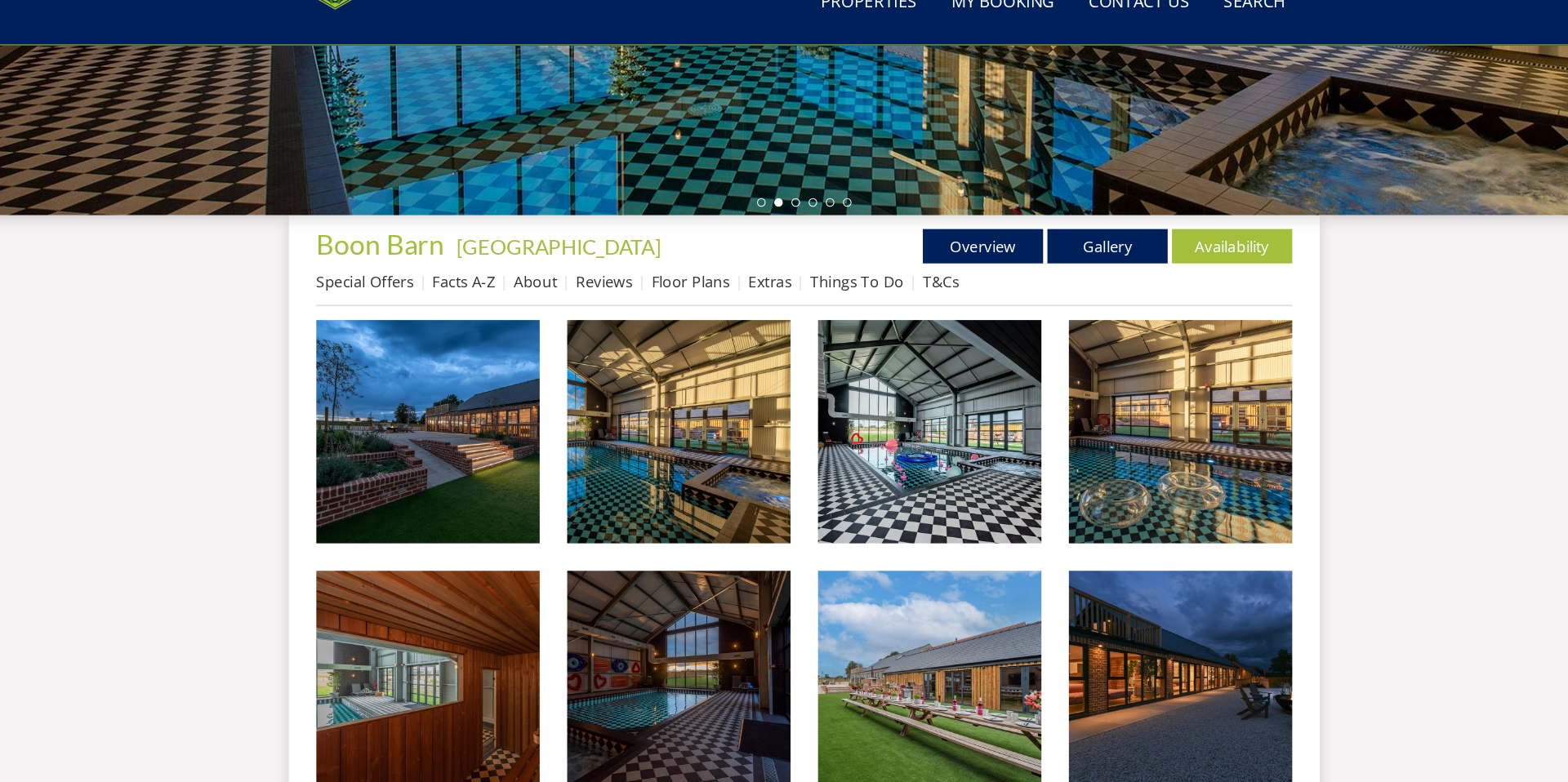
scroll to position [449, 0]
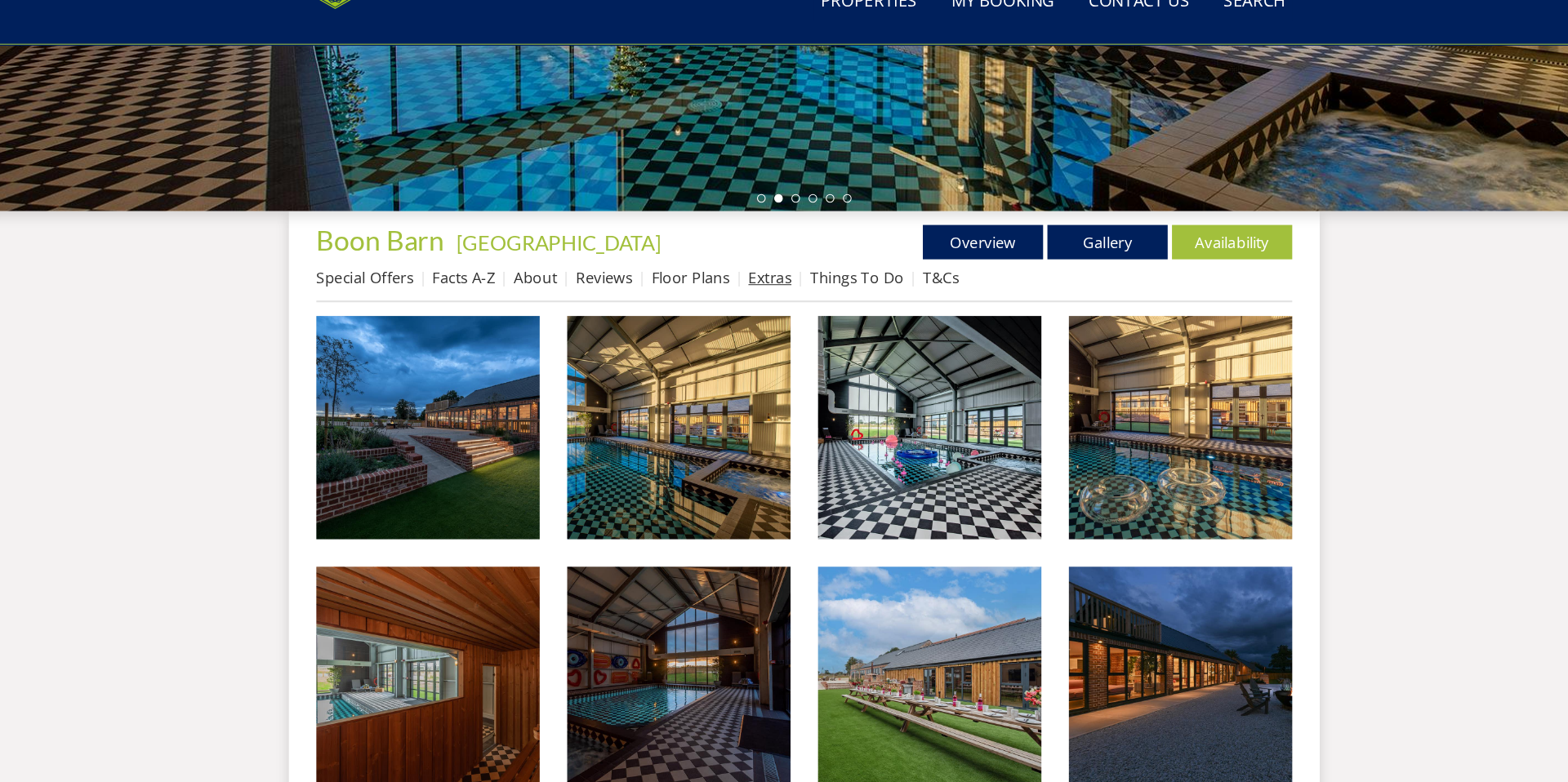
click at [750, 299] on link "Extras" at bounding box center [751, 303] width 41 height 20
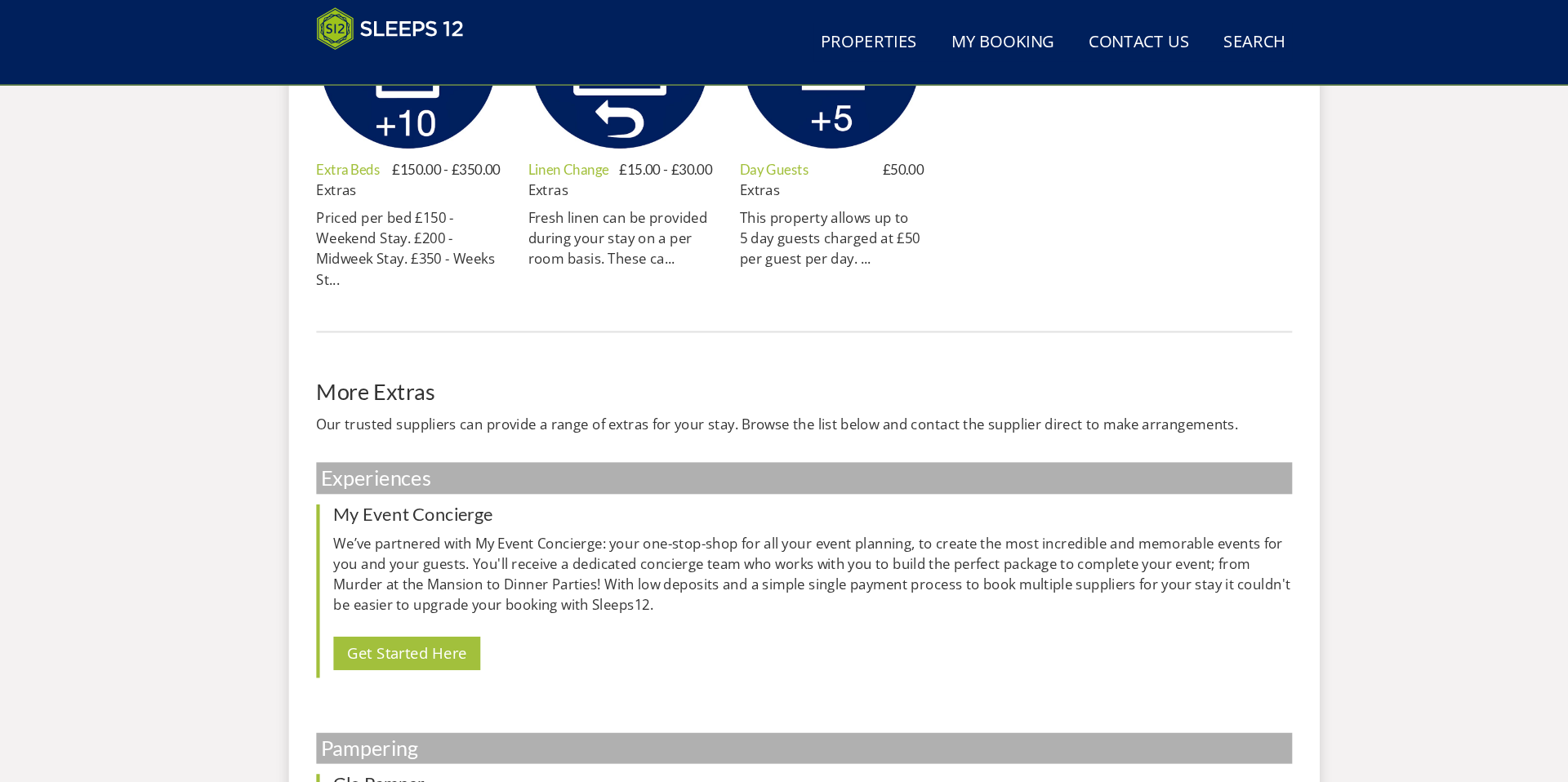
scroll to position [926, 0]
